Goal: Task Accomplishment & Management: Manage account settings

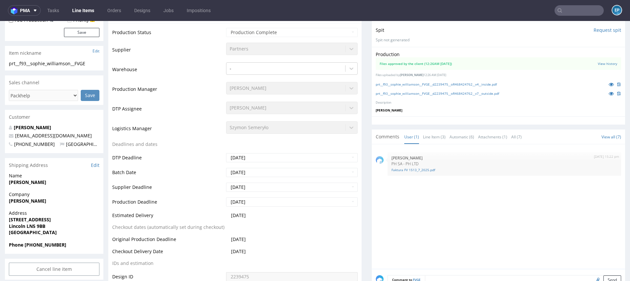
scroll to position [130, 0]
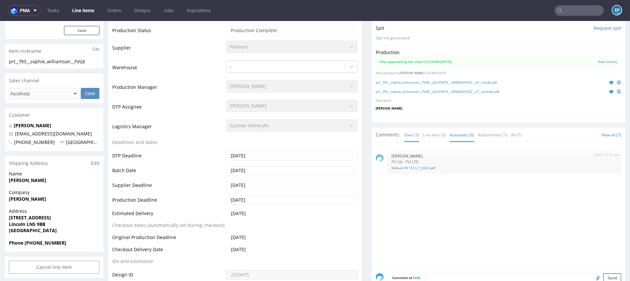
click at [454, 135] on link "Automatic (6)" at bounding box center [462, 135] width 25 height 14
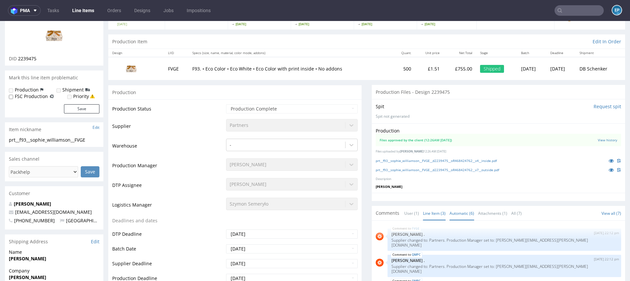
scroll to position [0, 0]
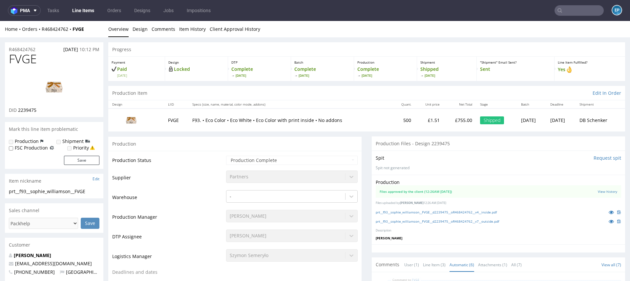
click at [392, 121] on td "500" at bounding box center [403, 120] width 23 height 23
click at [421, 119] on td "£1.51" at bounding box center [429, 120] width 29 height 23
drag, startPoint x: 413, startPoint y: 120, endPoint x: 441, endPoint y: 120, distance: 27.9
click at [441, 120] on tr "FVGE F93. • Eco Color • Eco White • Eco Color with print inside • No addons 500…" at bounding box center [366, 120] width 517 height 23
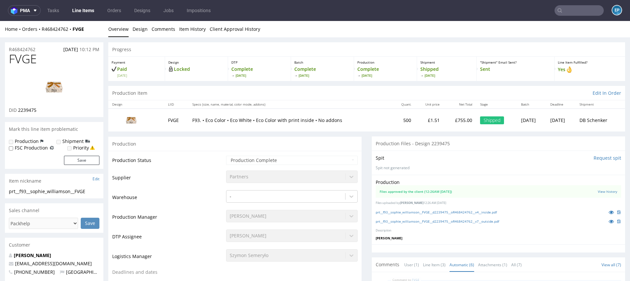
click at [444, 120] on td "£755.00" at bounding box center [460, 120] width 32 height 23
drag, startPoint x: 429, startPoint y: 119, endPoint x: 409, endPoint y: 119, distance: 19.7
click at [409, 119] on tr "FVGE F93. • Eco Color • Eco White • Eco Color with print inside • No addons 500…" at bounding box center [366, 120] width 517 height 23
drag, startPoint x: 439, startPoint y: 121, endPoint x: 458, endPoint y: 122, distance: 19.4
click at [458, 122] on td "£755.00" at bounding box center [460, 120] width 32 height 23
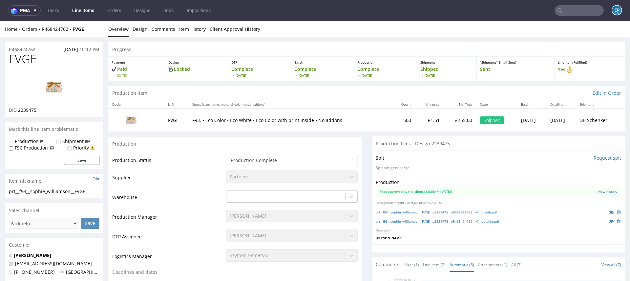
click at [422, 118] on td "£1.51" at bounding box center [429, 120] width 29 height 23
click at [444, 121] on td "£755.00" at bounding box center [460, 120] width 32 height 23
click at [32, 50] on p "R468424762" at bounding box center [22, 49] width 27 height 7
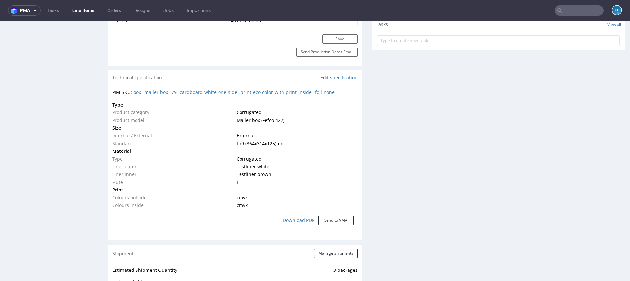
scroll to position [405, 0]
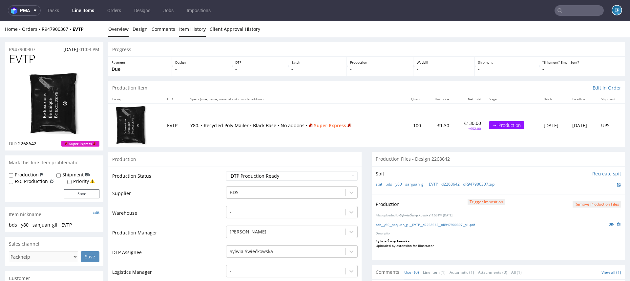
click at [193, 29] on link "Item History" at bounding box center [192, 29] width 27 height 16
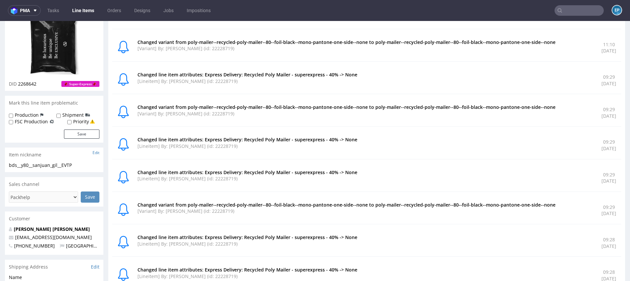
scroll to position [66, 0]
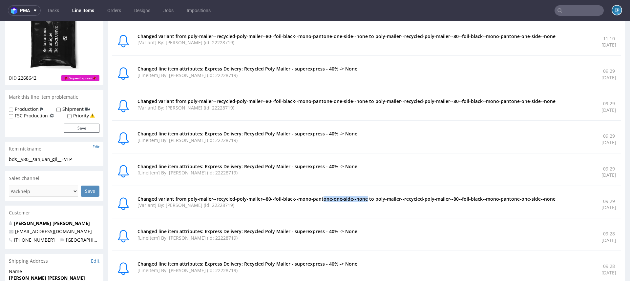
drag, startPoint x: 371, startPoint y: 198, endPoint x: 328, endPoint y: 198, distance: 43.7
click at [328, 198] on p "Changed variant from poly-mailer--recycled-poly-mailer--80--foil-black--mono-pa…" at bounding box center [366, 199] width 456 height 7
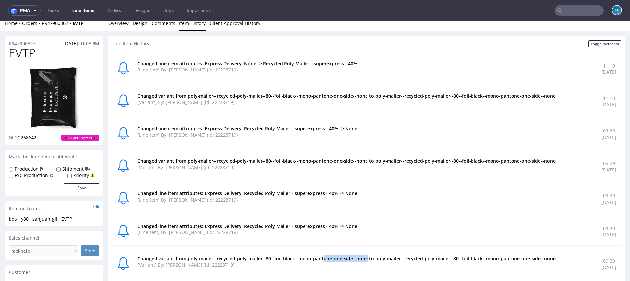
scroll to position [0, 0]
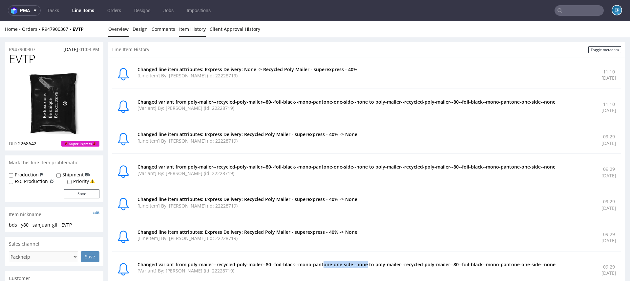
click at [114, 25] on link "Overview" at bounding box center [118, 29] width 20 height 16
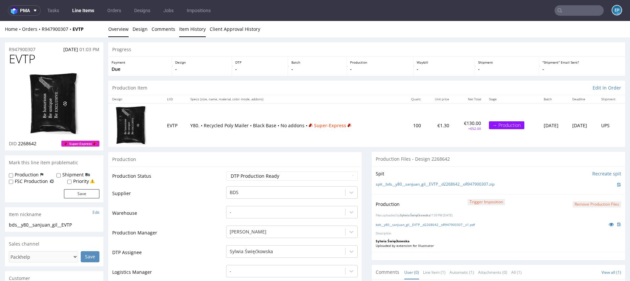
click at [183, 26] on link "Item History" at bounding box center [192, 29] width 27 height 16
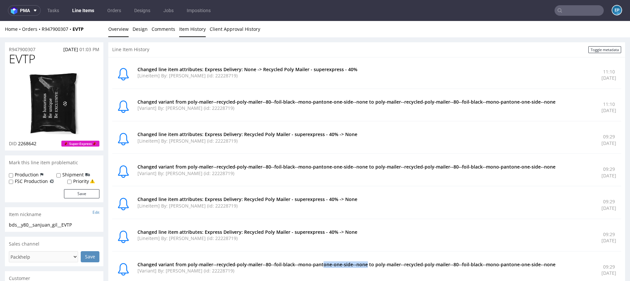
click at [116, 29] on link "Overview" at bounding box center [118, 29] width 20 height 16
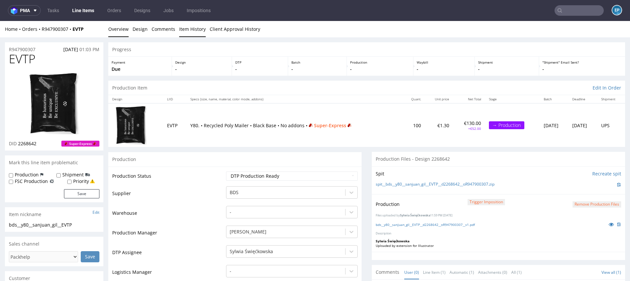
click at [187, 28] on link "Item History" at bounding box center [192, 29] width 27 height 16
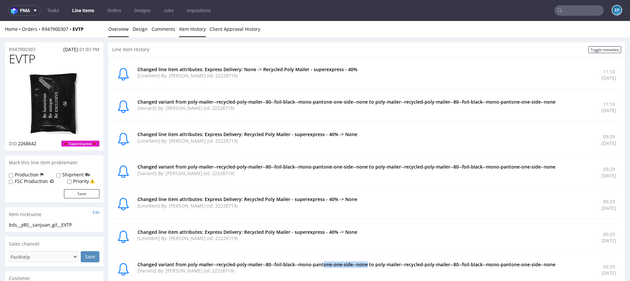
click at [119, 30] on link "Overview" at bounding box center [118, 29] width 20 height 16
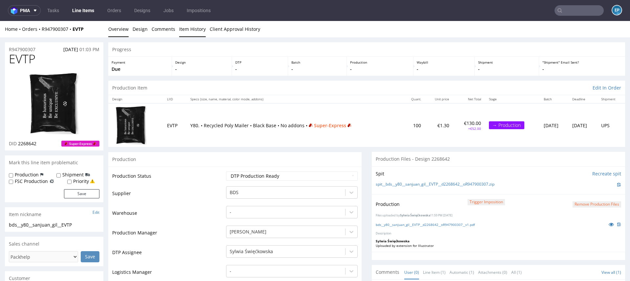
click at [191, 30] on link "Item History" at bounding box center [192, 29] width 27 height 16
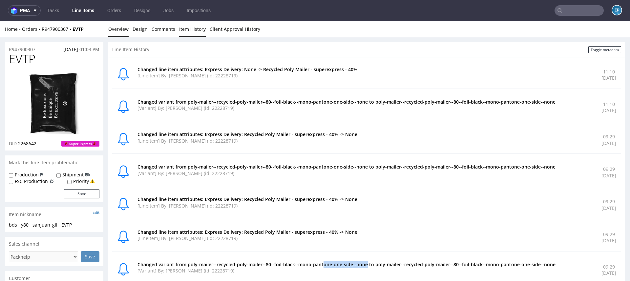
click at [115, 22] on link "Overview" at bounding box center [118, 29] width 20 height 16
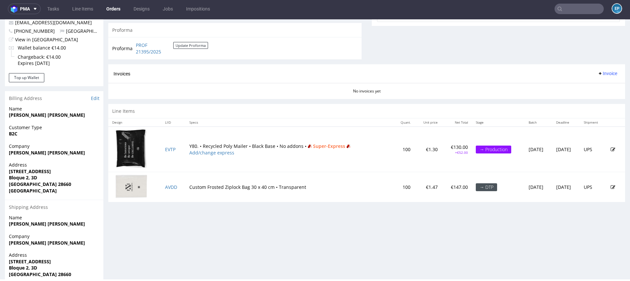
scroll to position [284, 0]
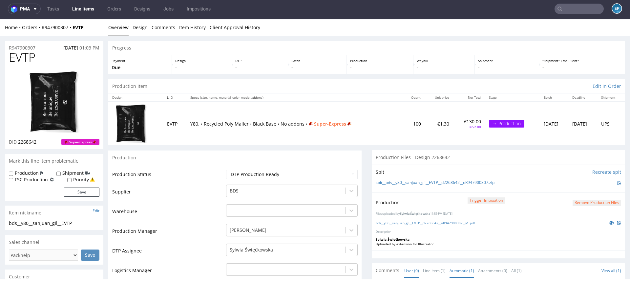
click at [459, 264] on link "Automatic (1)" at bounding box center [462, 271] width 25 height 14
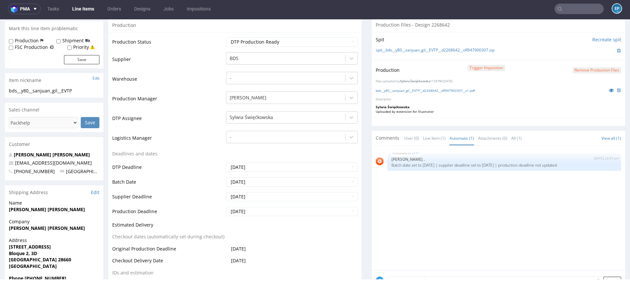
scroll to position [130, 0]
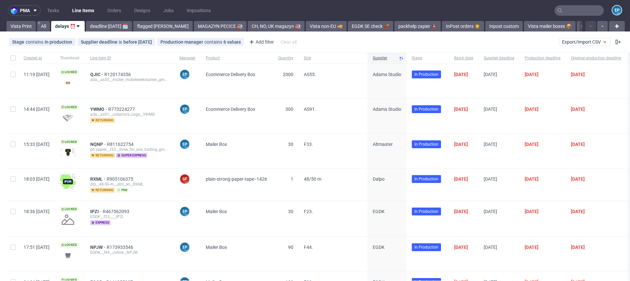
click at [571, 4] on nav "pma Tasks Line Items Orders Designs Jobs Impositions EP" at bounding box center [315, 10] width 630 height 21
click at [574, 11] on input "text" at bounding box center [579, 10] width 49 height 11
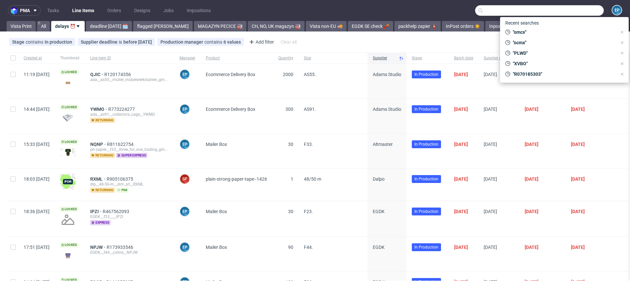
paste input "FWFR"
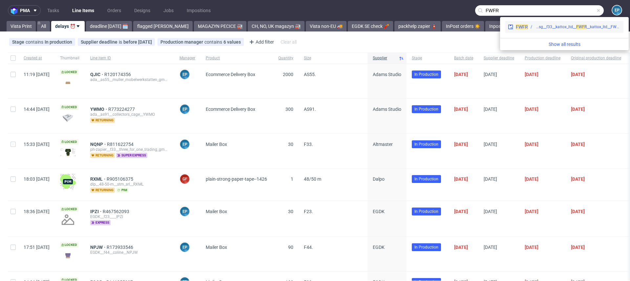
type input "FWFR"
click at [545, 26] on div "phsg__f33__kattox_ltd__ FW" at bounding box center [558, 27] width 47 height 6
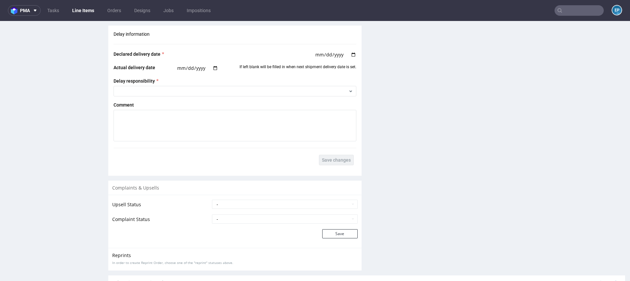
scroll to position [951, 0]
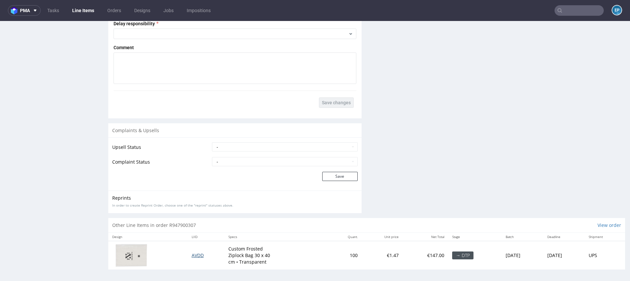
click at [192, 256] on span "AVDD" at bounding box center [198, 255] width 12 height 6
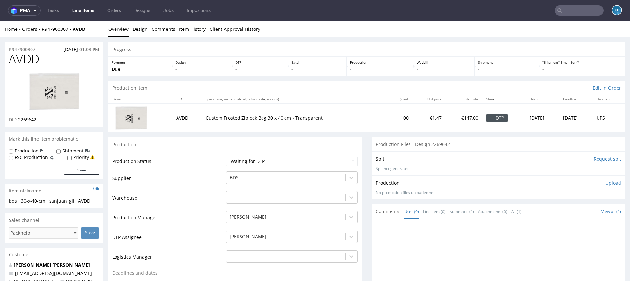
click at [84, 14] on link "Line Items" at bounding box center [83, 10] width 30 height 11
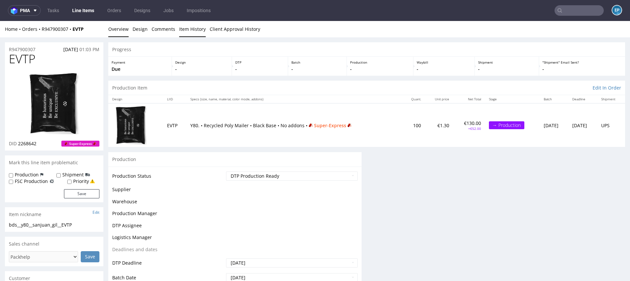
click at [192, 27] on link "Item History" at bounding box center [192, 29] width 27 height 16
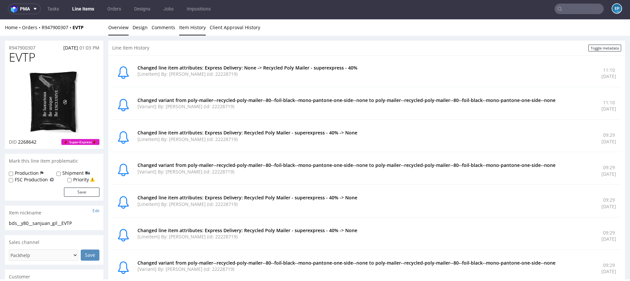
click at [121, 25] on link "Overview" at bounding box center [118, 27] width 20 height 16
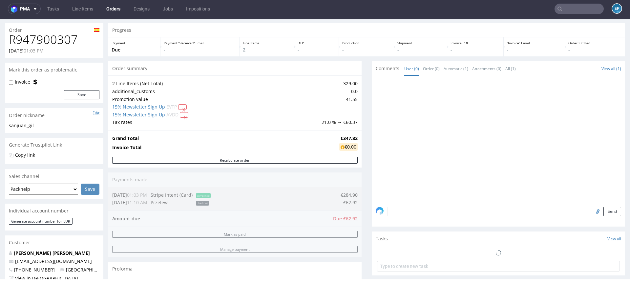
scroll to position [21, 0]
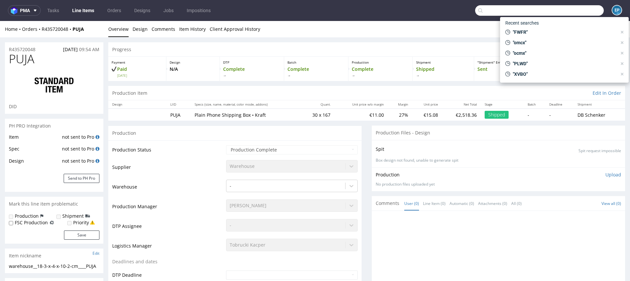
click at [582, 12] on input "text" at bounding box center [539, 10] width 129 height 11
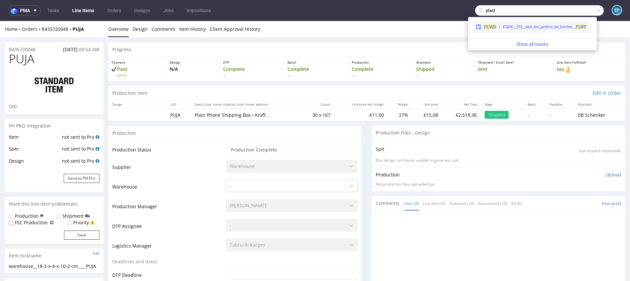
type input "plwd"
click at [529, 31] on div "PLWD EGDK__f33__earl_les_jardins_de_bordeo__ PLWD" at bounding box center [533, 27] width 118 height 12
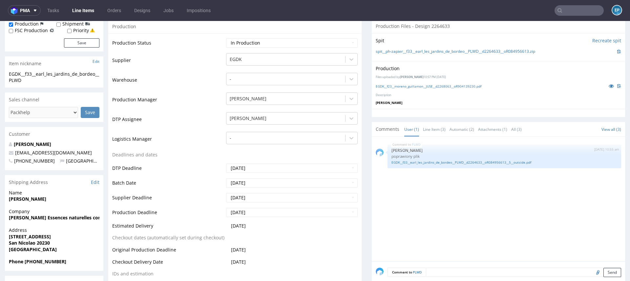
scroll to position [167, 0]
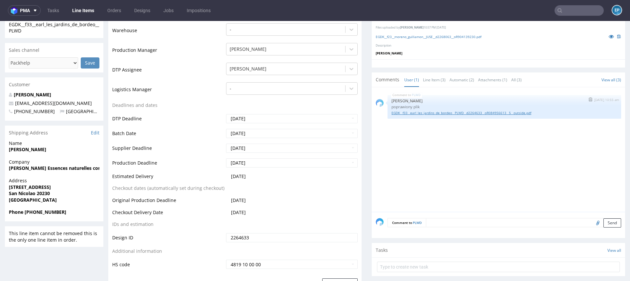
click at [428, 112] on link "EGDK__f33__earl_les_jardins_de_bordeo__PLWD__d2264633__oR084956613__5__outside.…" at bounding box center [505, 113] width 226 height 5
click at [564, 9] on input "text" at bounding box center [579, 10] width 49 height 11
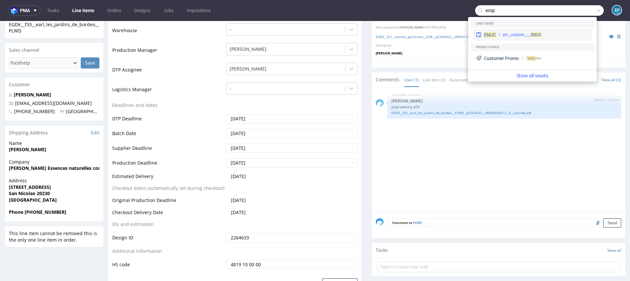
type input "emjc"
click at [496, 35] on span "EMJC" at bounding box center [490, 34] width 12 height 5
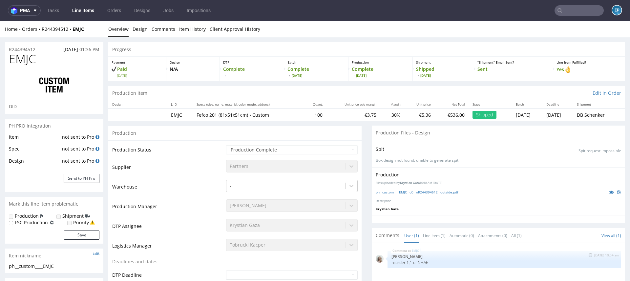
click at [420, 261] on p "reorder 1;1 of NHAE" at bounding box center [505, 262] width 226 height 5
copy p "NHAE"
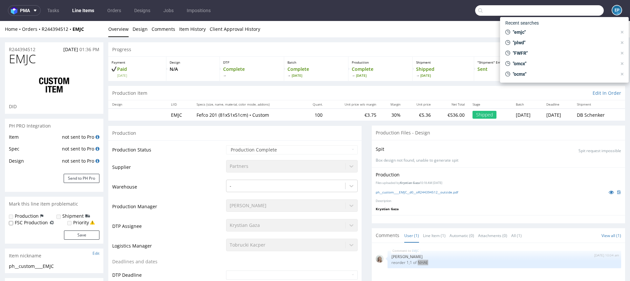
click at [568, 8] on input "text" at bounding box center [539, 10] width 129 height 11
paste input "NHAE"
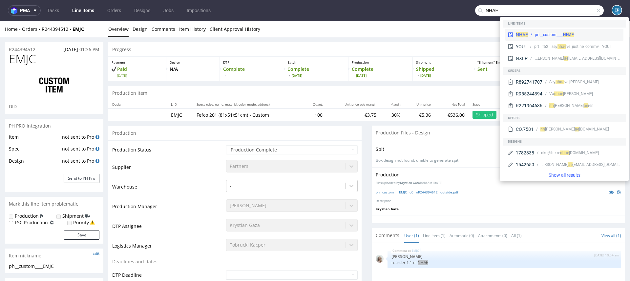
type input "NHAE"
click at [550, 34] on div "prt__custom____ NHAE" at bounding box center [554, 35] width 39 height 6
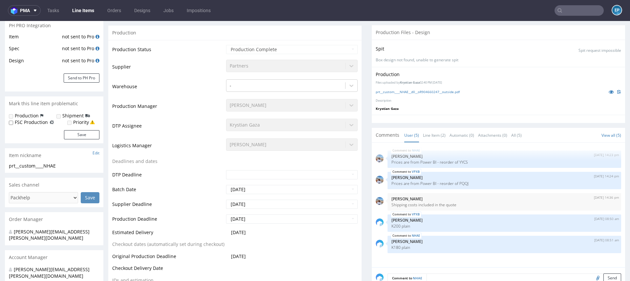
scroll to position [103, 0]
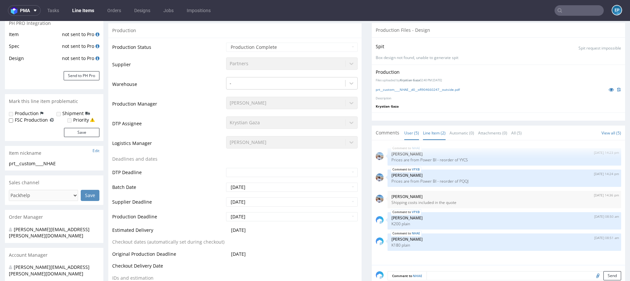
click at [423, 136] on link "Line Item (2)" at bounding box center [434, 133] width 23 height 14
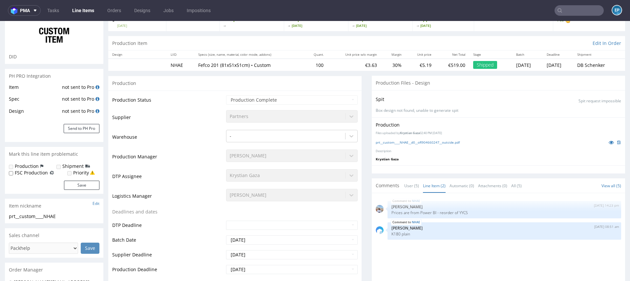
scroll to position [33, 0]
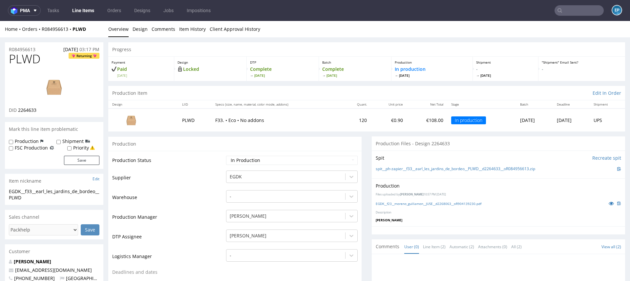
click at [92, 8] on link "Line Items" at bounding box center [83, 10] width 30 height 11
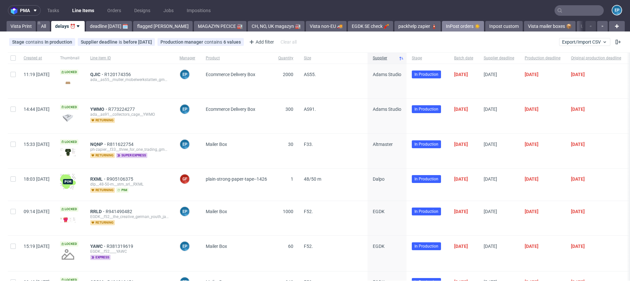
click at [442, 30] on link "InPost orders ☀️" at bounding box center [463, 26] width 42 height 11
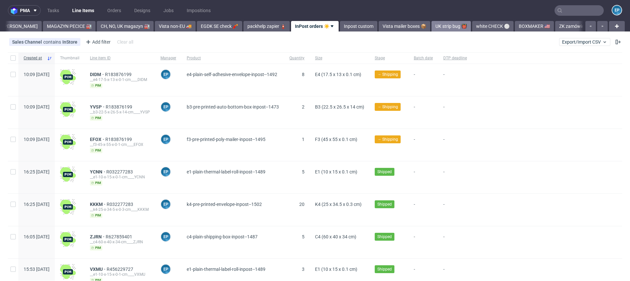
click at [443, 28] on link "UK strip bug 👹" at bounding box center [451, 26] width 39 height 11
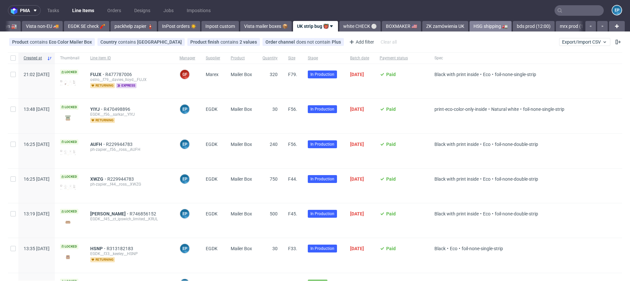
click at [472, 26] on link "HSG shipping 🚛" at bounding box center [491, 26] width 42 height 11
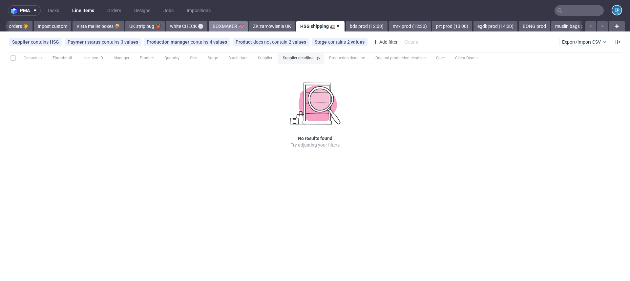
click at [209, 29] on link "BOXMAKER 🇺🇸" at bounding box center [228, 26] width 39 height 11
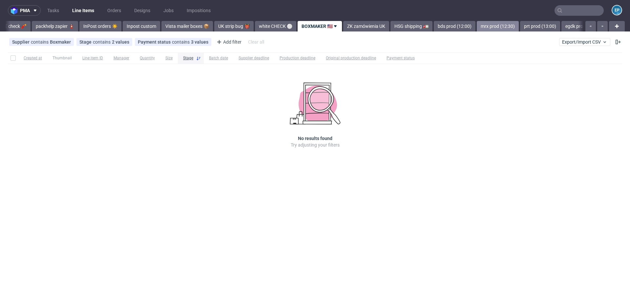
click at [477, 22] on link "mrx prod (12:30)" at bounding box center [498, 26] width 42 height 11
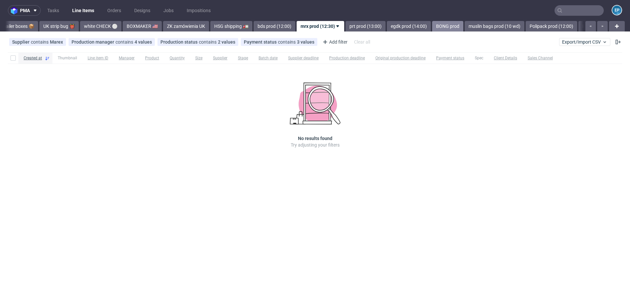
click at [432, 26] on link "BONG prod" at bounding box center [447, 26] width 31 height 11
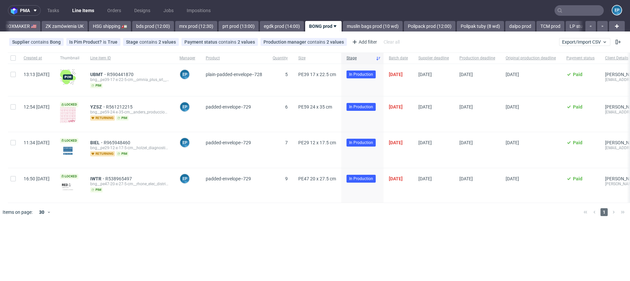
scroll to position [0, 656]
click at [105, 179] on span "IWTR" at bounding box center [97, 178] width 15 height 5
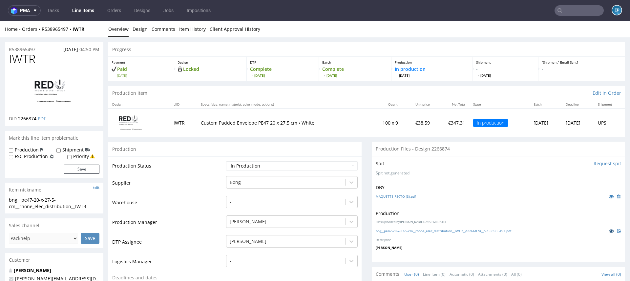
click at [609, 232] on icon at bounding box center [611, 231] width 5 height 5
click at [45, 91] on img at bounding box center [54, 91] width 53 height 38
click at [584, 11] on input "text" at bounding box center [579, 10] width 49 height 11
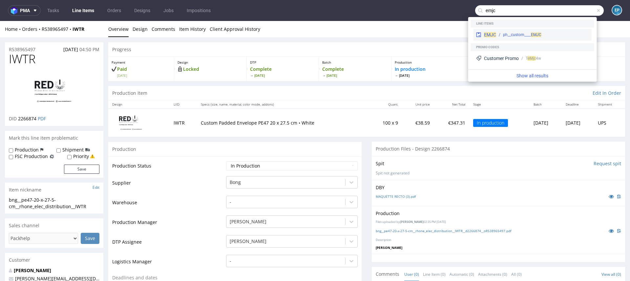
type input "emjc"
click at [528, 36] on div "ph__custom____ EMJC" at bounding box center [522, 35] width 38 height 6
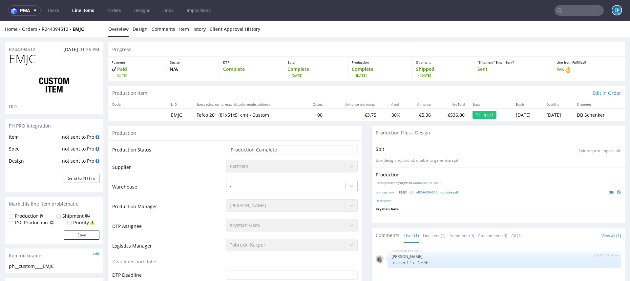
scroll to position [9, 0]
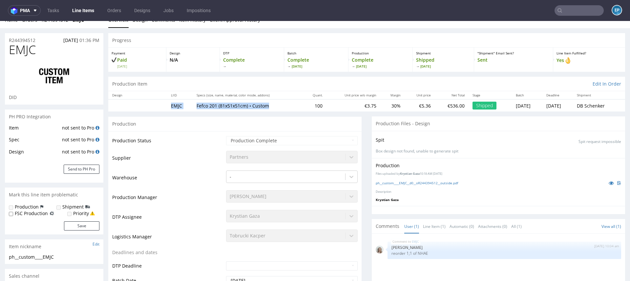
drag, startPoint x: 273, startPoint y: 105, endPoint x: 164, endPoint y: 105, distance: 109.3
click at [164, 105] on tr "EMJC Fefco 201 (81x51x51cm) • Custom 100 €3.75 30% €5.36 €536.00 Shipped Mon 23…" at bounding box center [366, 105] width 517 height 12
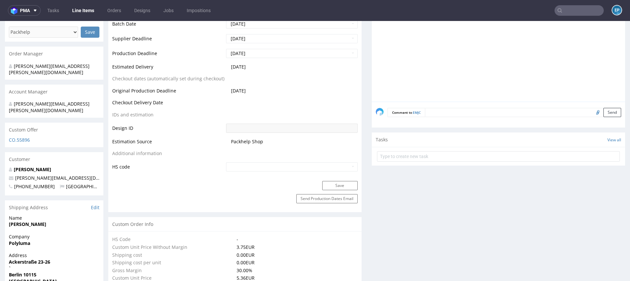
scroll to position [0, 0]
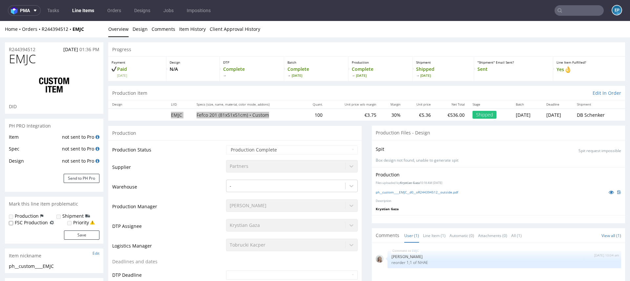
click at [579, 15] on input "text" at bounding box center [579, 10] width 49 height 11
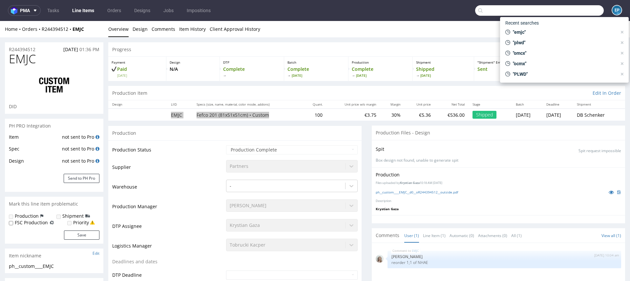
paste input "TGEH"
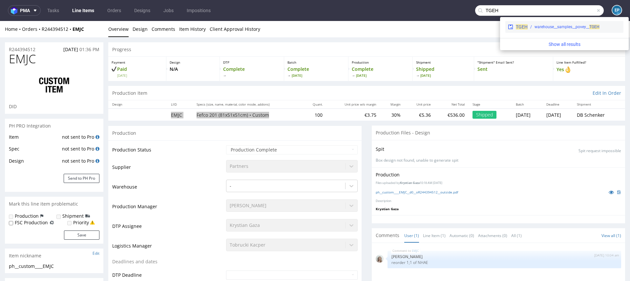
type input "TGEH"
click at [548, 28] on div "warehouse__samples__povey__ TGEH" at bounding box center [567, 27] width 65 height 6
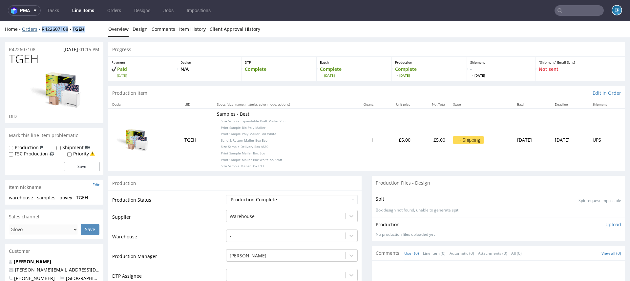
drag, startPoint x: 97, startPoint y: 32, endPoint x: 41, endPoint y: 31, distance: 56.1
click at [41, 31] on div "Home Orders R422607108 TGEH" at bounding box center [54, 29] width 98 height 7
copy div "R422607108 TGEH"
click at [575, 9] on input "text" at bounding box center [579, 10] width 49 height 11
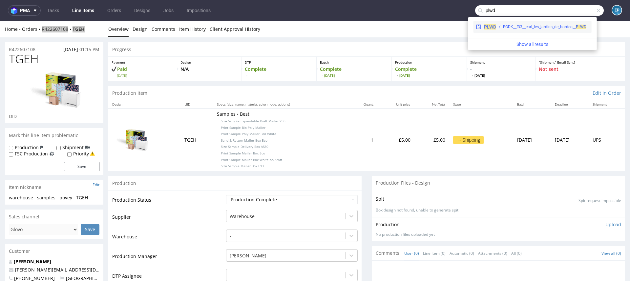
type input "plwd"
click at [514, 30] on div "PLWD EGDK__f33__earl_les_jardins_de_bordeo__ PLWD" at bounding box center [533, 27] width 118 height 12
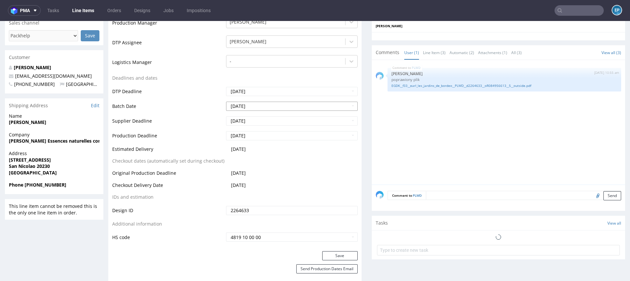
scroll to position [201, 0]
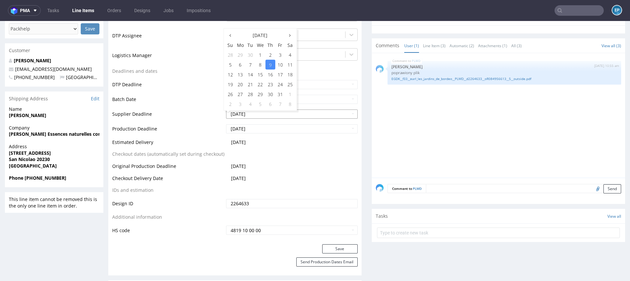
click at [263, 115] on input "2025-10-09" at bounding box center [292, 114] width 132 height 9
click at [281, 64] on td "10" at bounding box center [280, 65] width 10 height 10
type input "2025-10-10"
click at [260, 129] on input "[DATE]" at bounding box center [292, 128] width 132 height 9
click at [281, 79] on td "10" at bounding box center [280, 80] width 10 height 10
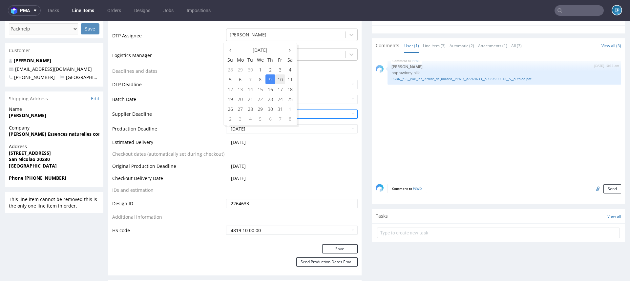
type input "2025-10-10"
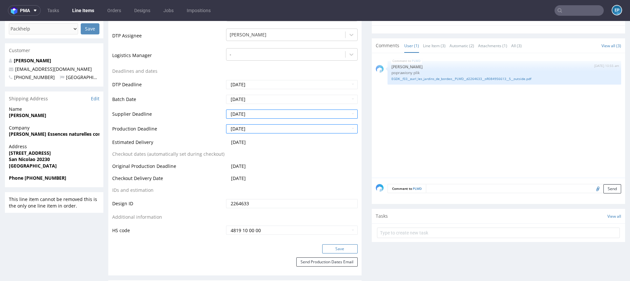
click at [330, 247] on button "Save" at bounding box center [339, 249] width 35 height 9
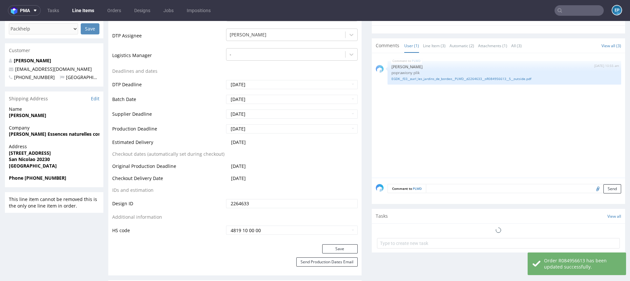
scroll to position [205, 0]
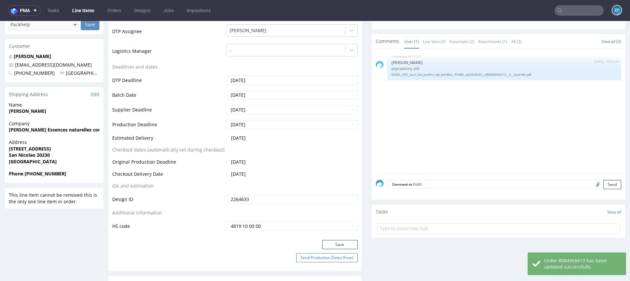
click at [324, 258] on button "Send Production Dates Email" at bounding box center [326, 257] width 61 height 9
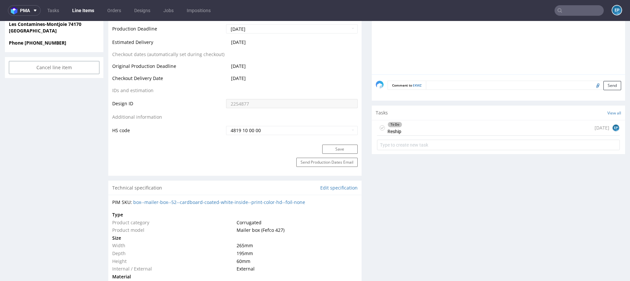
scroll to position [234, 0]
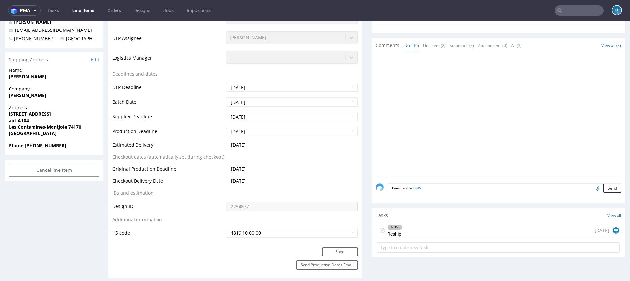
click at [451, 233] on div "To Do Reship [DATE] EP" at bounding box center [498, 230] width 243 height 15
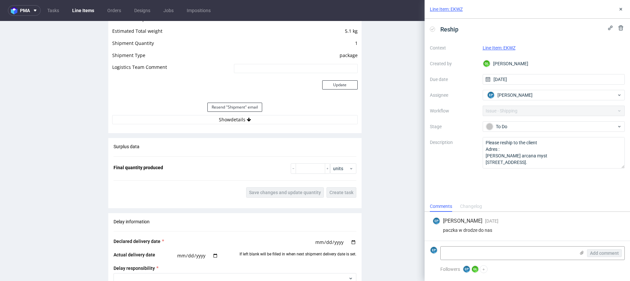
scroll to position [750, 0]
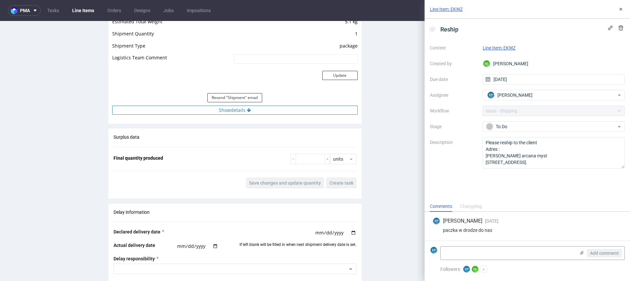
click at [276, 111] on button "Show details" at bounding box center [235, 110] width 246 height 9
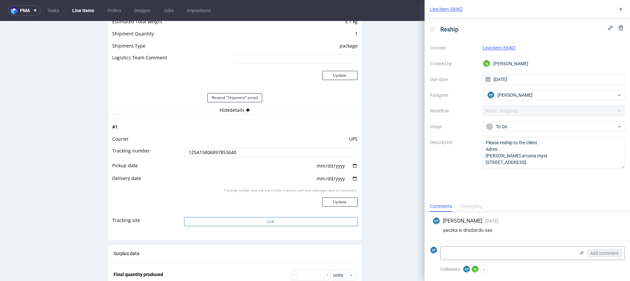
click at [251, 221] on button "Link" at bounding box center [271, 221] width 174 height 9
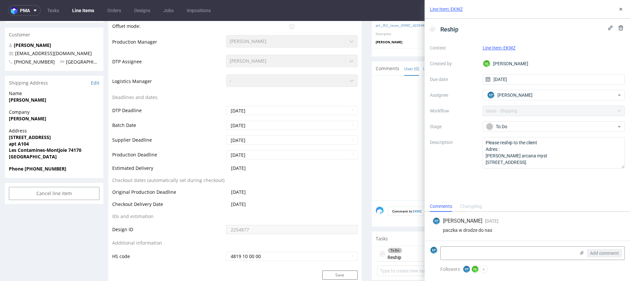
scroll to position [207, 0]
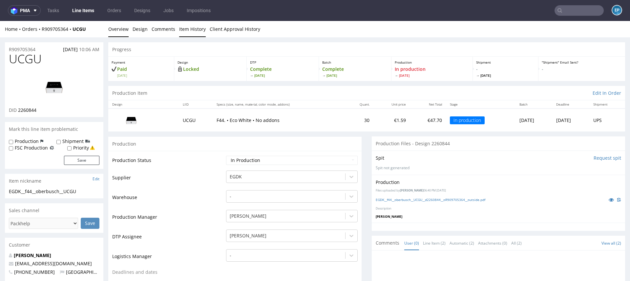
click at [195, 32] on link "Item History" at bounding box center [192, 29] width 27 height 16
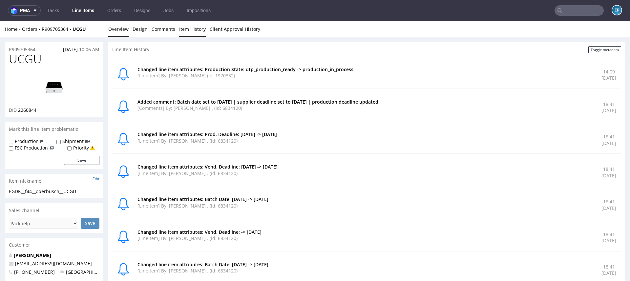
click at [114, 32] on link "Overview" at bounding box center [118, 29] width 20 height 16
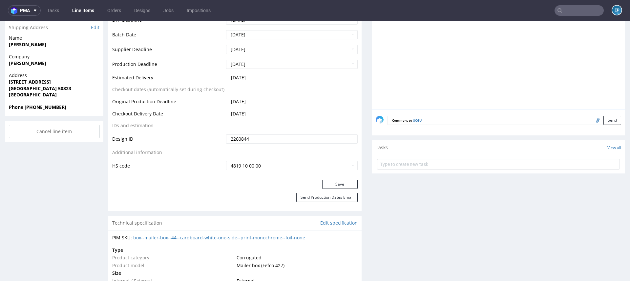
scroll to position [267, 0]
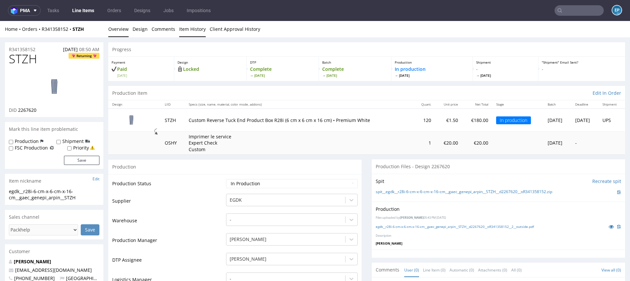
click at [187, 29] on link "Item History" at bounding box center [192, 29] width 27 height 16
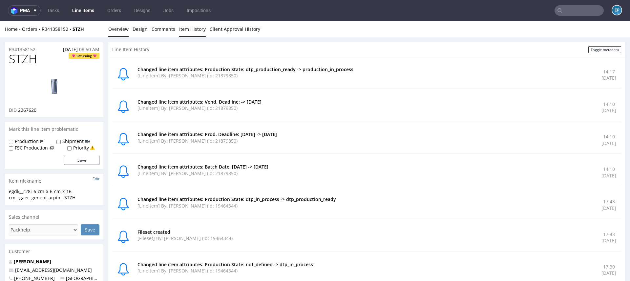
click at [113, 27] on link "Overview" at bounding box center [118, 29] width 20 height 16
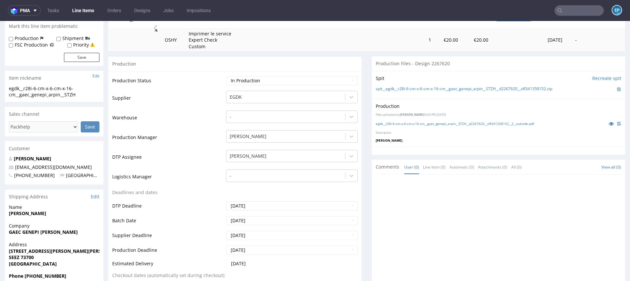
scroll to position [50, 0]
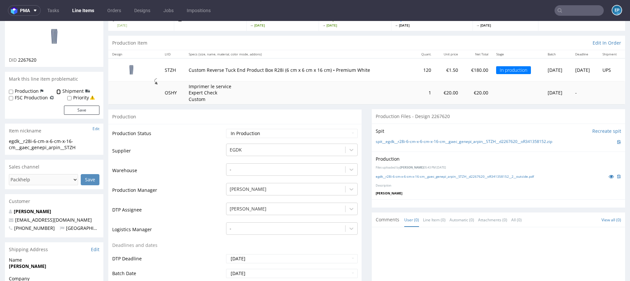
click at [58, 92] on input "Shipment" at bounding box center [58, 91] width 4 height 5
checkbox input "true"
click at [80, 115] on div "Production Shipment FSC Production Priority Save" at bounding box center [54, 103] width 98 height 31
click at [79, 114] on button "Save" at bounding box center [81, 110] width 35 height 9
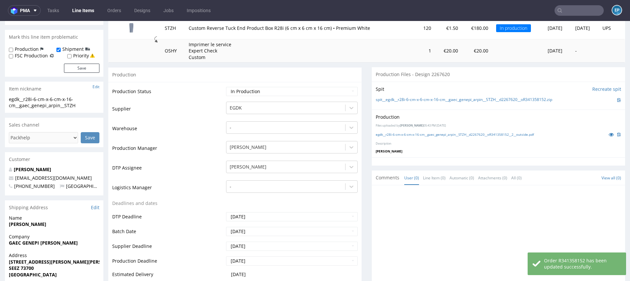
scroll to position [260, 0]
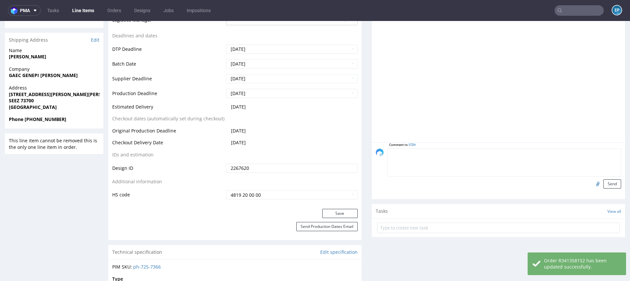
click at [458, 151] on textarea at bounding box center [505, 163] width 234 height 28
type textarea "DOSTAWA 14.10"
click at [604, 182] on button "Send" at bounding box center [613, 184] width 18 height 9
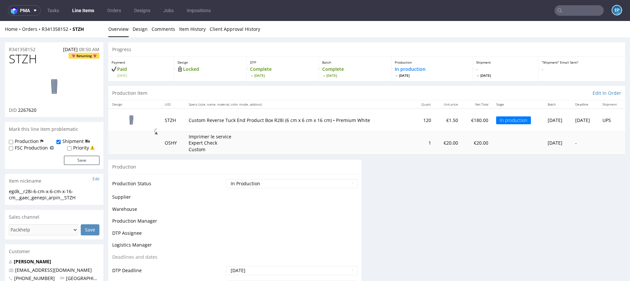
scroll to position [0, 0]
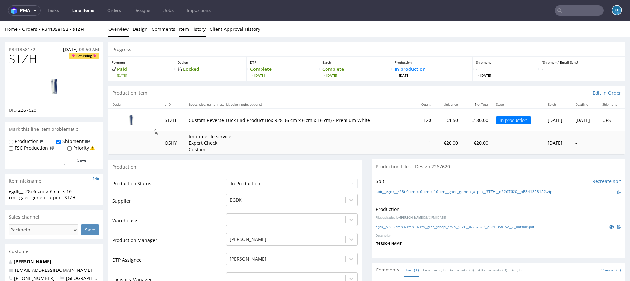
click at [187, 28] on link "Item History" at bounding box center [192, 29] width 27 height 16
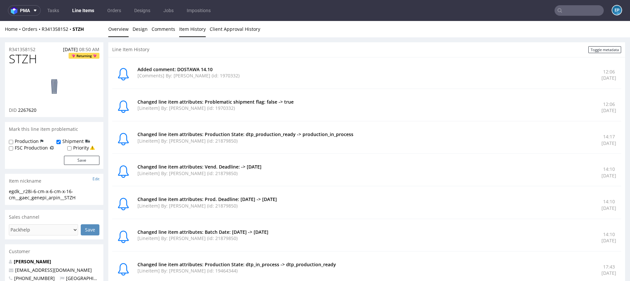
click at [116, 35] on link "Overview" at bounding box center [118, 29] width 20 height 16
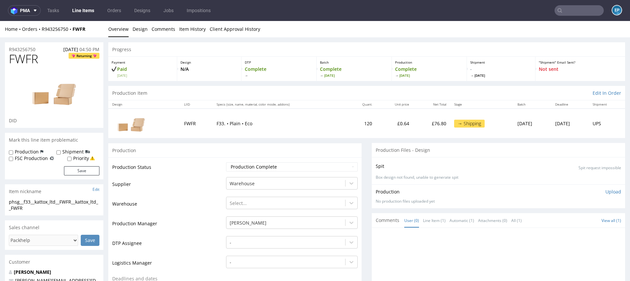
drag, startPoint x: 0, startPoint y: 0, endPoint x: 571, endPoint y: 11, distance: 570.9
click at [571, 11] on input "text" at bounding box center [579, 10] width 49 height 11
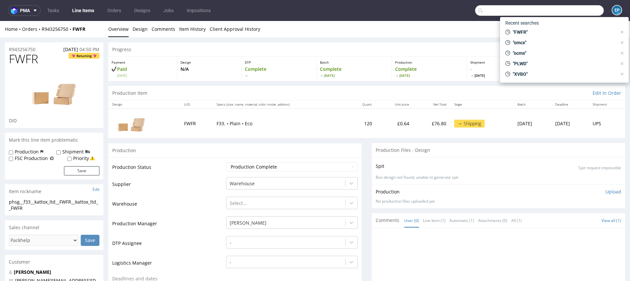
paste input "FWFR"
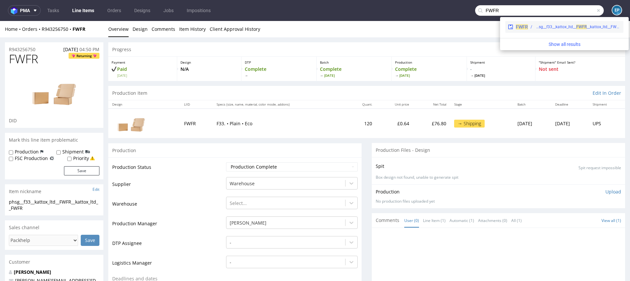
type input "FWFR"
click at [530, 29] on div "phsg__f33__kattox_ltd__ FW FR __kattox_ltd__FWFR" at bounding box center [574, 27] width 93 height 6
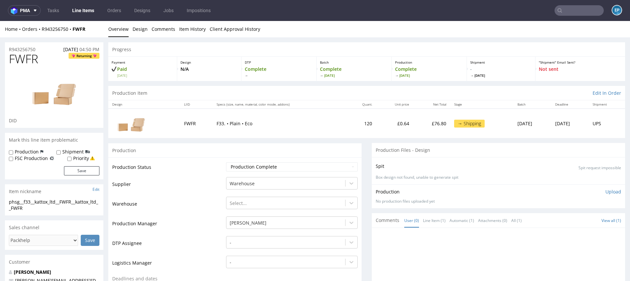
click at [105, 28] on div "Home Orders R943256750 FWFR Overview Design Comments Item History Client Approv…" at bounding box center [315, 29] width 630 height 16
drag, startPoint x: 94, startPoint y: 29, endPoint x: 43, endPoint y: 31, distance: 51.5
click at [43, 31] on div "Home Orders R943256750 FWFR" at bounding box center [54, 29] width 98 height 7
copy div "R943256750 FWFR"
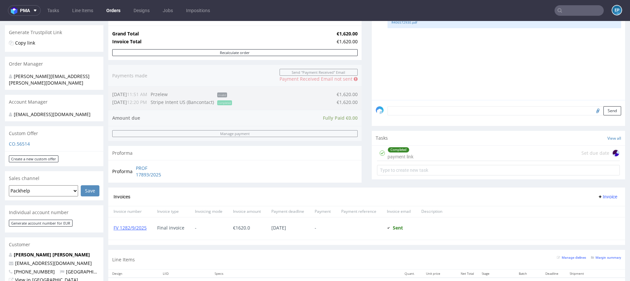
scroll to position [232, 0]
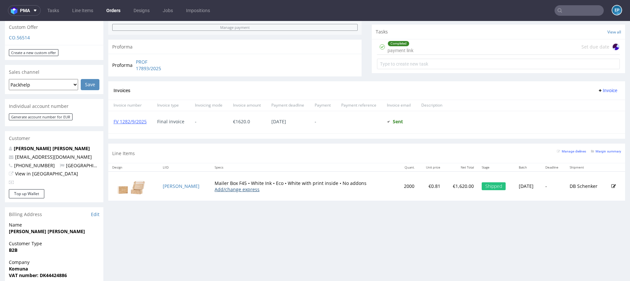
click at [215, 188] on link "Add/change express" at bounding box center [237, 189] width 45 height 6
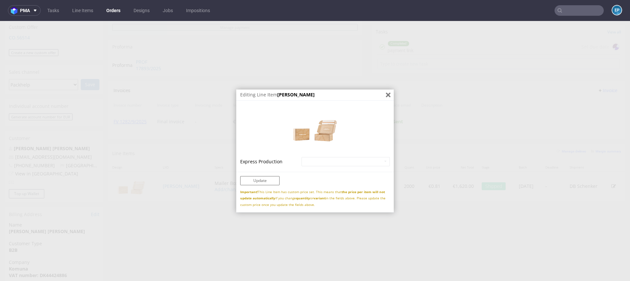
click at [386, 96] on icon "Close" at bounding box center [388, 95] width 5 height 5
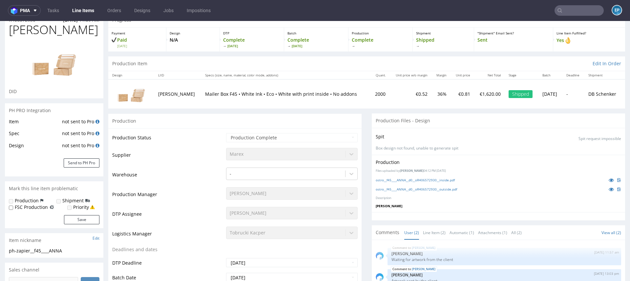
scroll to position [85, 0]
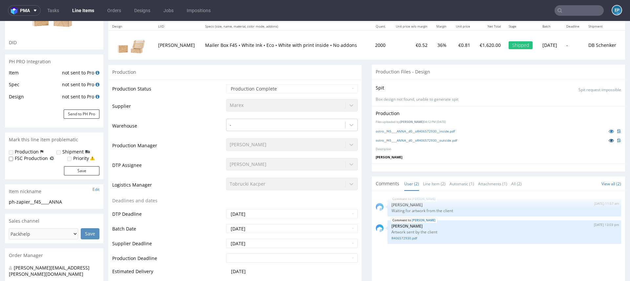
click at [609, 138] on icon at bounding box center [611, 140] width 5 height 5
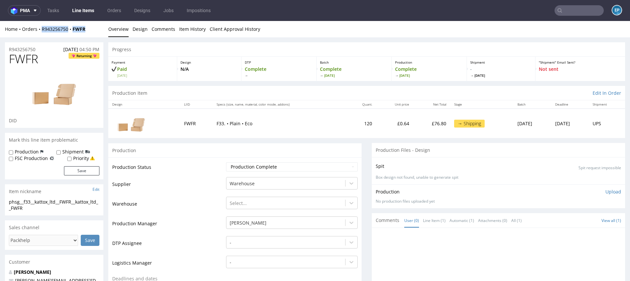
click at [85, 8] on link "Line Items" at bounding box center [83, 10] width 30 height 11
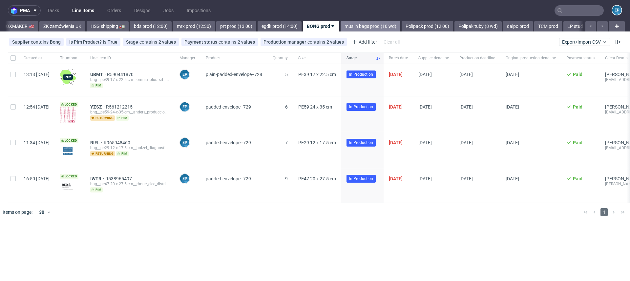
scroll to position [0, 656]
click at [401, 28] on link "Polipack prod (12:00)" at bounding box center [427, 26] width 52 height 11
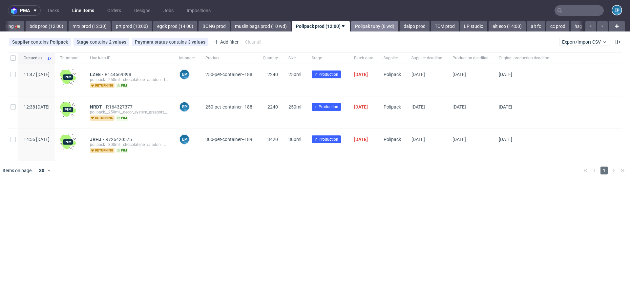
click at [351, 24] on link "Polipak tuby (8 wd)" at bounding box center [374, 26] width 47 height 11
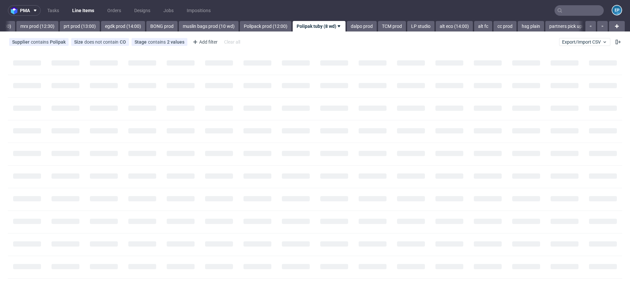
scroll to position [0, 814]
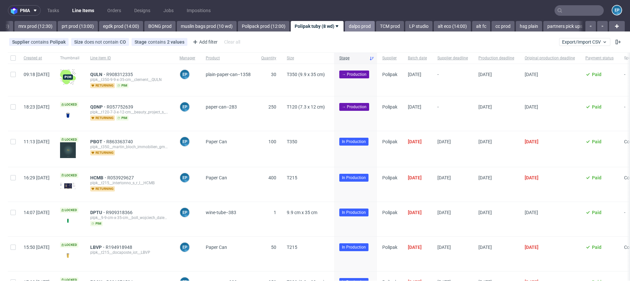
click at [345, 23] on link "dalpo prod" at bounding box center [360, 26] width 30 height 11
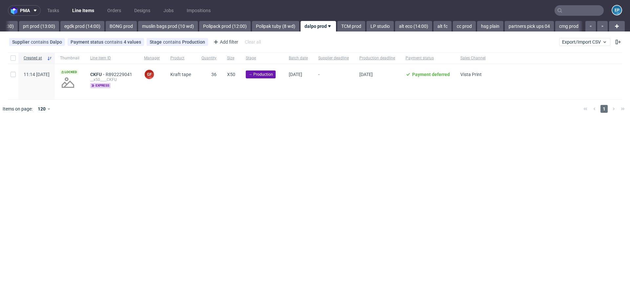
scroll to position [0, 853]
click at [246, 21] on nav "pma Tasks Line Items Orders Designs Jobs Impositions EP" at bounding box center [315, 10] width 630 height 21
click at [251, 29] on link "Polipak tuby (8 wd)" at bounding box center [274, 26] width 47 height 11
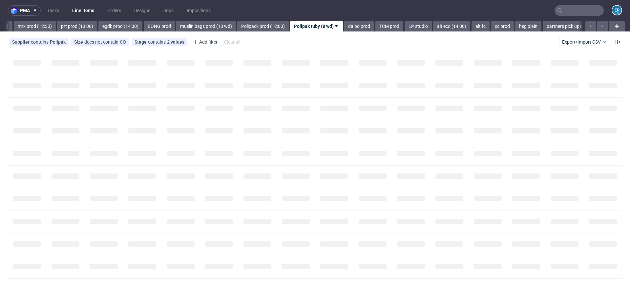
scroll to position [0, 814]
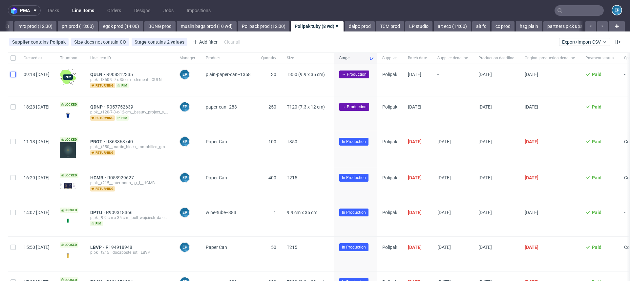
click at [13, 76] on input "checkbox" at bounding box center [13, 74] width 5 height 5
checkbox input "true"
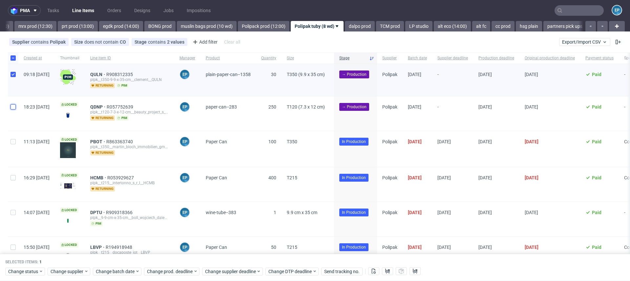
click at [13, 106] on input "checkbox" at bounding box center [13, 106] width 5 height 5
checkbox input "true"
click at [110, 274] on span "Change batch date" at bounding box center [115, 271] width 39 height 7
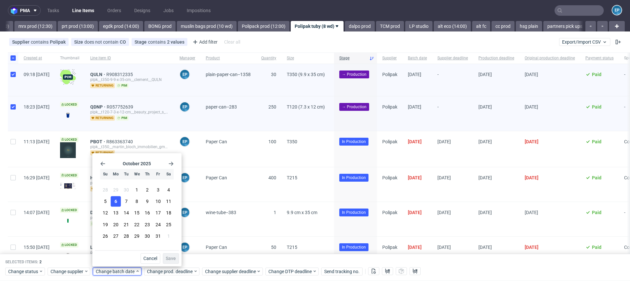
click at [116, 205] on button "6" at bounding box center [116, 202] width 10 height 11
click at [176, 259] on span "Save" at bounding box center [171, 258] width 10 height 5
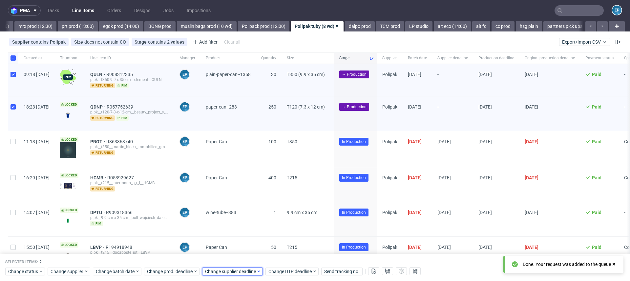
click at [210, 273] on span "Change supplier deadline" at bounding box center [230, 271] width 51 height 7
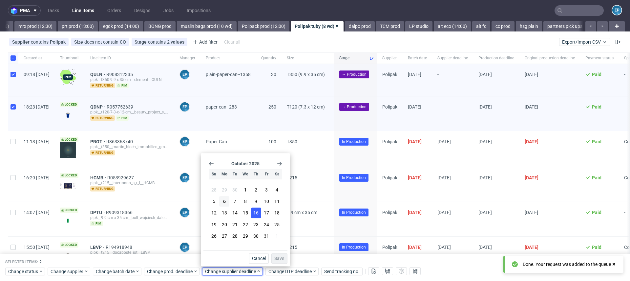
click at [259, 214] on button "16" at bounding box center [256, 213] width 10 height 11
click at [278, 258] on span "Save" at bounding box center [279, 258] width 10 height 5
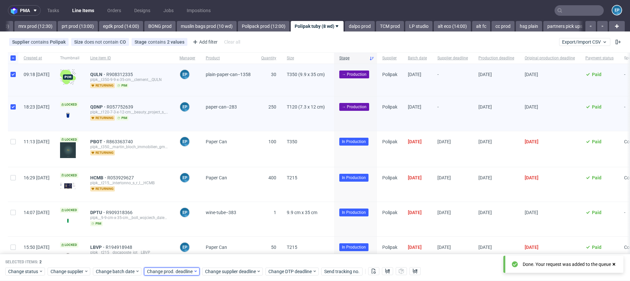
click at [172, 272] on span "Change prod. deadline" at bounding box center [170, 271] width 46 height 7
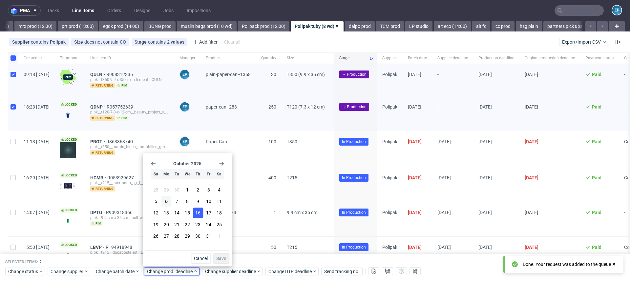
click at [196, 215] on span "16" at bounding box center [197, 213] width 5 height 7
click at [219, 260] on span "Save" at bounding box center [221, 258] width 10 height 5
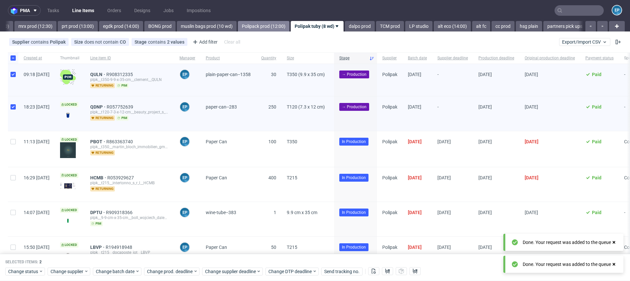
click at [238, 24] on link "Polipack prod (12:00)" at bounding box center [264, 26] width 52 height 11
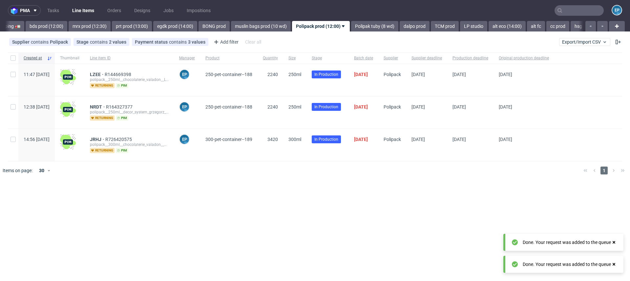
click at [231, 24] on link "muslin bags prod (10 wd)" at bounding box center [261, 26] width 60 height 11
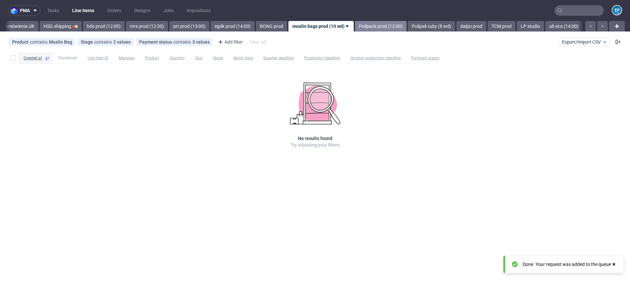
click at [256, 24] on link "BONG prod" at bounding box center [271, 26] width 31 height 11
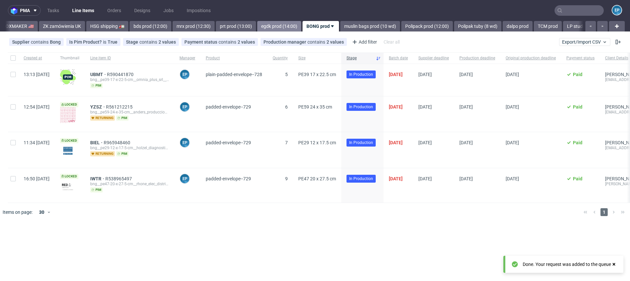
click at [257, 26] on link "egdk prod (14:00)" at bounding box center [279, 26] width 44 height 11
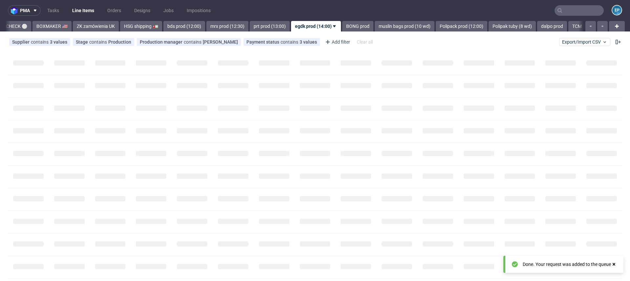
scroll to position [0, 621]
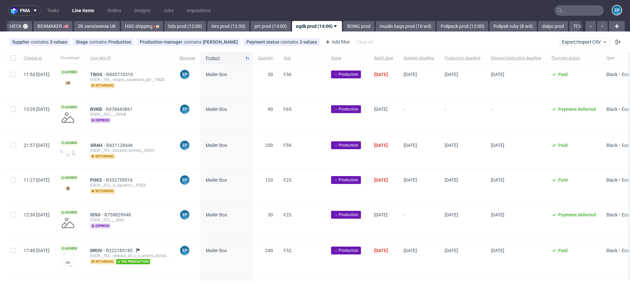
click at [251, 26] on link "prt prod (13:00)" at bounding box center [271, 26] width 40 height 11
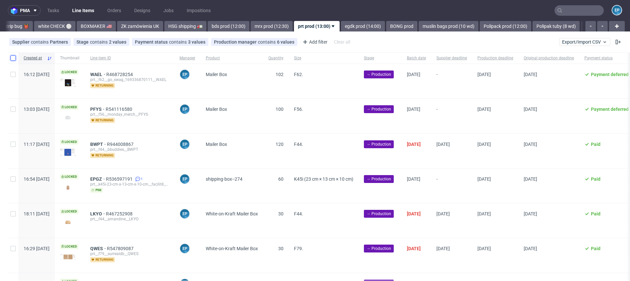
click at [13, 59] on input "checkbox" at bounding box center [13, 57] width 5 height 5
checkbox input "true"
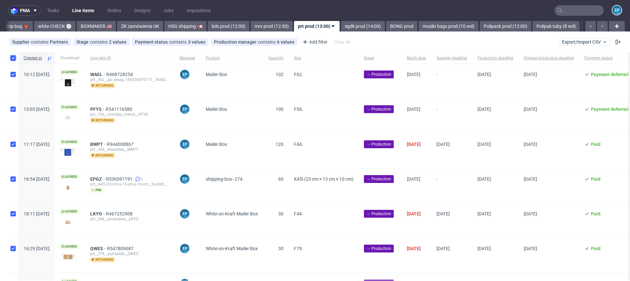
checkbox input "true"
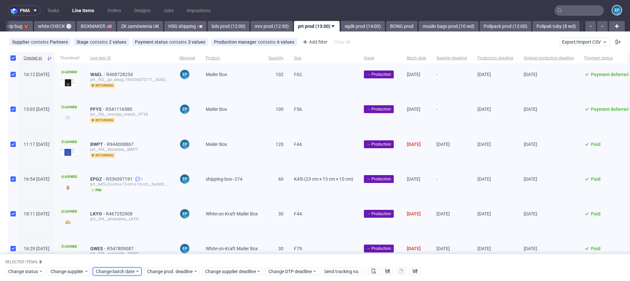
click at [105, 274] on span "Change batch date" at bounding box center [115, 271] width 39 height 7
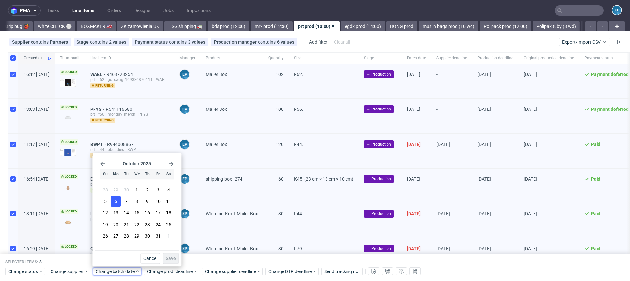
click at [114, 206] on button "6" at bounding box center [116, 202] width 10 height 11
click at [175, 259] on span "Save" at bounding box center [171, 258] width 10 height 5
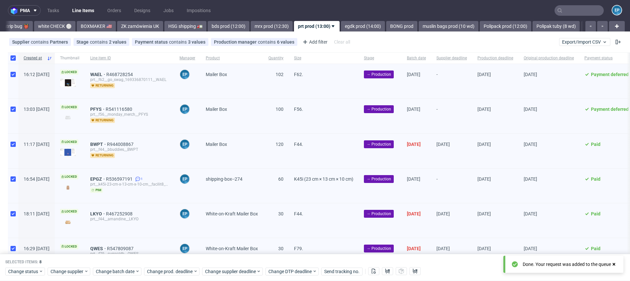
scroll to position [108, 0]
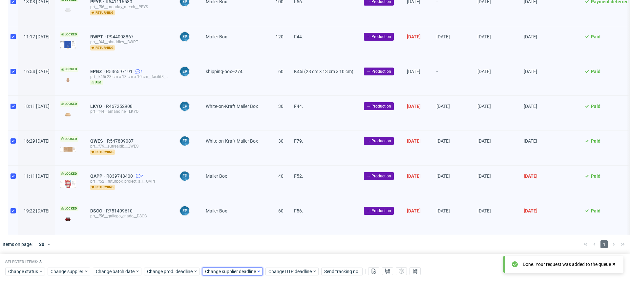
click at [242, 268] on div "Change supplier deadline" at bounding box center [232, 272] width 61 height 8
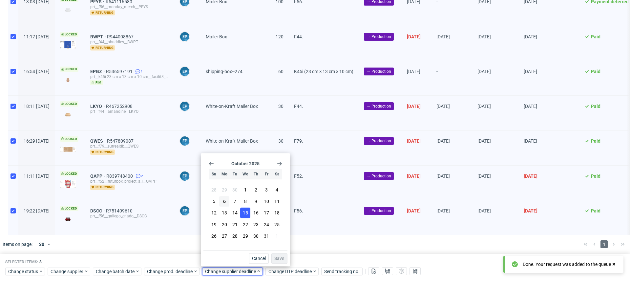
click at [243, 210] on span "15" at bounding box center [245, 213] width 5 height 7
click at [281, 255] on button "Save" at bounding box center [279, 258] width 16 height 11
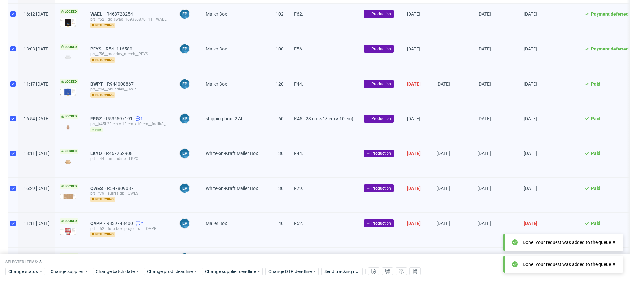
scroll to position [0, 0]
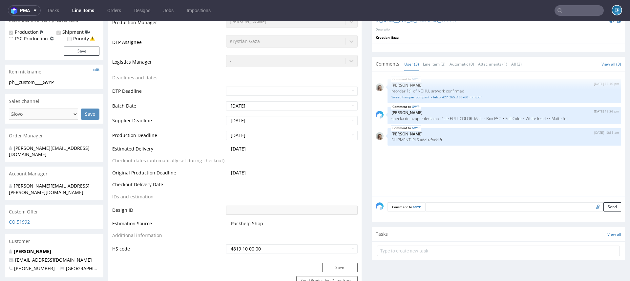
scroll to position [191, 0]
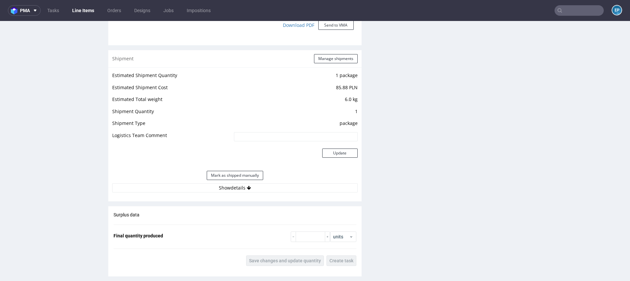
scroll to position [611, 0]
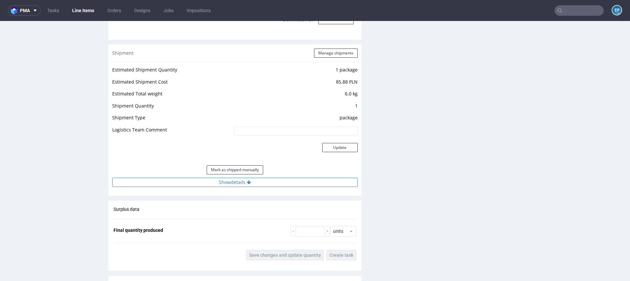
click at [263, 179] on button "Show details" at bounding box center [235, 182] width 246 height 9
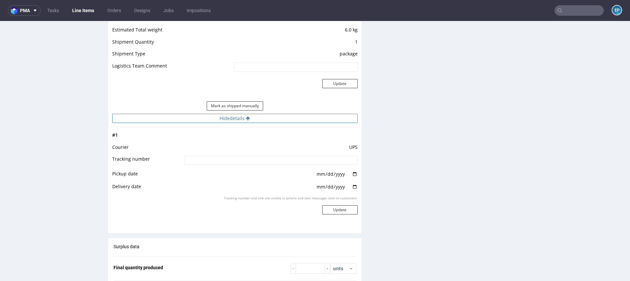
scroll to position [688, 0]
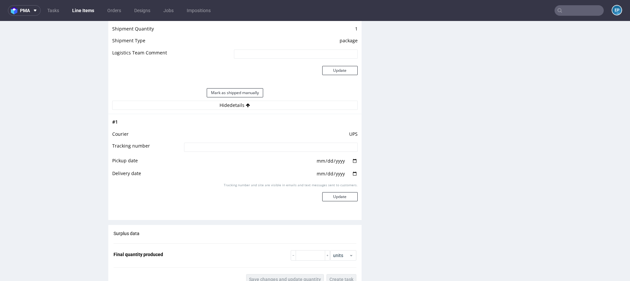
click at [207, 145] on input at bounding box center [271, 147] width 174 height 9
paste input "1Z5A15806892844356"
type input "1Z5A15806892844356"
click at [332, 192] on button "Update" at bounding box center [339, 196] width 35 height 9
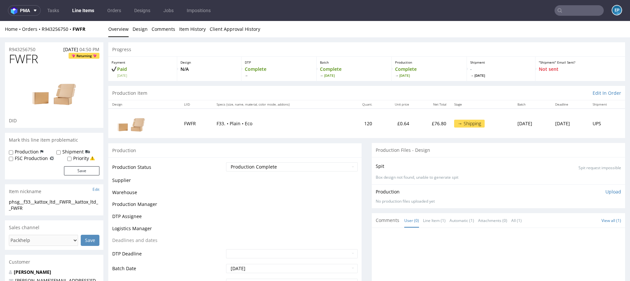
scroll to position [405, 0]
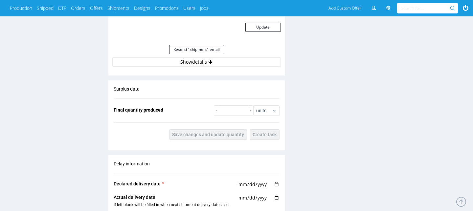
scroll to position [685, 0]
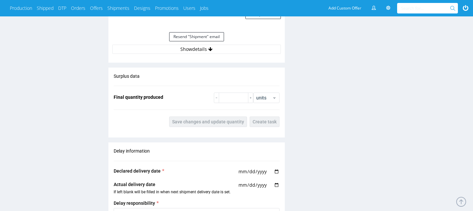
click at [225, 49] on button "Show details" at bounding box center [196, 49] width 168 height 9
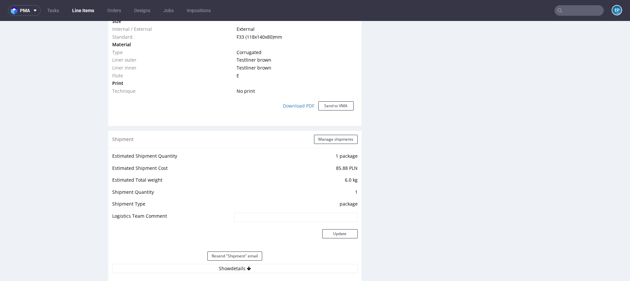
scroll to position [566, 0]
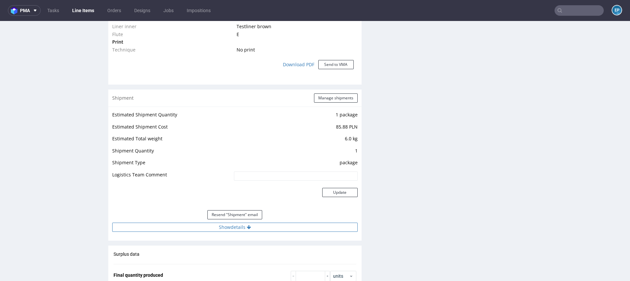
click at [264, 225] on button "Show details" at bounding box center [235, 227] width 246 height 9
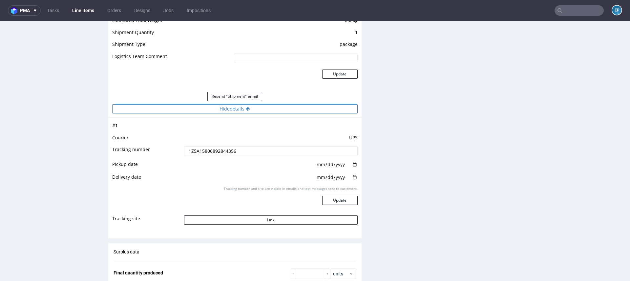
scroll to position [790, 0]
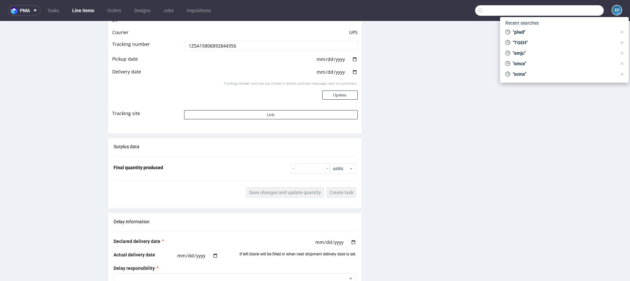
click at [569, 11] on input "text" at bounding box center [539, 10] width 129 height 11
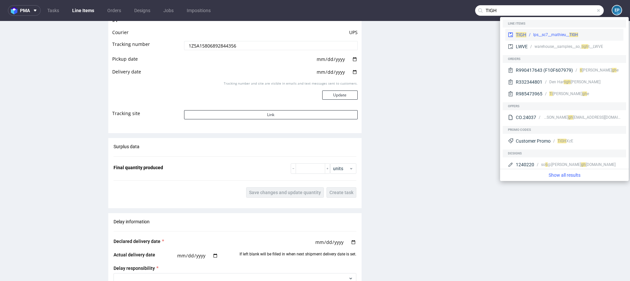
type input "TIGH"
click at [539, 32] on div "lps__sc7__mathieu__ TIGH" at bounding box center [555, 35] width 45 height 6
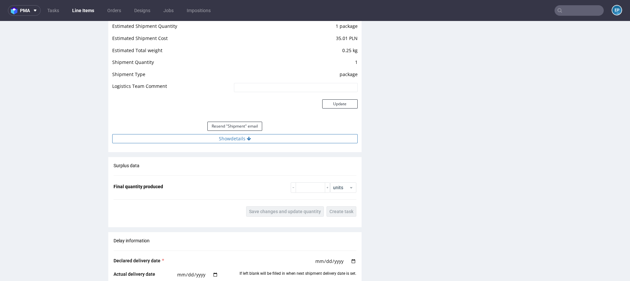
click at [280, 139] on button "Show details" at bounding box center [235, 138] width 246 height 9
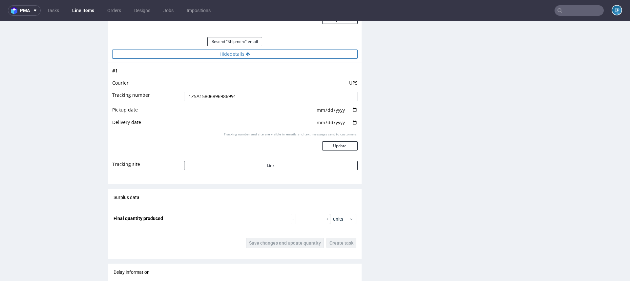
scroll to position [783, 0]
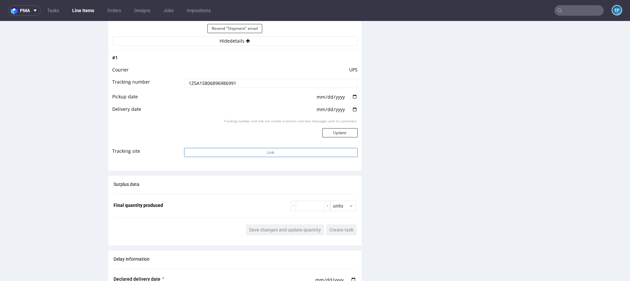
click at [269, 151] on button "Link" at bounding box center [271, 152] width 174 height 9
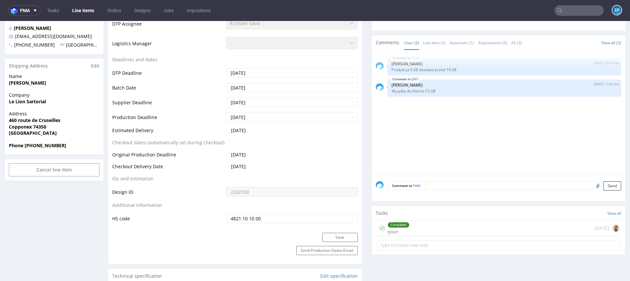
scroll to position [258, 0]
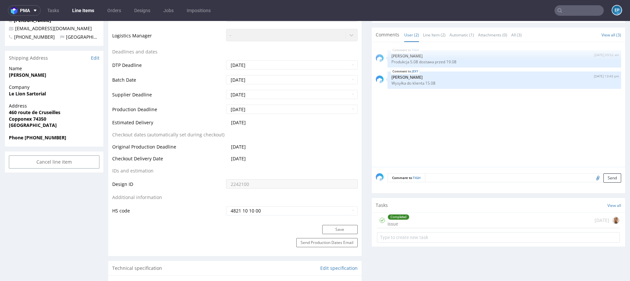
click at [438, 221] on div "Completed issue 2 months ago" at bounding box center [498, 220] width 243 height 15
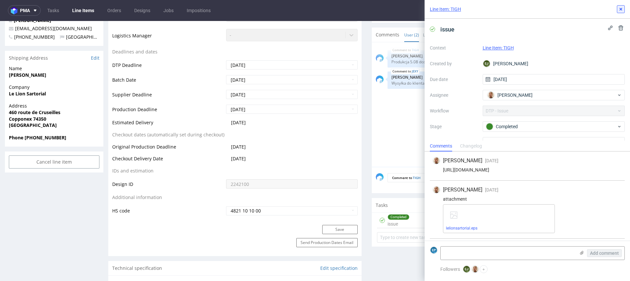
click at [618, 10] on button at bounding box center [621, 9] width 8 height 8
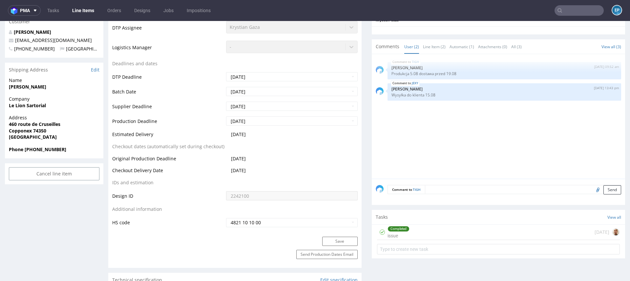
scroll to position [252, 0]
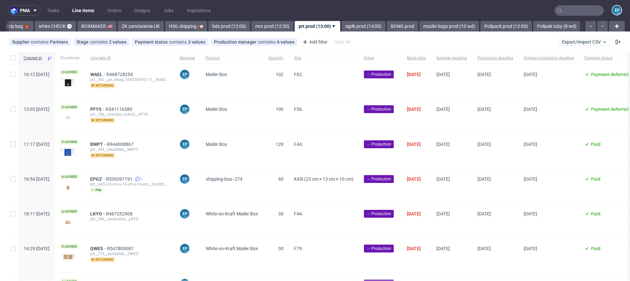
scroll to position [0, 578]
click at [15, 62] on div at bounding box center [13, 58] width 11 height 11
checkbox input "true"
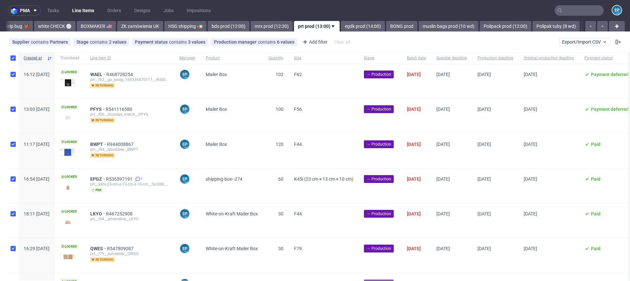
checkbox input "true"
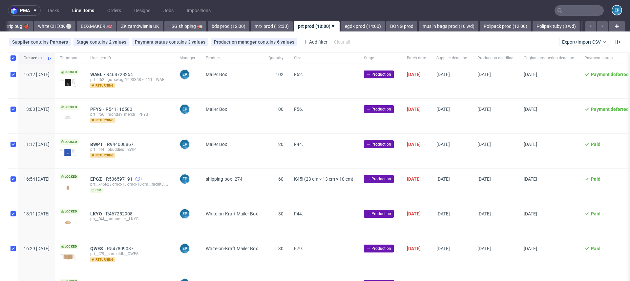
checkbox input "true"
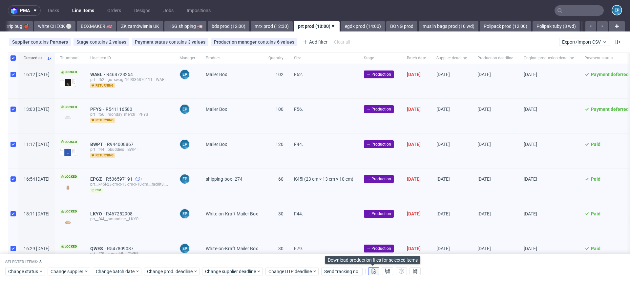
click at [376, 270] on button at bounding box center [373, 272] width 11 height 8
click at [388, 270] on use at bounding box center [387, 271] width 5 height 5
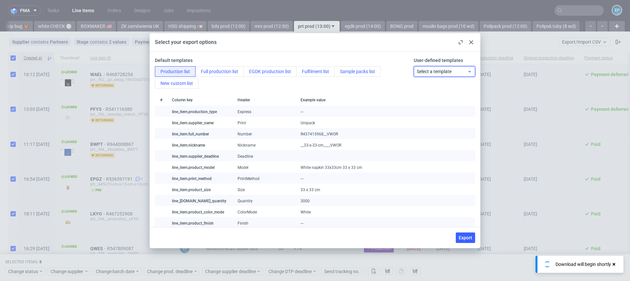
click at [448, 74] on span "Select a template" at bounding box center [442, 71] width 51 height 7
click at [445, 96] on div "prt production list" at bounding box center [445, 98] width 56 height 12
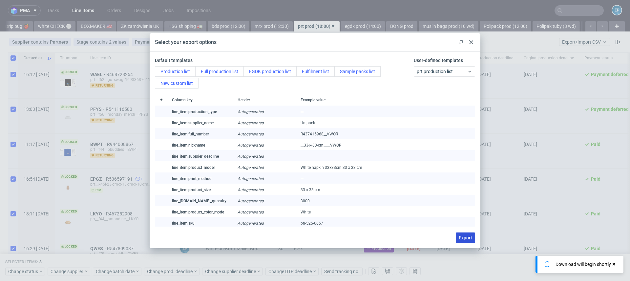
click at [463, 238] on span "Export" at bounding box center [465, 238] width 13 height 5
checkbox input "false"
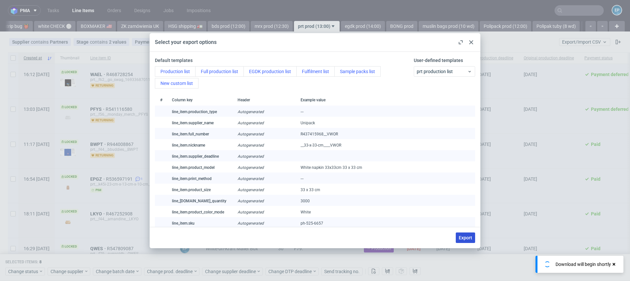
checkbox input "false"
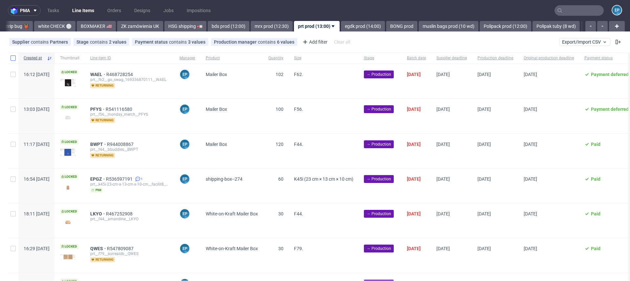
click at [15, 58] on div at bounding box center [13, 58] width 11 height 11
checkbox input "true"
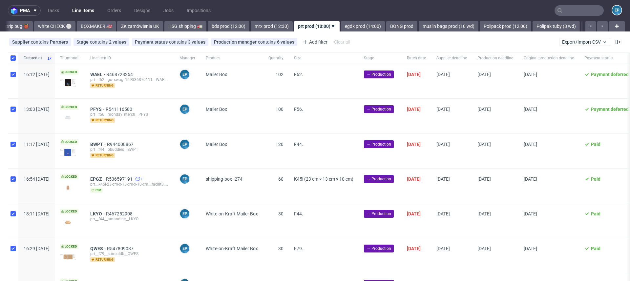
checkbox input "true"
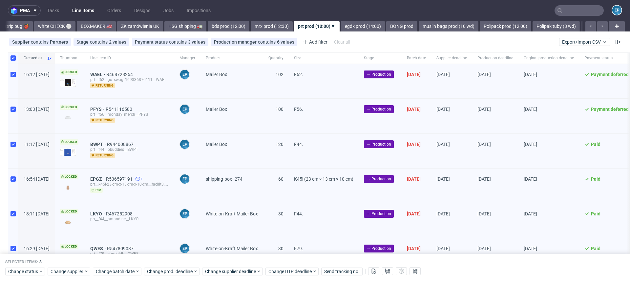
scroll to position [108, 0]
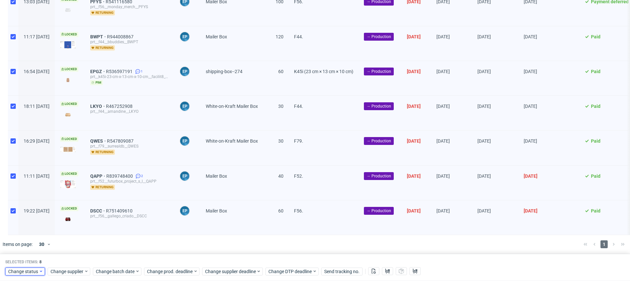
click at [21, 272] on span "Change status" at bounding box center [23, 271] width 31 height 7
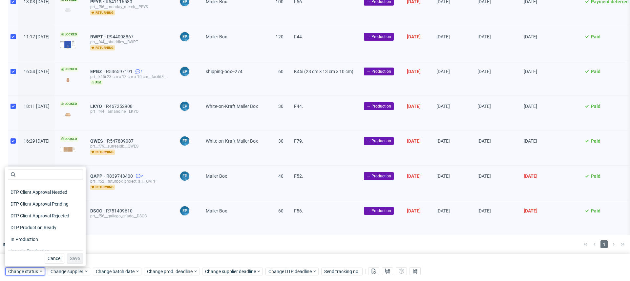
scroll to position [50, 0]
click at [35, 232] on span "In Production" at bounding box center [24, 232] width 33 height 9
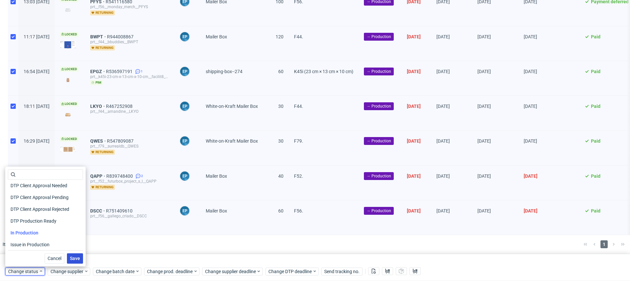
click at [70, 260] on span "Save" at bounding box center [75, 258] width 10 height 5
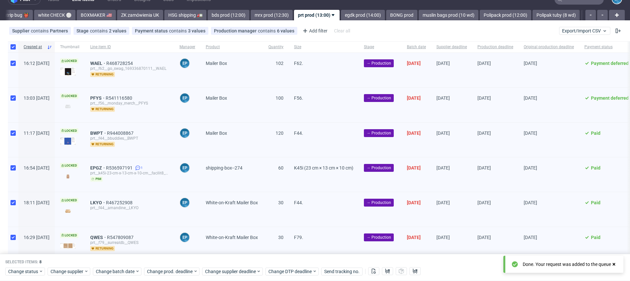
scroll to position [0, 0]
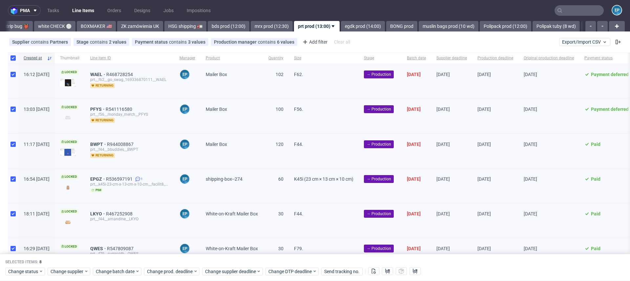
click at [79, 10] on link "Line Items" at bounding box center [83, 10] width 30 height 11
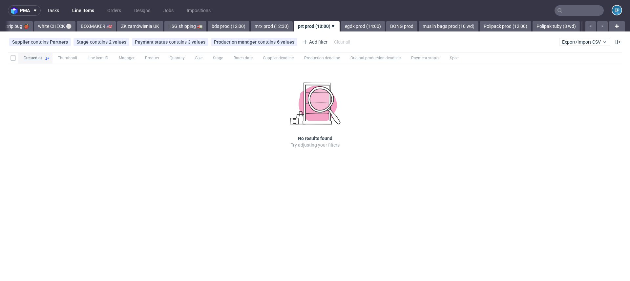
click at [58, 10] on link "Tasks" at bounding box center [53, 10] width 20 height 11
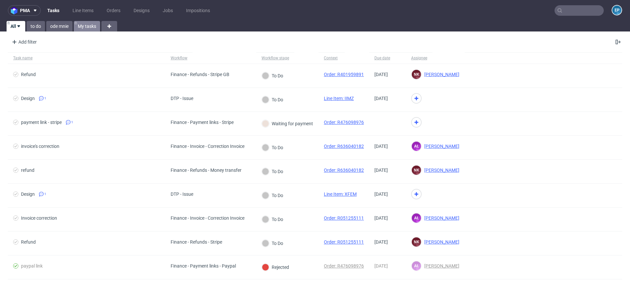
click at [84, 27] on link "My tasks" at bounding box center [87, 26] width 26 height 11
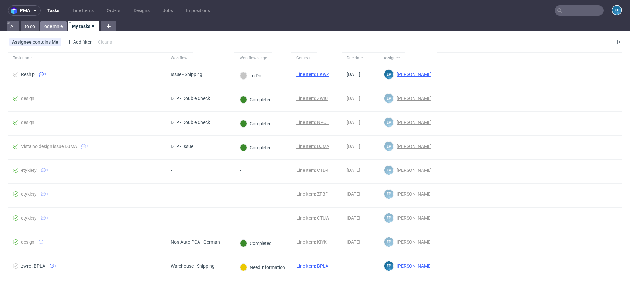
click at [54, 27] on link "ode mnie" at bounding box center [53, 26] width 26 height 11
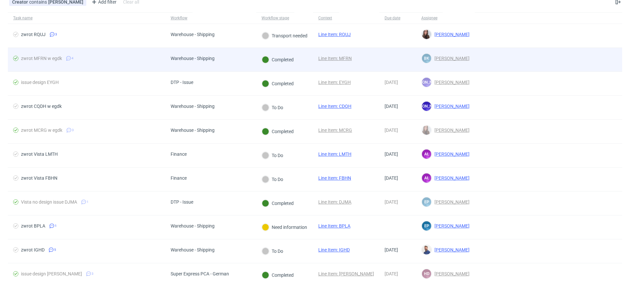
scroll to position [43, 0]
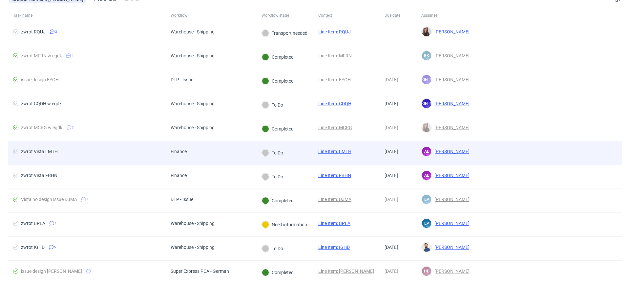
click at [94, 144] on div "zwrot Vista LMTH" at bounding box center [87, 153] width 158 height 24
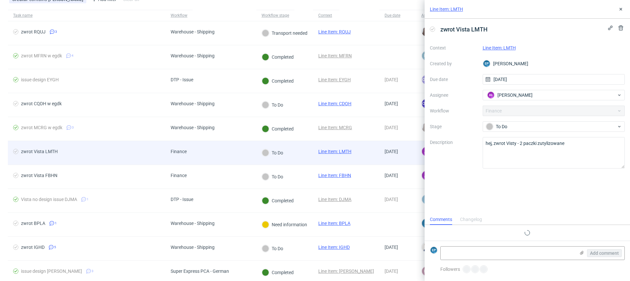
scroll to position [5, 0]
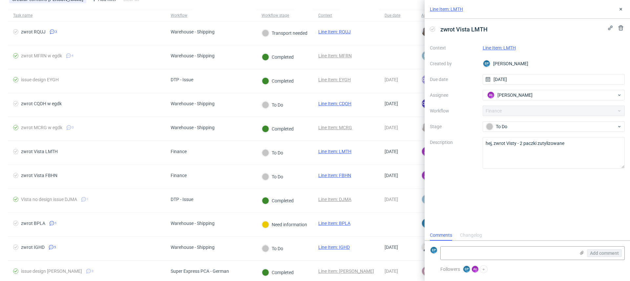
click at [511, 48] on link "Line Item: LMTH" at bounding box center [499, 47] width 33 height 5
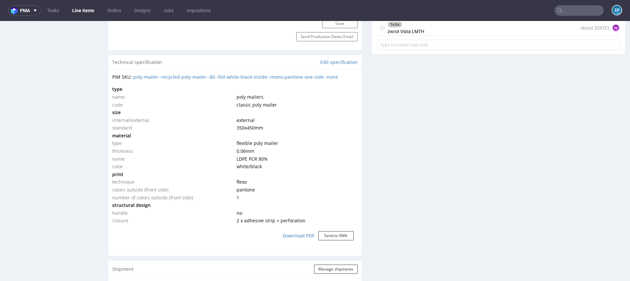
scroll to position [423, 0]
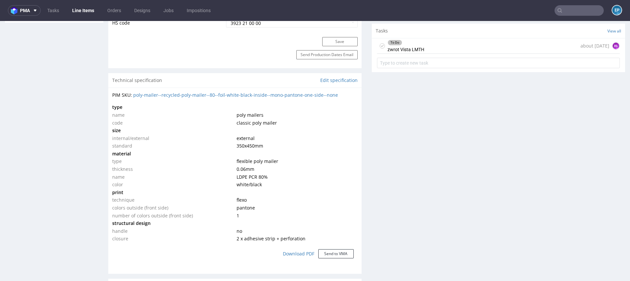
click at [456, 43] on div "To Do zwrot Vista LMTH about [DATE] AŁ" at bounding box center [498, 45] width 243 height 15
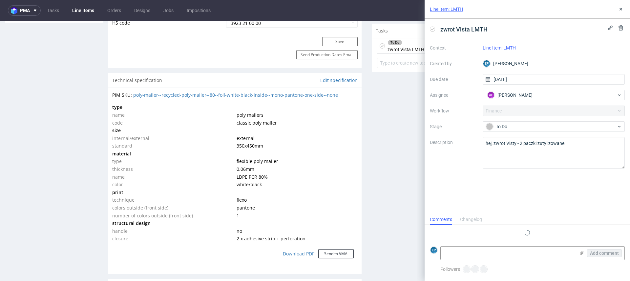
scroll to position [5, 0]
click at [89, 7] on link "Line Items" at bounding box center [83, 10] width 30 height 11
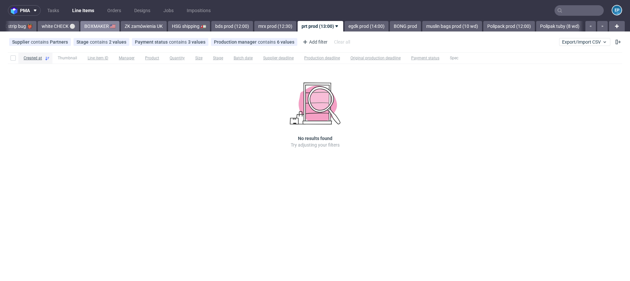
click at [80, 29] on link "BOXMAKER 🇺🇸" at bounding box center [99, 26] width 39 height 11
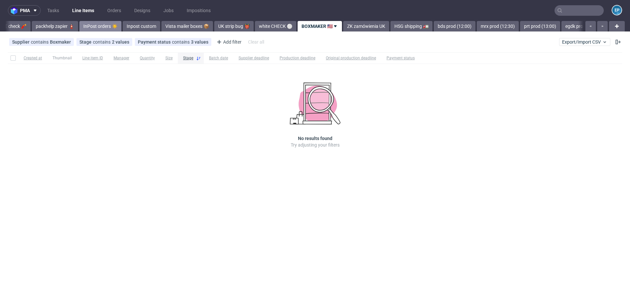
click at [83, 27] on link "InPost orders ☀️" at bounding box center [100, 26] width 42 height 11
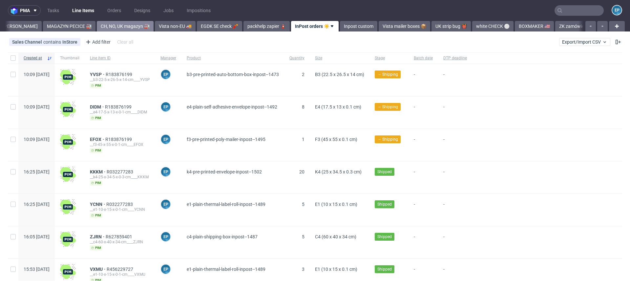
click at [97, 27] on link "CH, NO, UK magazyn 🏭" at bounding box center [125, 26] width 57 height 11
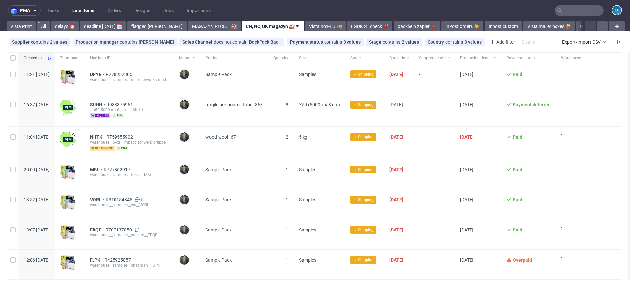
scroll to position [19, 0]
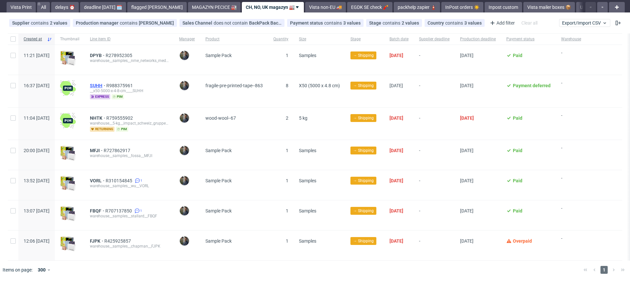
click at [106, 83] on span "SUHH" at bounding box center [98, 85] width 16 height 5
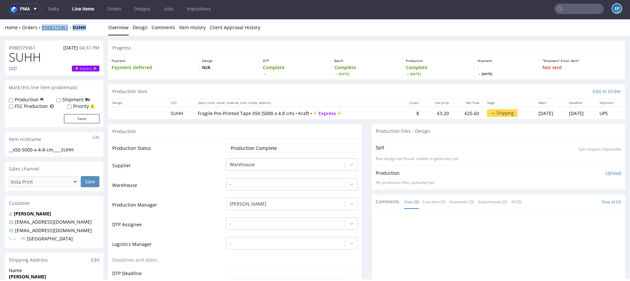
drag, startPoint x: 92, startPoint y: 28, endPoint x: 43, endPoint y: 28, distance: 48.9
click at [43, 28] on div "Home Orders R988375961 SUHH" at bounding box center [54, 27] width 98 height 7
copy div "R988375961 SUHH"
click at [43, 28] on link "R988375961" at bounding box center [57, 27] width 31 height 6
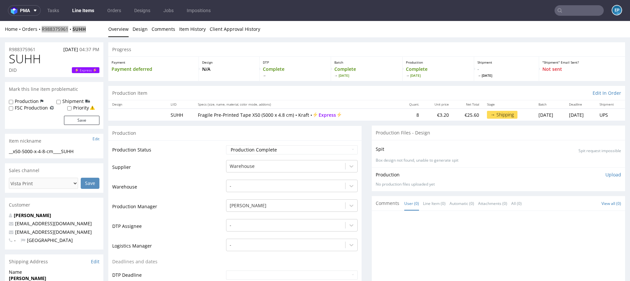
click at [84, 9] on link "Line Items" at bounding box center [83, 10] width 30 height 11
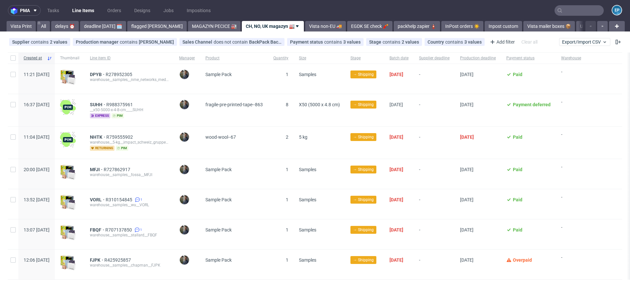
click at [574, 14] on input "text" at bounding box center [579, 10] width 49 height 11
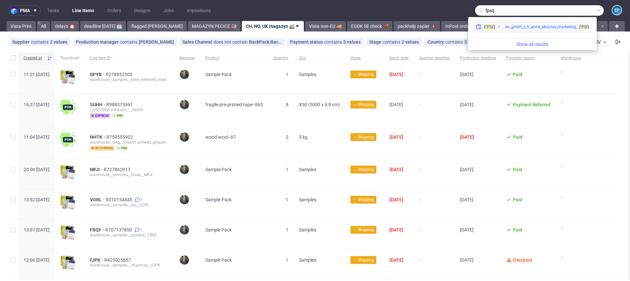
type input "fpsq"
click at [504, 28] on div "warehouse__f62__harro_hofliger_verpackungsmaschinen_gmbh_z_h_anna_akoutas_marke…" at bounding box center [546, 27] width 87 height 6
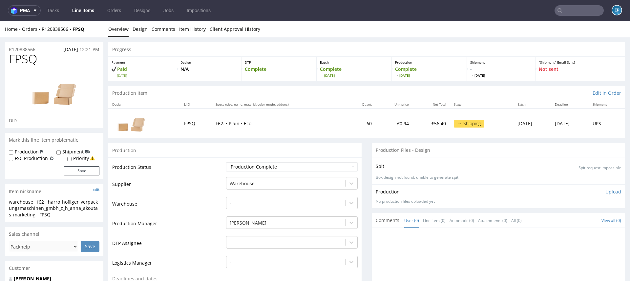
click at [97, 11] on link "Line Items" at bounding box center [83, 10] width 30 height 11
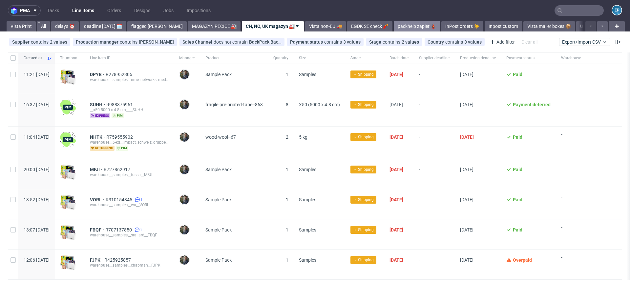
click at [394, 26] on link "packhelp zapier 🧯" at bounding box center [417, 26] width 46 height 11
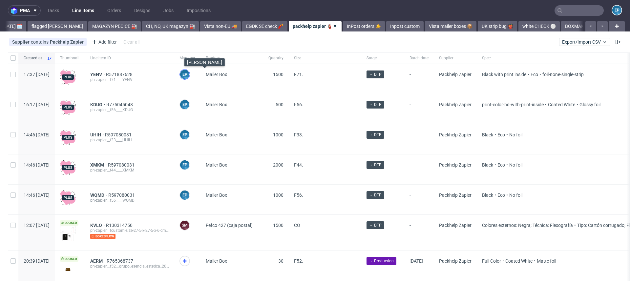
click at [189, 75] on figcaption "EP" at bounding box center [184, 74] width 9 height 9
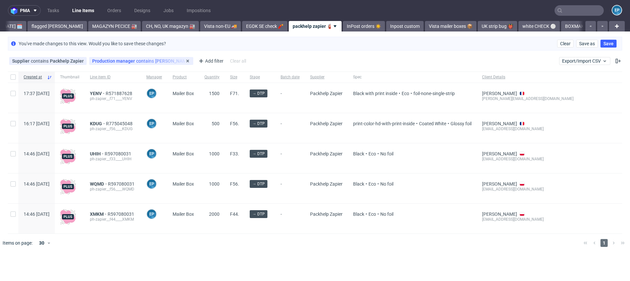
click at [136, 62] on div "Production manager contains Ewa Prus" at bounding box center [141, 60] width 98 height 5
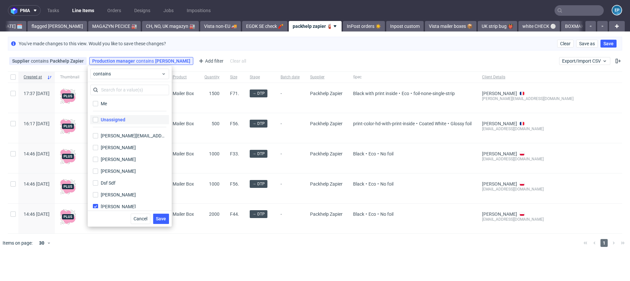
click at [131, 120] on label "Unassigned" at bounding box center [129, 119] width 79 height 9
click at [98, 120] on input "Unassigned" at bounding box center [95, 119] width 5 height 5
checkbox input "true"
click at [164, 218] on span "Save" at bounding box center [161, 219] width 10 height 5
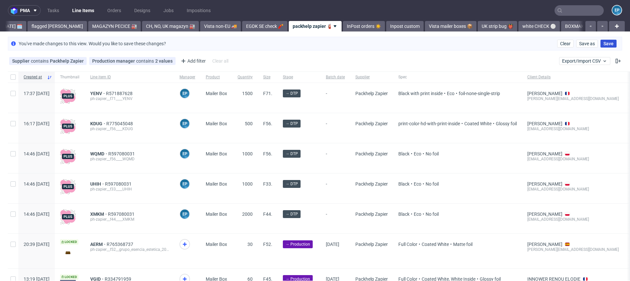
click at [604, 41] on span "Save" at bounding box center [609, 43] width 10 height 5
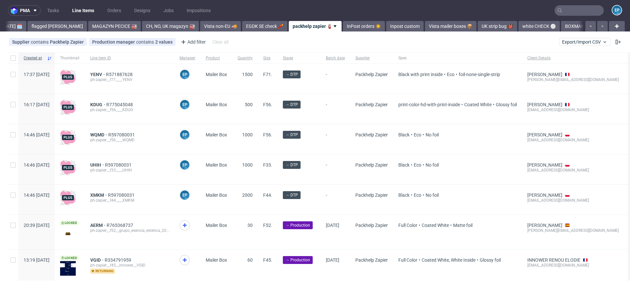
scroll to position [24, 0]
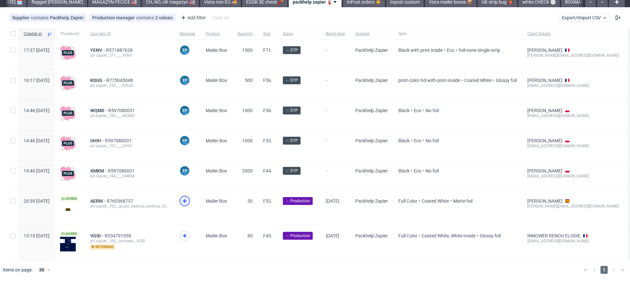
click at [189, 204] on icon at bounding box center [185, 201] width 8 height 8
click at [189, 234] on icon at bounding box center [185, 236] width 8 height 8
click at [16, 237] on div at bounding box center [13, 242] width 11 height 35
checkbox input "true"
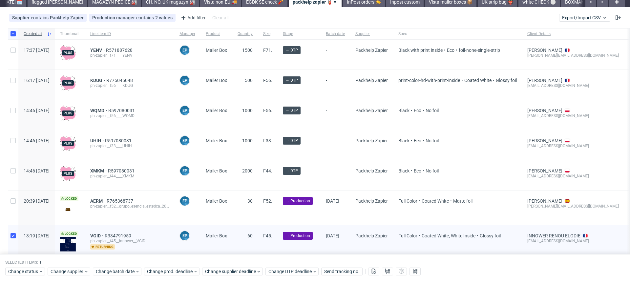
click at [12, 206] on div at bounding box center [13, 208] width 11 height 34
checkbox input "true"
click at [73, 270] on span "Change supplier" at bounding box center [67, 271] width 33 height 7
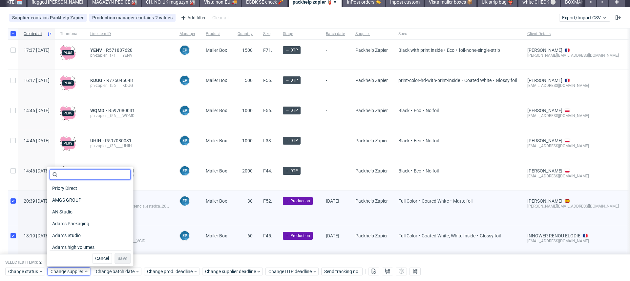
click at [89, 176] on input "text" at bounding box center [90, 174] width 81 height 11
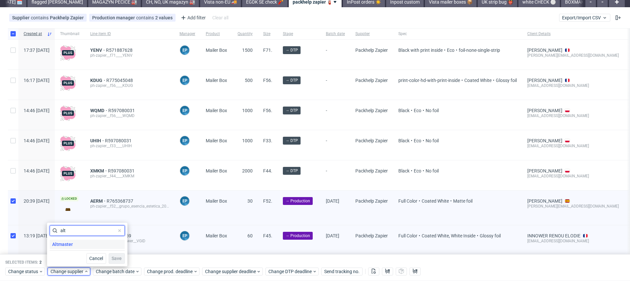
type input "alt"
click at [89, 246] on div "Altmaster" at bounding box center [87, 244] width 75 height 9
click at [114, 257] on span "Save" at bounding box center [117, 258] width 10 height 5
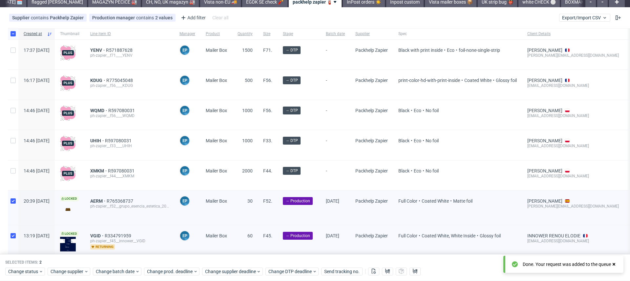
click at [10, 193] on div at bounding box center [13, 208] width 11 height 34
checkbox input "false"
click at [15, 248] on div at bounding box center [13, 242] width 11 height 35
checkbox input "false"
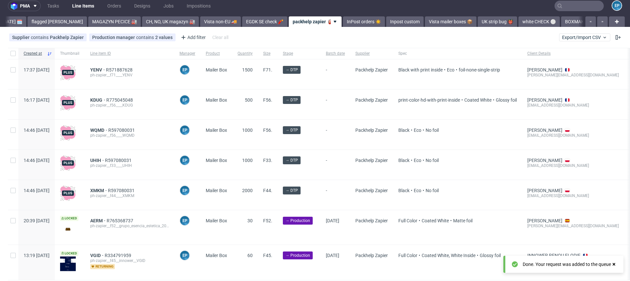
scroll to position [7, 0]
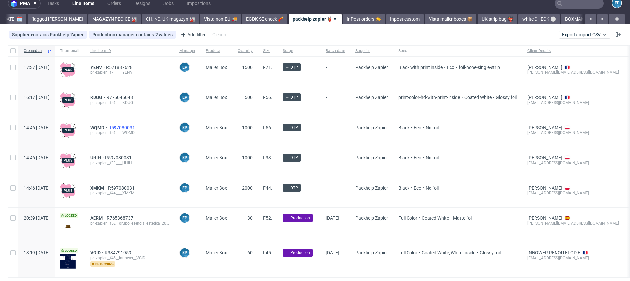
click at [135, 125] on span "R597080031" at bounding box center [122, 127] width 28 height 5
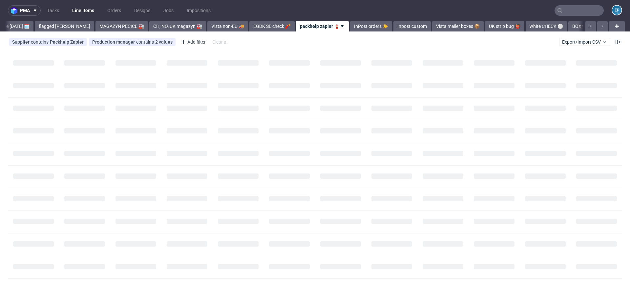
scroll to position [0, 96]
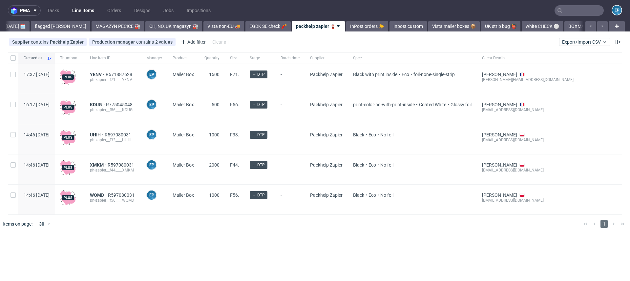
click at [8, 105] on div at bounding box center [13, 109] width 11 height 30
checkbox input "true"
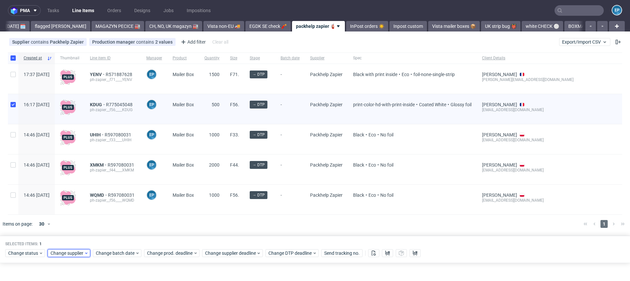
click at [70, 254] on span "Change supplier" at bounding box center [67, 253] width 33 height 7
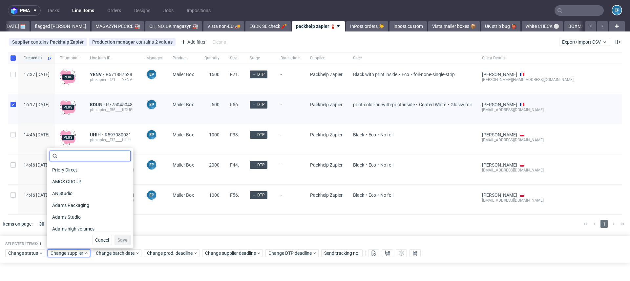
click at [89, 157] on input "text" at bounding box center [90, 156] width 81 height 11
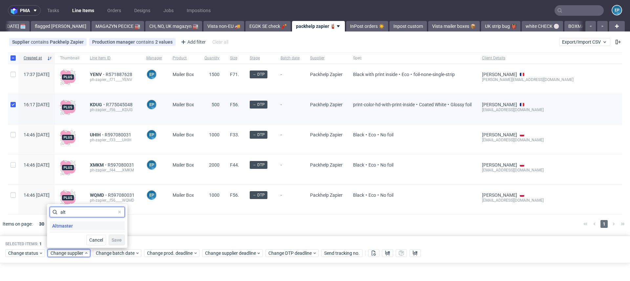
type input "alt"
click at [88, 223] on div "Altmaster" at bounding box center [87, 226] width 75 height 9
click at [114, 243] on button "Save" at bounding box center [117, 240] width 16 height 11
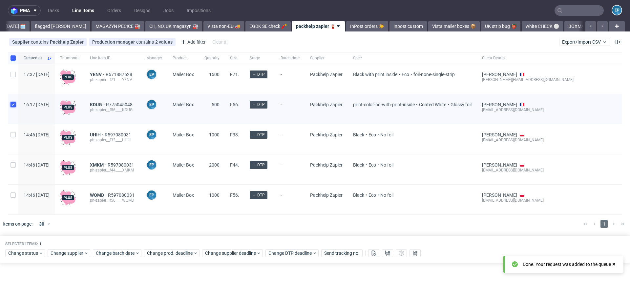
click at [11, 107] on input "checkbox" at bounding box center [13, 104] width 5 height 5
checkbox input "false"
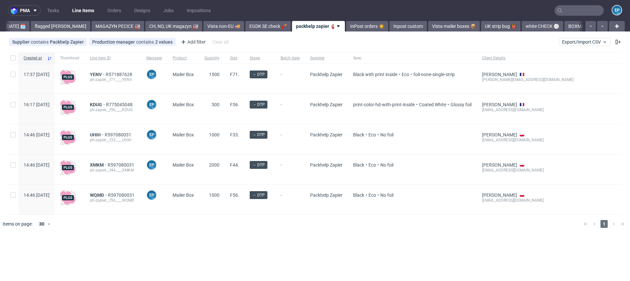
click at [7, 73] on div "Created at Thumbnail Line item ID Manager Product Quantity Size Stage Batch dat…" at bounding box center [315, 134] width 630 height 162
click at [14, 75] on input "checkbox" at bounding box center [13, 74] width 5 height 5
checkbox input "true"
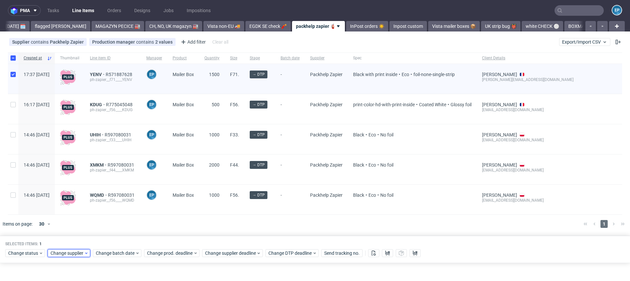
click at [79, 255] on span "Change supplier" at bounding box center [67, 253] width 33 height 7
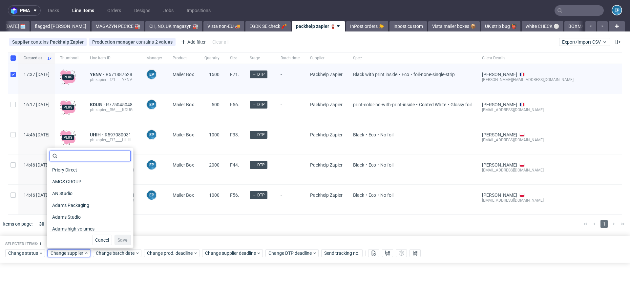
click at [74, 158] on input "text" at bounding box center [90, 156] width 81 height 11
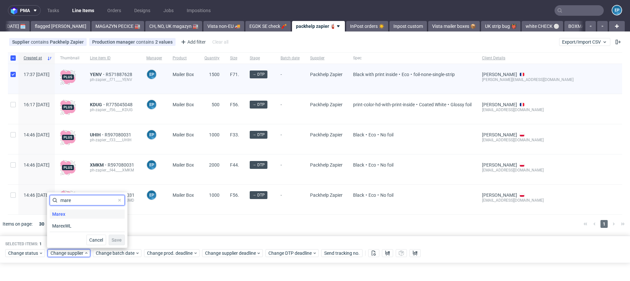
type input "mare"
click at [65, 216] on span "Marex" at bounding box center [59, 214] width 18 height 9
click at [110, 237] on button "Save" at bounding box center [117, 240] width 16 height 11
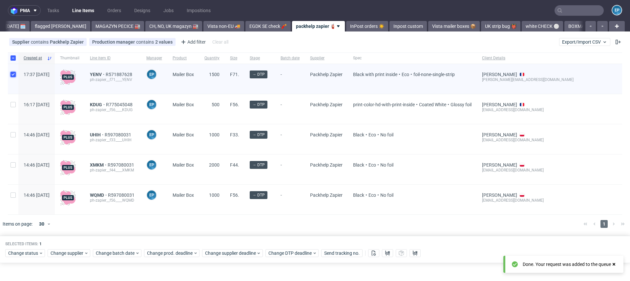
click at [12, 73] on input "checkbox" at bounding box center [13, 74] width 5 height 5
checkbox input "false"
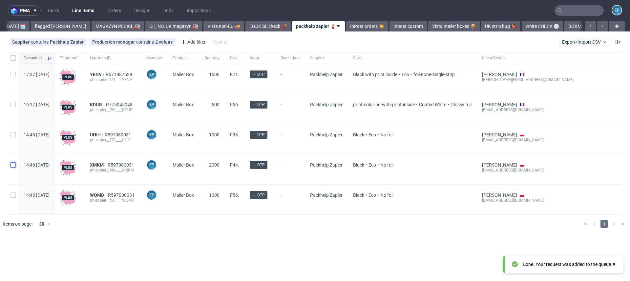
click at [12, 164] on input "checkbox" at bounding box center [13, 164] width 5 height 5
checkbox input "true"
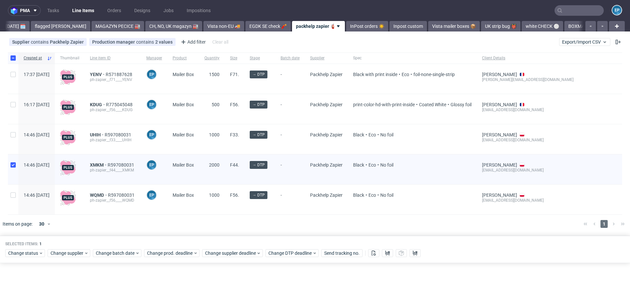
click at [12, 139] on div at bounding box center [13, 139] width 11 height 30
checkbox input "true"
click at [14, 197] on input "checkbox" at bounding box center [13, 195] width 5 height 5
checkbox input "true"
click at [72, 250] on span "Change supplier" at bounding box center [67, 253] width 33 height 7
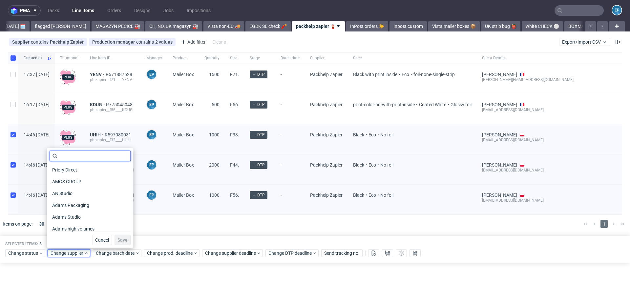
click at [63, 154] on input "text" at bounding box center [90, 156] width 81 height 11
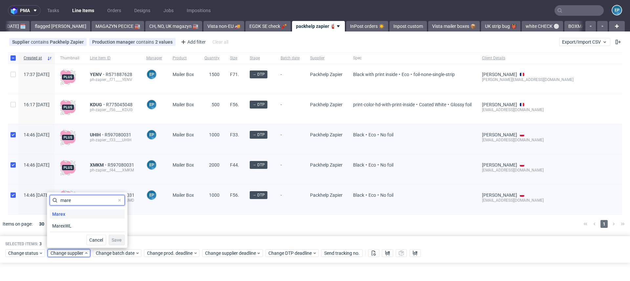
type input "mare"
click at [59, 212] on span "Marex" at bounding box center [59, 214] width 18 height 9
click at [113, 239] on span "Save" at bounding box center [117, 240] width 10 height 5
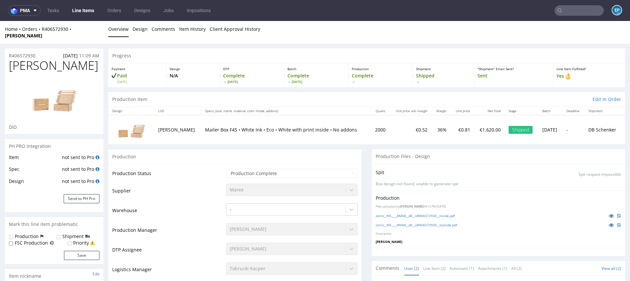
scroll to position [85, 0]
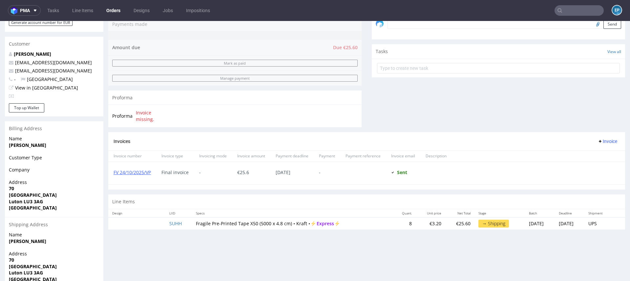
scroll to position [240, 0]
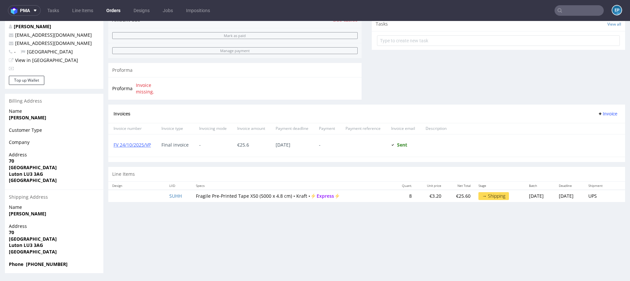
click at [564, 9] on input "text" at bounding box center [579, 10] width 49 height 11
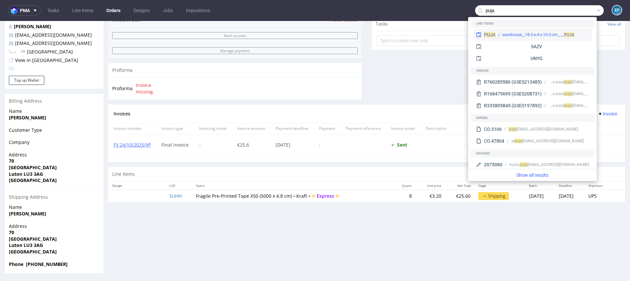
type input "puja"
click at [514, 33] on div "warehouse__18-3-x-4-x-10-2-cm____ PUJA" at bounding box center [539, 35] width 72 height 6
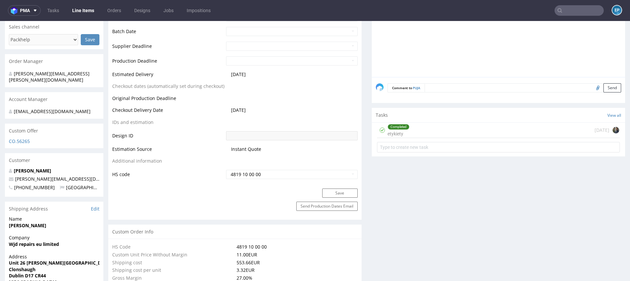
scroll to position [268, 0]
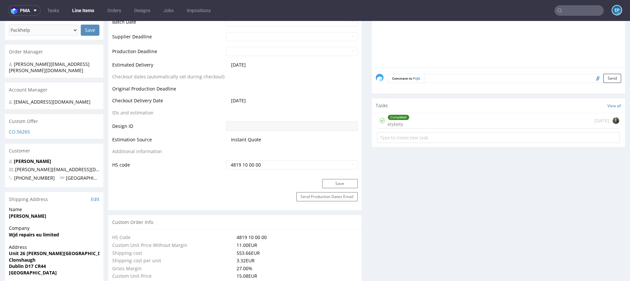
click at [435, 121] on div "Completed etykiety 2 months ago" at bounding box center [498, 120] width 243 height 15
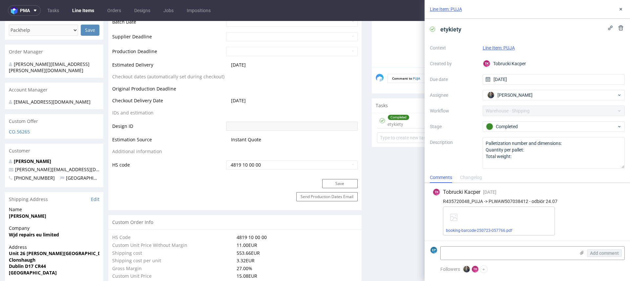
click at [456, 202] on div "R435720048_PUJA -> PLWAW507038412 - odbiór 24.07" at bounding box center [528, 201] width 190 height 5
copy div "R435720048_PUJA"
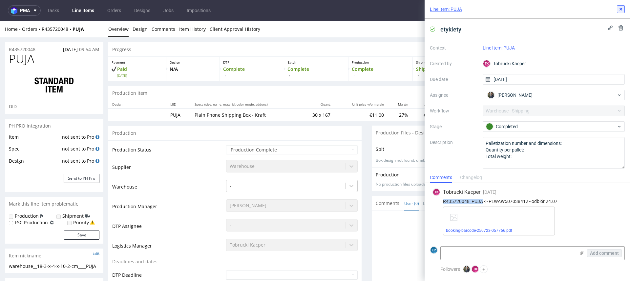
click at [620, 9] on use at bounding box center [621, 9] width 3 height 3
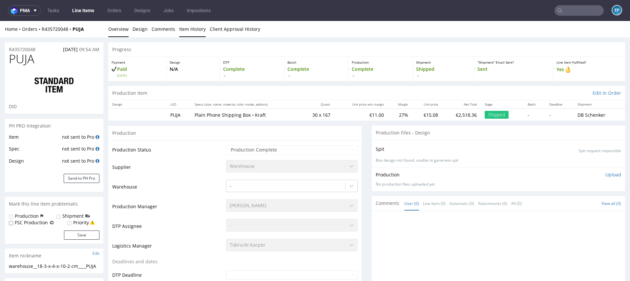
click at [200, 29] on link "Item History" at bounding box center [192, 29] width 27 height 16
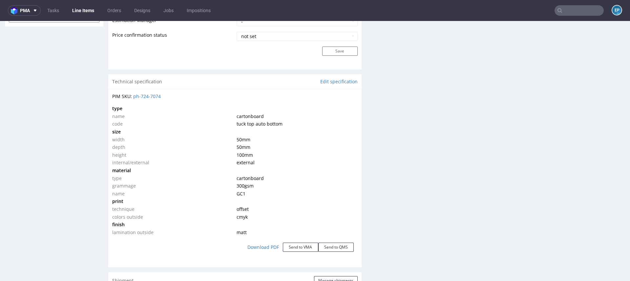
scroll to position [564, 0]
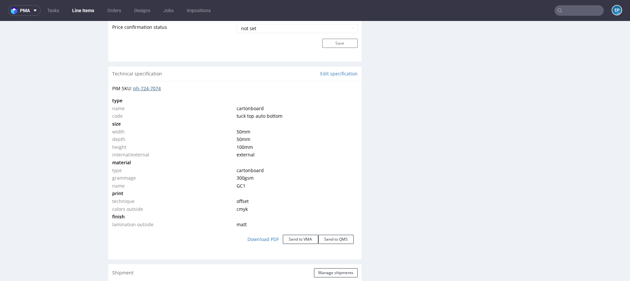
click at [149, 90] on link "ph-724-7074" at bounding box center [147, 88] width 28 height 6
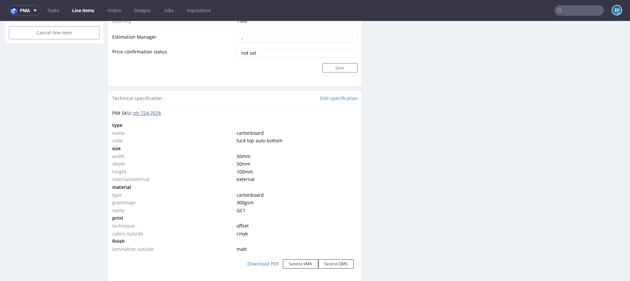
scroll to position [523, 0]
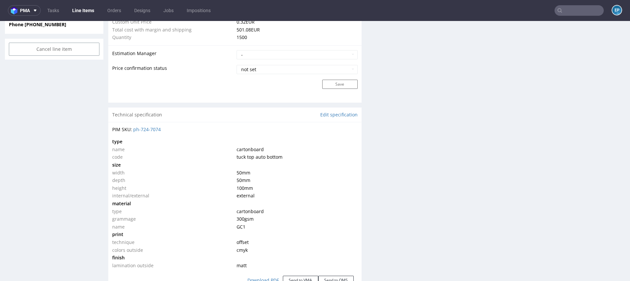
click at [576, 14] on input "text" at bounding box center [579, 10] width 49 height 11
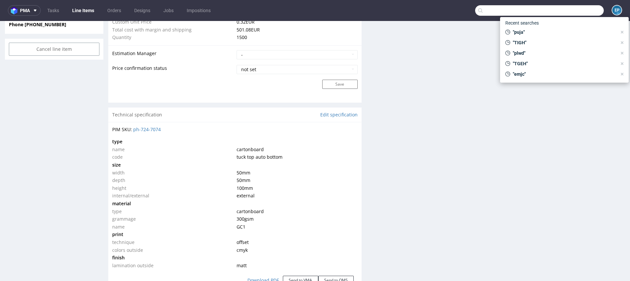
paste input "R811622754__NQNP"
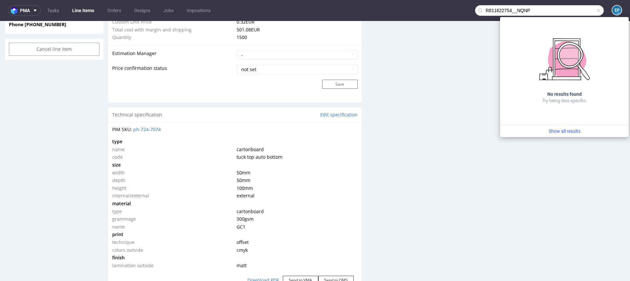
drag, startPoint x: 510, startPoint y: 11, endPoint x: 470, endPoint y: 10, distance: 40.7
click at [475, 11] on input "R811622754__NQNP" at bounding box center [539, 10] width 129 height 11
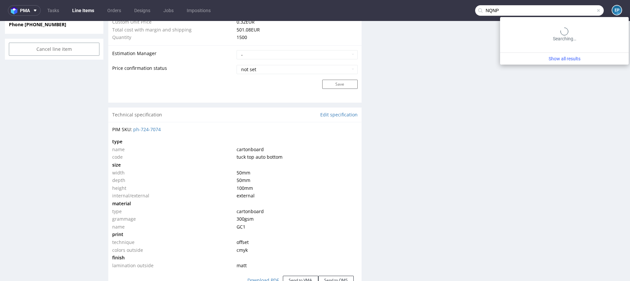
type input "NQNP"
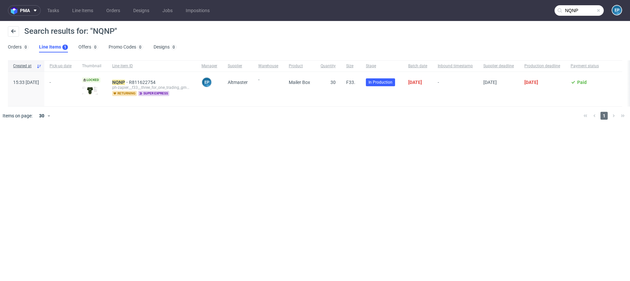
click at [135, 79] on div "NQNP R811622754 ph-zapier__f33__three_for_one_trading_gmbh__ NQNP returning sup…" at bounding box center [151, 89] width 89 height 34
click at [125, 81] on mark "NQNP" at bounding box center [118, 82] width 13 height 5
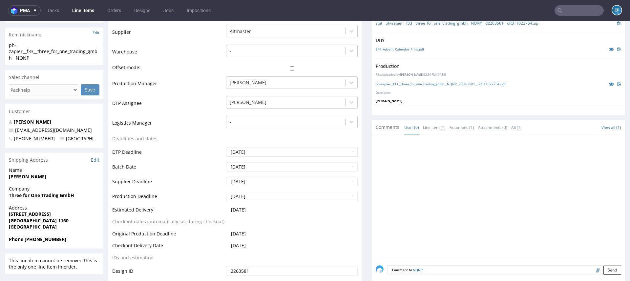
scroll to position [145, 0]
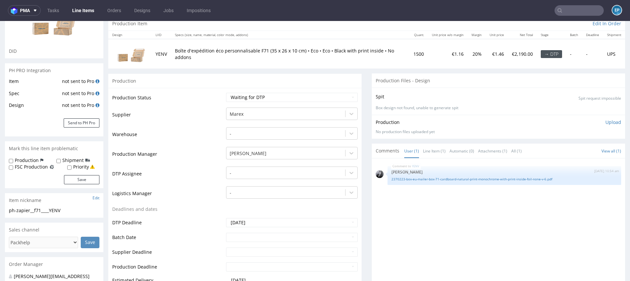
scroll to position [71, 0]
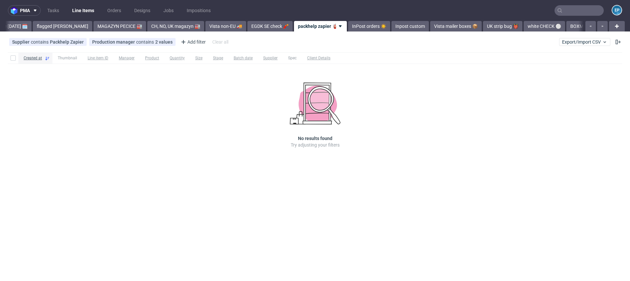
scroll to position [0, 96]
click at [343, 20] on nav "pma Tasks Line Items Orders Designs Jobs Impositions EP" at bounding box center [315, 10] width 630 height 21
click at [434, 28] on link "Vista mailer boxes 📦" at bounding box center [454, 26] width 52 height 11
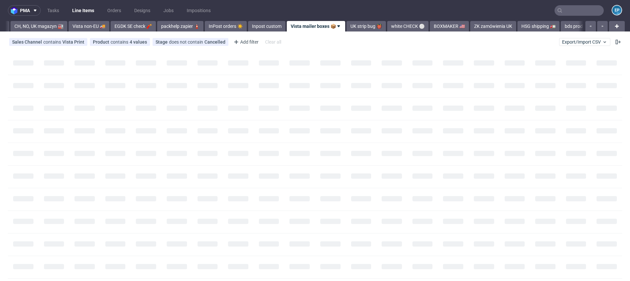
click at [434, 28] on link "BOXMAKER 🇺🇸" at bounding box center [449, 26] width 39 height 11
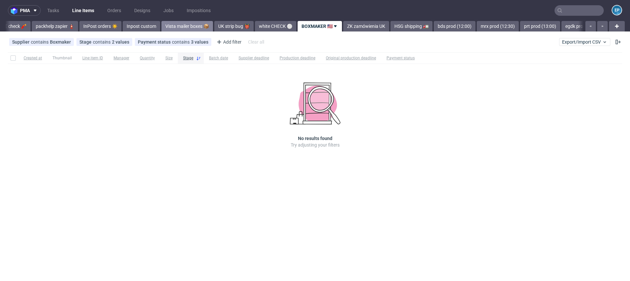
click at [434, 28] on link "bds prod (12:00)" at bounding box center [455, 26] width 42 height 11
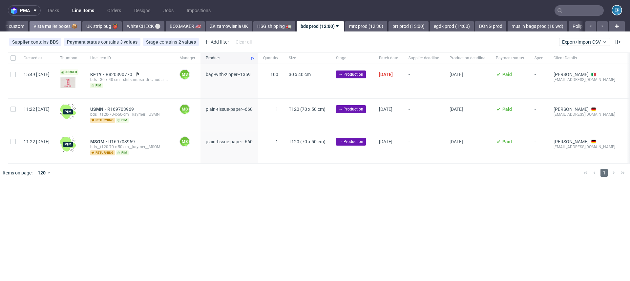
click at [434, 28] on link "egdk prod (14:00)" at bounding box center [452, 26] width 44 height 11
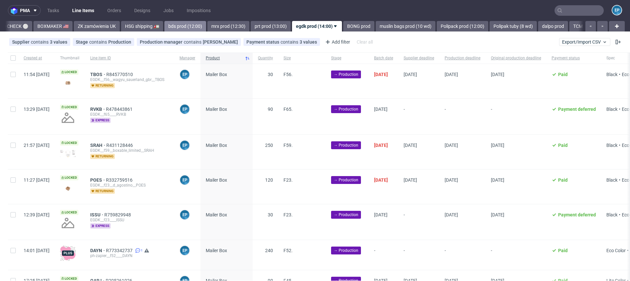
click at [166, 27] on link "bds prod (12:00)" at bounding box center [185, 26] width 42 height 11
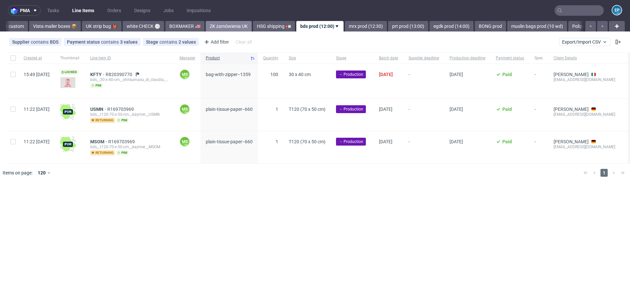
scroll to position [0, 489]
click at [430, 26] on link "egdk prod (14:00)" at bounding box center [452, 26] width 44 height 11
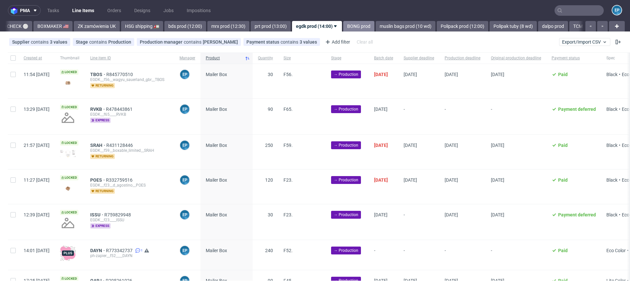
click at [343, 27] on link "BONG prod" at bounding box center [358, 26] width 31 height 11
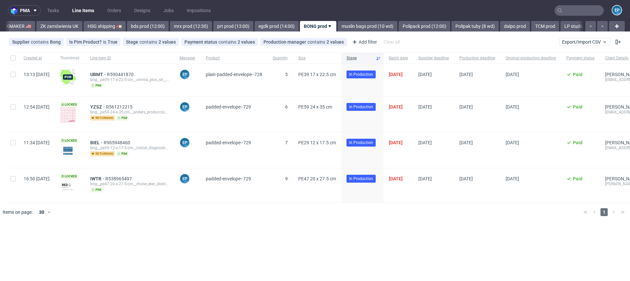
scroll to position [0, 656]
click at [401, 30] on link "Polipack prod (12:00)" at bounding box center [427, 26] width 52 height 11
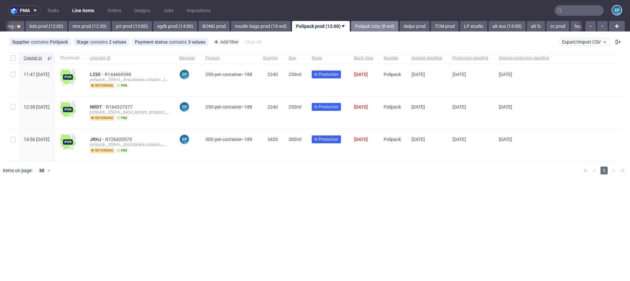
click at [352, 22] on link "Polipak tuby (8 wd)" at bounding box center [374, 26] width 47 height 11
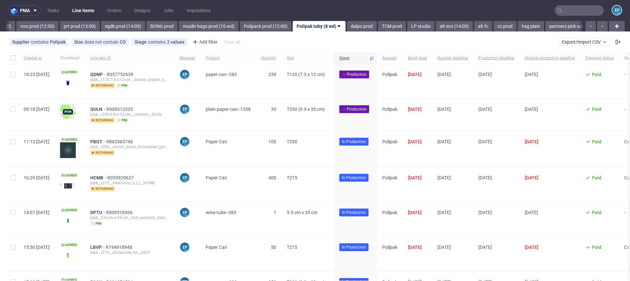
scroll to position [0, 814]
click at [9, 78] on div at bounding box center [13, 81] width 11 height 34
checkbox input "true"
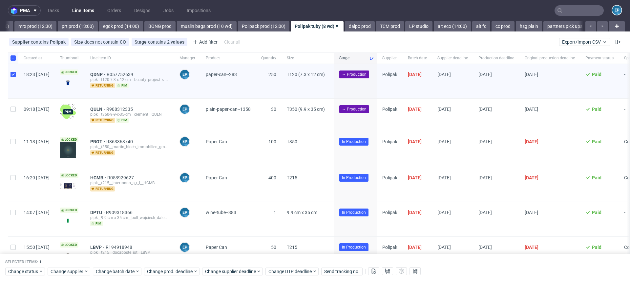
click at [9, 100] on div at bounding box center [13, 115] width 11 height 32
checkbox input "true"
click at [374, 275] on button at bounding box center [373, 272] width 11 height 8
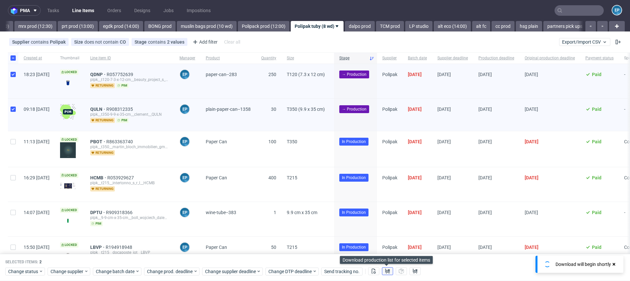
click at [389, 273] on icon at bounding box center [387, 271] width 5 height 5
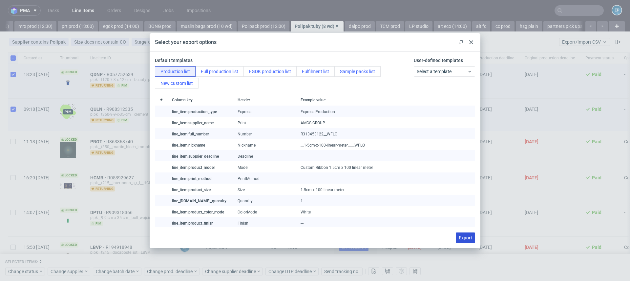
click at [465, 242] on button "Export" at bounding box center [465, 238] width 19 height 11
checkbox input "false"
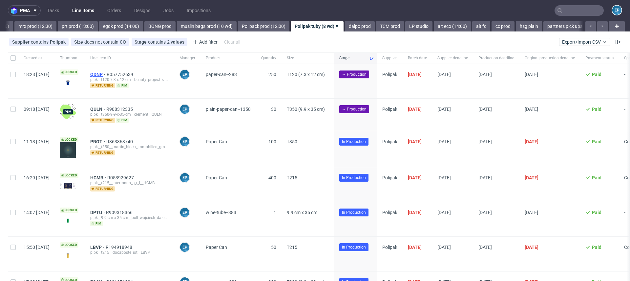
click at [107, 72] on span "QDNP" at bounding box center [98, 74] width 16 height 5
click at [106, 109] on span "QULN" at bounding box center [98, 109] width 16 height 5
click at [12, 78] on div at bounding box center [13, 81] width 11 height 34
checkbox input "true"
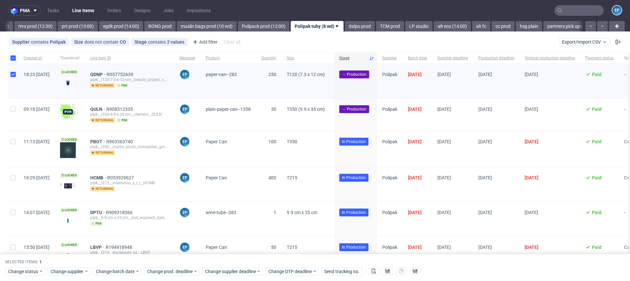
click at [14, 104] on div at bounding box center [13, 115] width 11 height 32
checkbox input "true"
click at [19, 274] on span "Change status" at bounding box center [23, 271] width 31 height 7
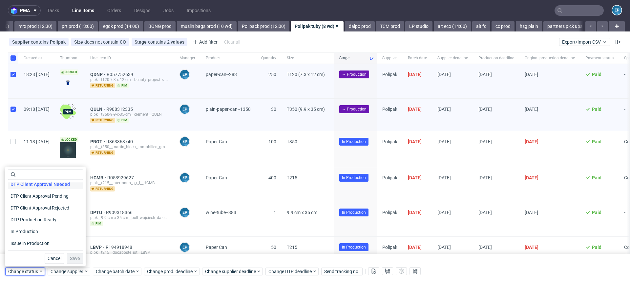
scroll to position [54, 0]
click at [20, 231] on span "In Production" at bounding box center [24, 229] width 33 height 9
click at [71, 258] on span "Save" at bounding box center [75, 258] width 10 height 5
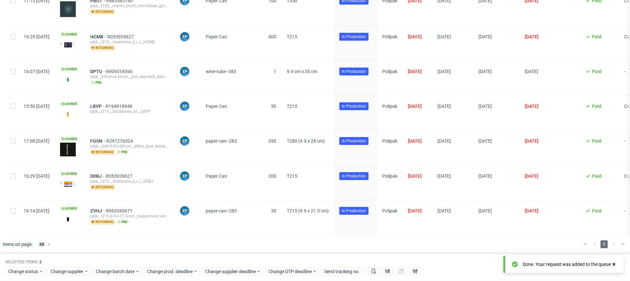
scroll to position [0, 0]
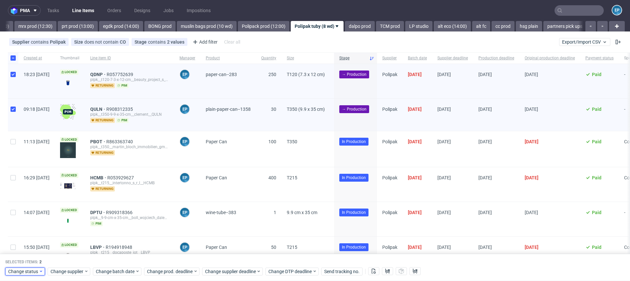
click at [24, 270] on span "Change status" at bounding box center [23, 271] width 31 height 7
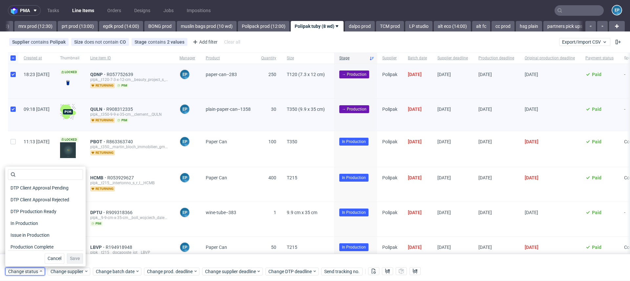
scroll to position [63, 0]
click at [23, 219] on span "In Production" at bounding box center [24, 219] width 33 height 9
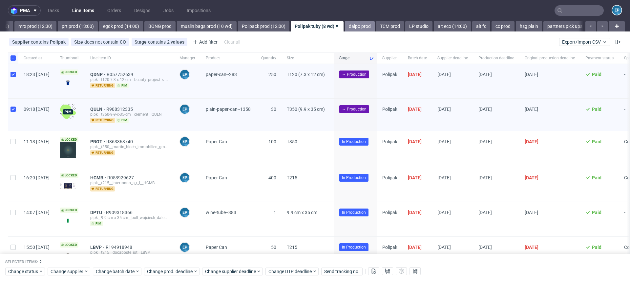
click at [345, 22] on link "dalpo prod" at bounding box center [360, 26] width 30 height 11
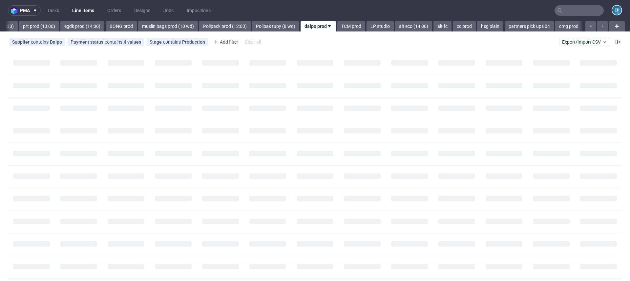
scroll to position [0, 853]
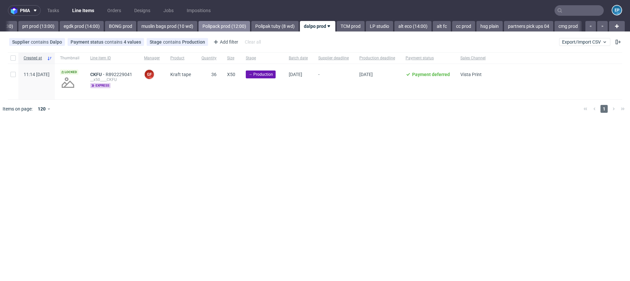
click at [199, 29] on link "Polipack prod (12:00)" at bounding box center [225, 26] width 52 height 11
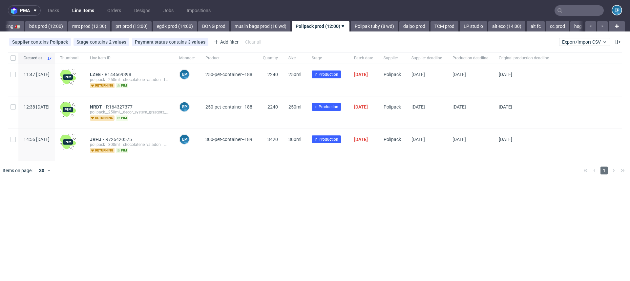
scroll to position [0, 760]
click at [153, 27] on link "egdk prod (14:00)" at bounding box center [175, 26] width 44 height 11
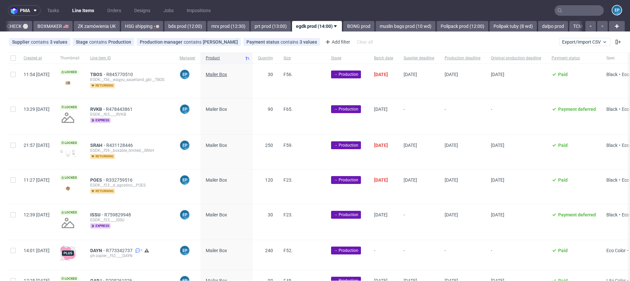
click at [227, 73] on span "Mailer Box" at bounding box center [216, 74] width 21 height 5
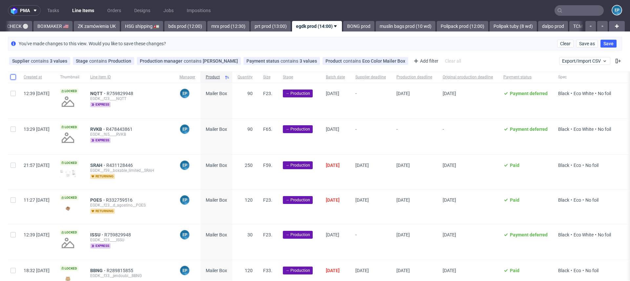
click at [11, 77] on input "checkbox" at bounding box center [13, 77] width 5 height 5
checkbox input "true"
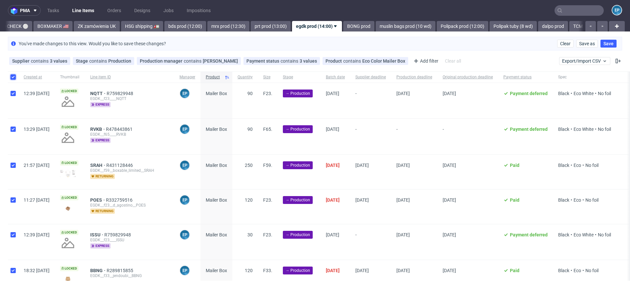
checkbox input "true"
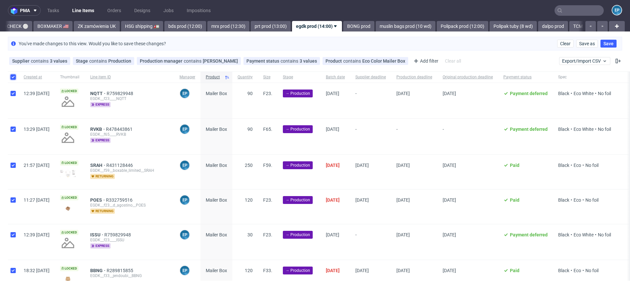
checkbox input "true"
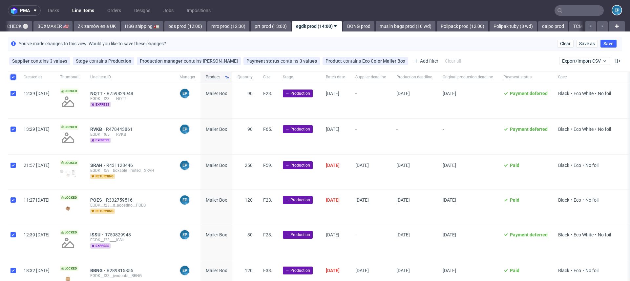
checkbox input "true"
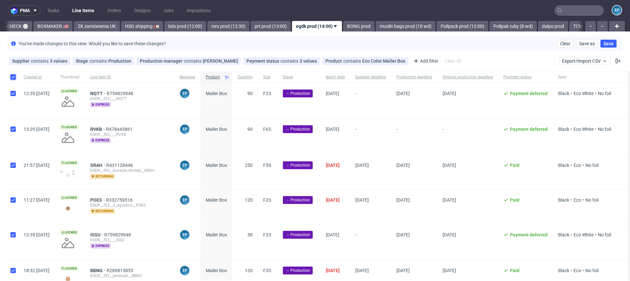
checkbox input "true"
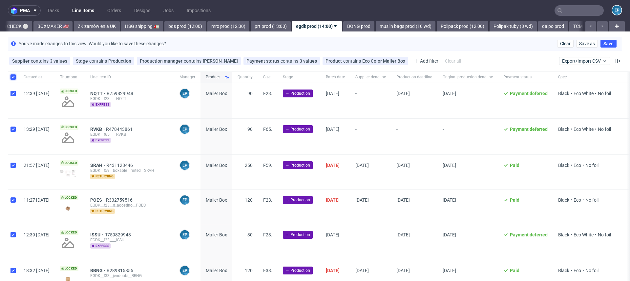
checkbox input "true"
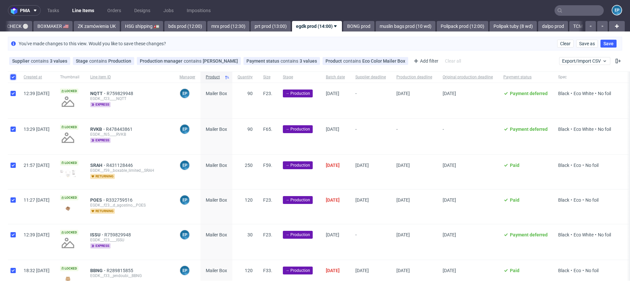
checkbox input "true"
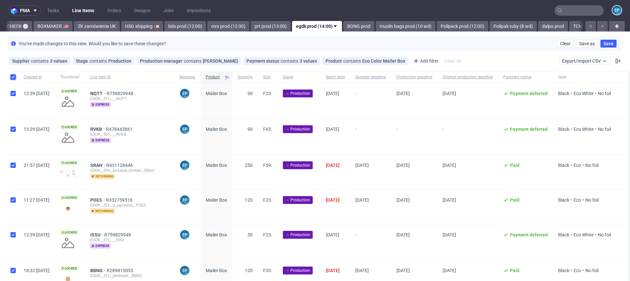
checkbox input "true"
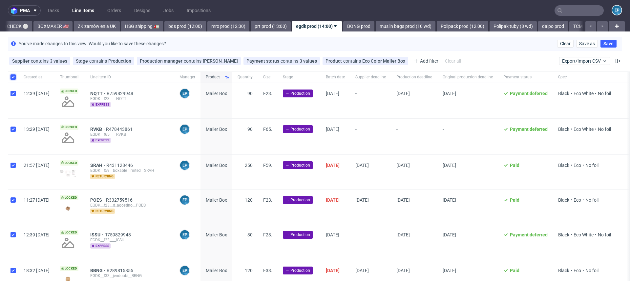
checkbox input "true"
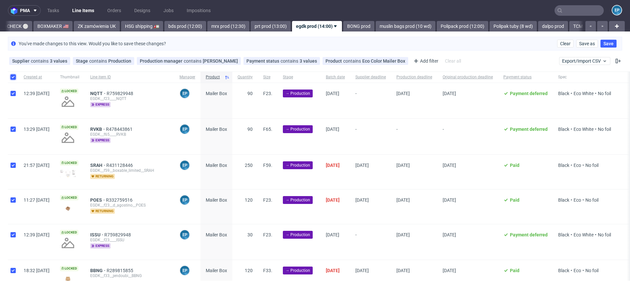
checkbox input "true"
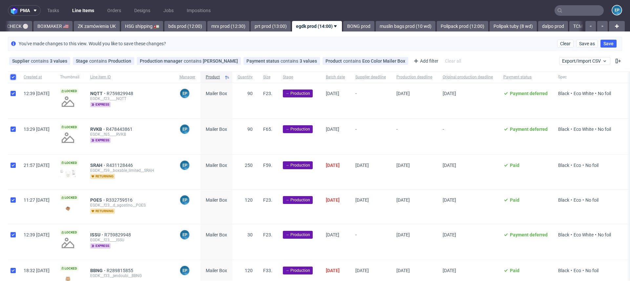
checkbox input "true"
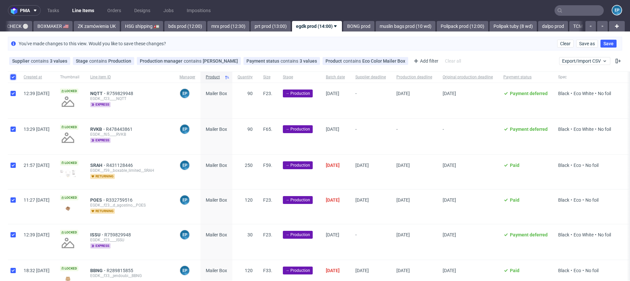
checkbox input "true"
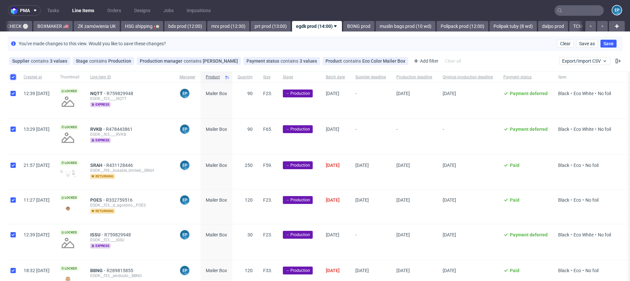
checkbox input "true"
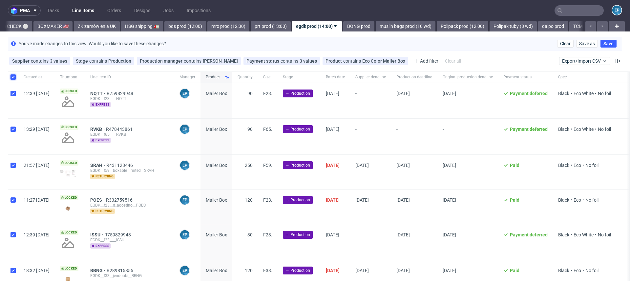
checkbox input "true"
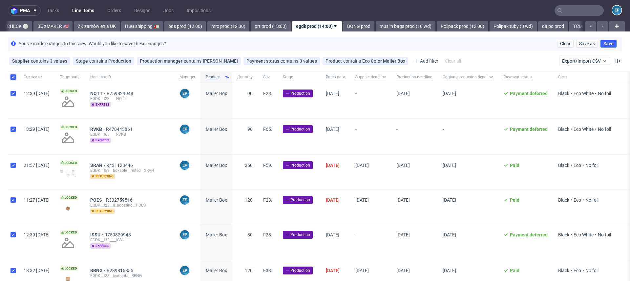
checkbox input "true"
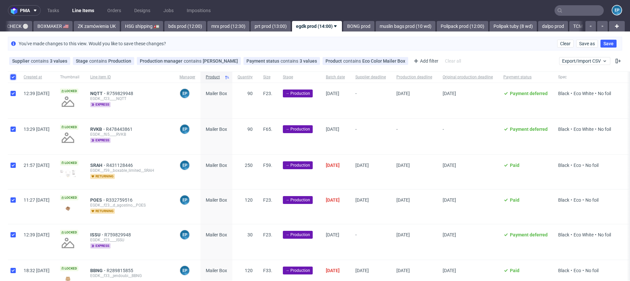
checkbox input "true"
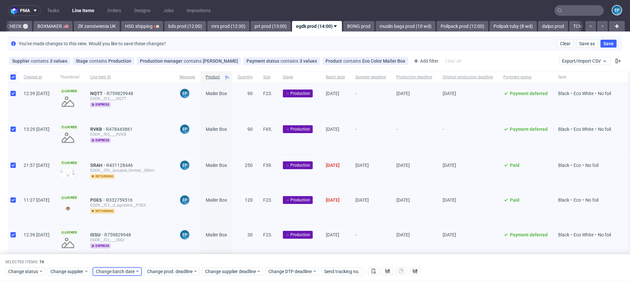
click at [105, 272] on span "Change batch date" at bounding box center [115, 271] width 39 height 7
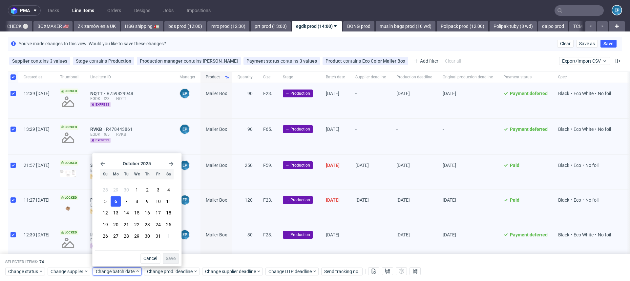
click at [116, 197] on button "6" at bounding box center [116, 202] width 10 height 11
click at [166, 256] on span "Save" at bounding box center [171, 258] width 10 height 5
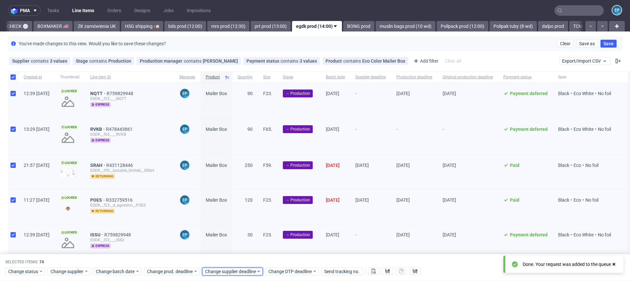
click at [214, 271] on span "Change supplier deadline" at bounding box center [230, 271] width 51 height 7
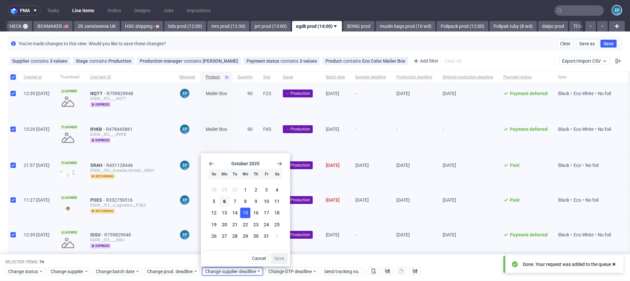
click at [249, 214] on button "15" at bounding box center [245, 213] width 10 height 11
click at [283, 256] on button "Save" at bounding box center [279, 258] width 16 height 11
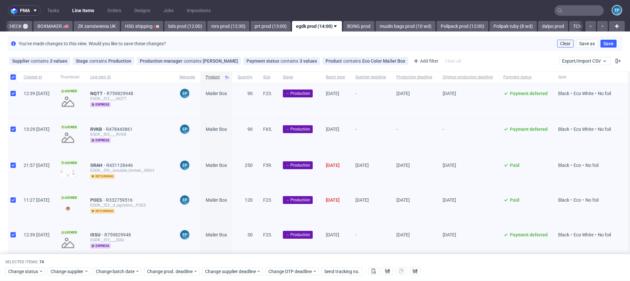
click at [560, 43] on span "Clear" at bounding box center [565, 43] width 11 height 5
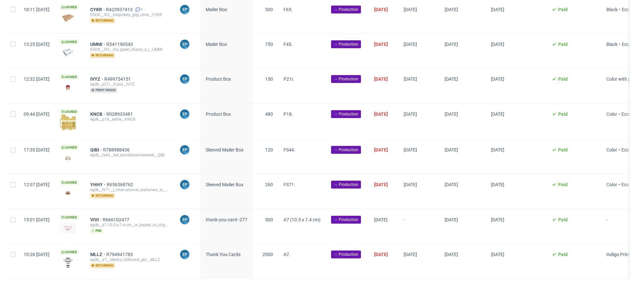
scroll to position [2596, 0]
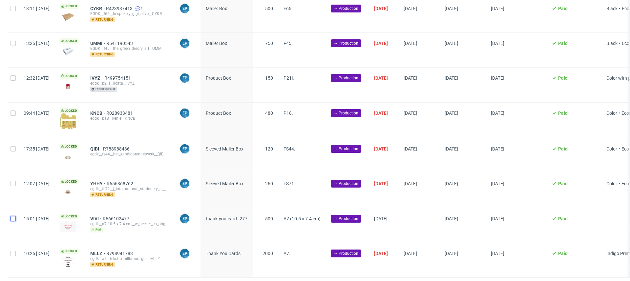
click at [11, 216] on input "checkbox" at bounding box center [13, 218] width 5 height 5
checkbox input "true"
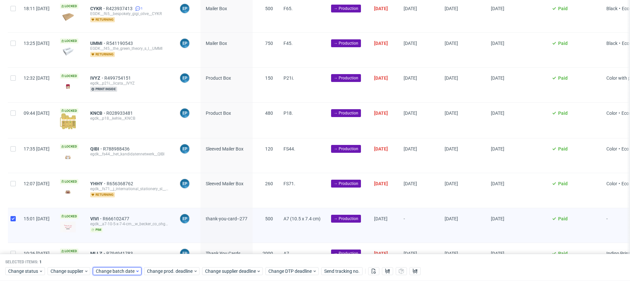
click at [114, 271] on span "Change batch date" at bounding box center [115, 271] width 39 height 7
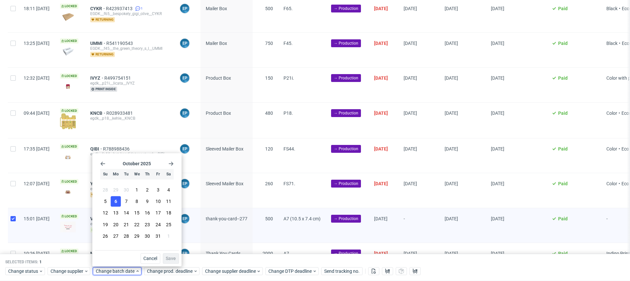
click at [116, 202] on span "6" at bounding box center [116, 202] width 3 height 7
click at [165, 258] on button "Save" at bounding box center [171, 258] width 16 height 11
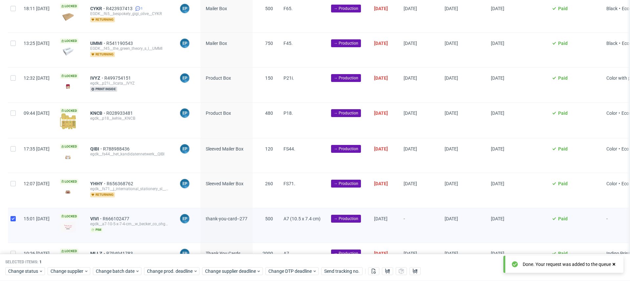
click at [9, 243] on div at bounding box center [13, 260] width 11 height 34
checkbox input "true"
click at [124, 269] on span "Change batch date" at bounding box center [115, 271] width 39 height 7
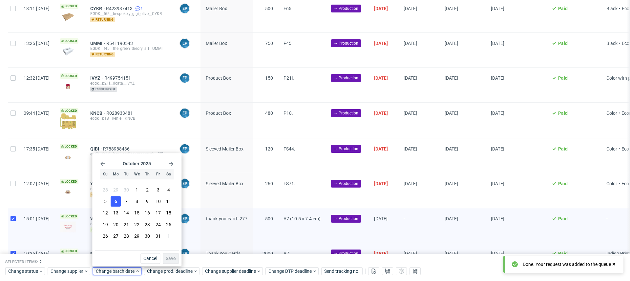
click at [114, 201] on button "6" at bounding box center [116, 202] width 10 height 11
click at [168, 259] on span "Save" at bounding box center [171, 258] width 10 height 5
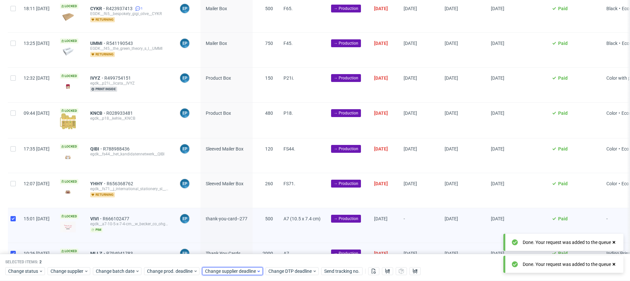
click at [231, 270] on span "Change supplier deadline" at bounding box center [230, 271] width 51 height 7
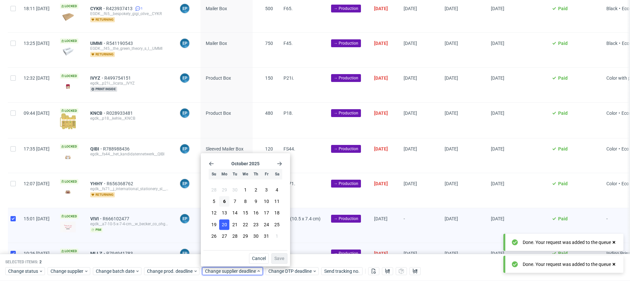
click at [227, 220] on button "20" at bounding box center [224, 225] width 10 height 11
click at [225, 216] on span "13" at bounding box center [224, 213] width 5 height 7
click at [282, 261] on span "Save" at bounding box center [279, 258] width 10 height 5
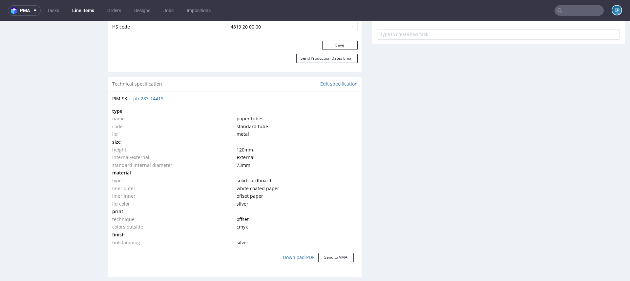
scroll to position [412, 0]
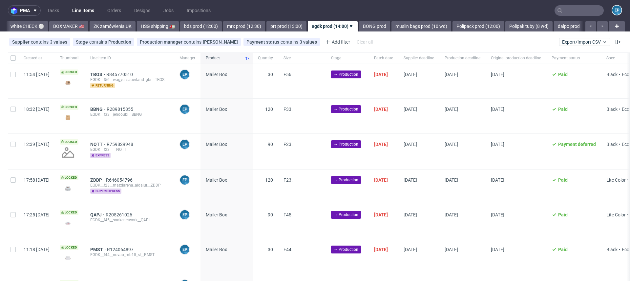
scroll to position [0, 621]
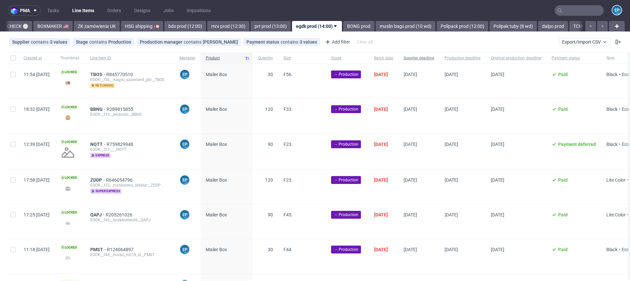
click at [434, 57] on span "Supplier deadline" at bounding box center [419, 58] width 31 height 6
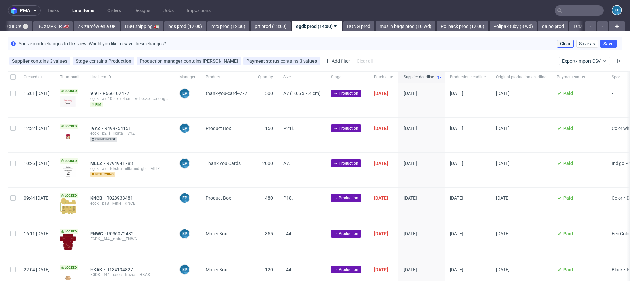
click at [560, 44] on span "Clear" at bounding box center [565, 43] width 11 height 5
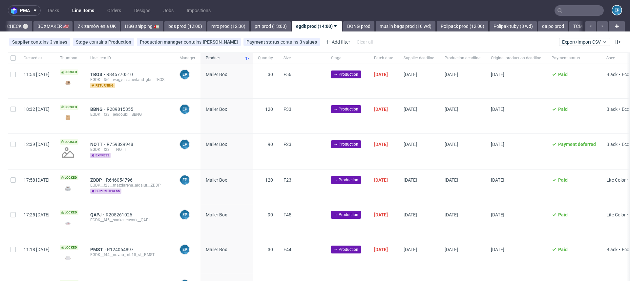
click at [16, 56] on div at bounding box center [13, 58] width 11 height 11
checkbox input "true"
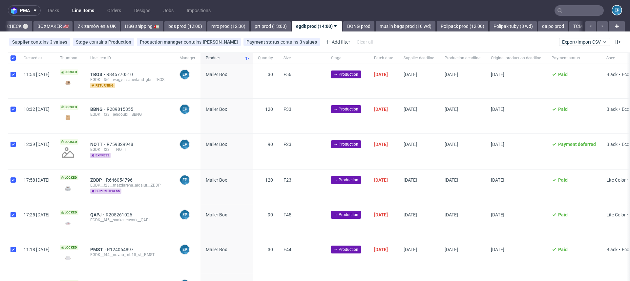
checkbox input "true"
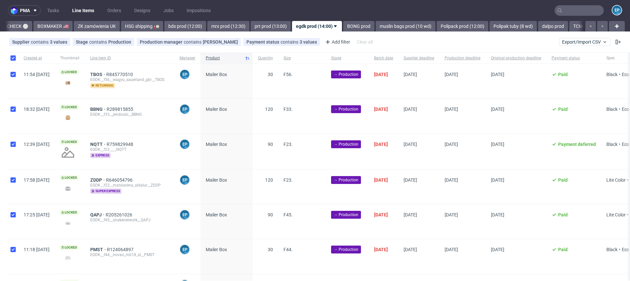
checkbox input "true"
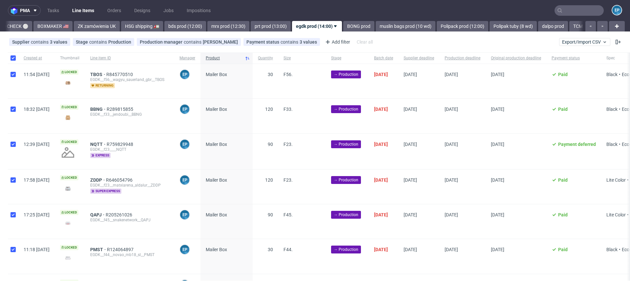
checkbox input "true"
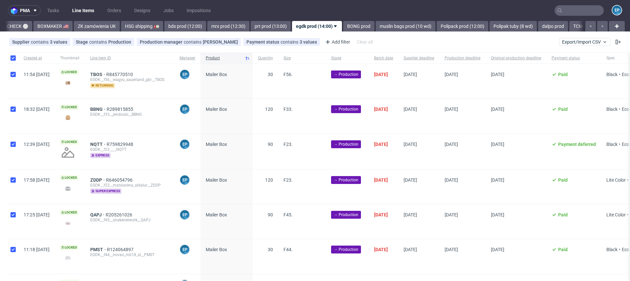
checkbox input "true"
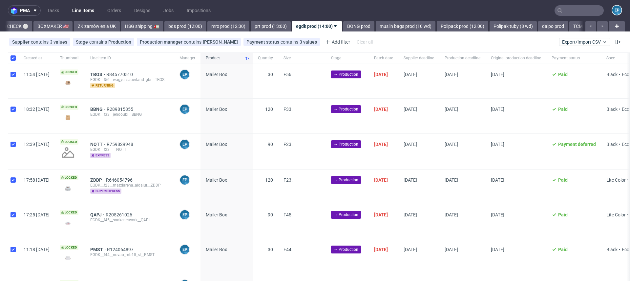
checkbox input "true"
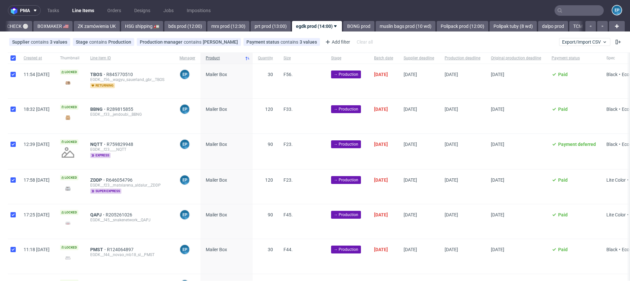
checkbox input "true"
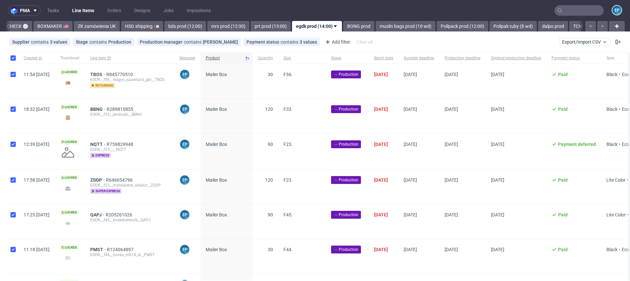
checkbox input "true"
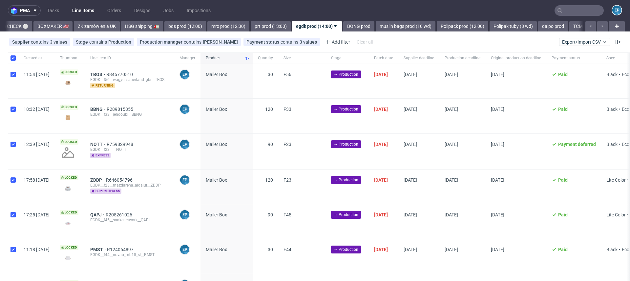
checkbox input "true"
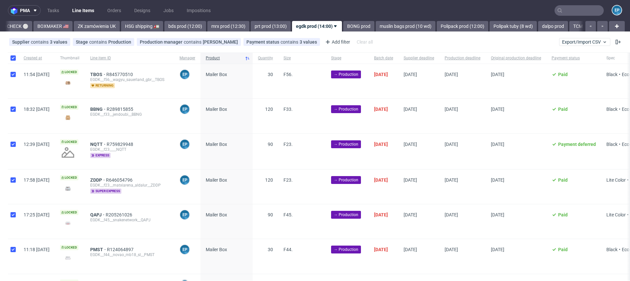
checkbox input "true"
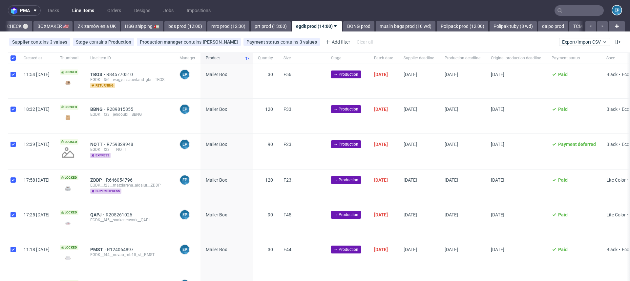
checkbox input "true"
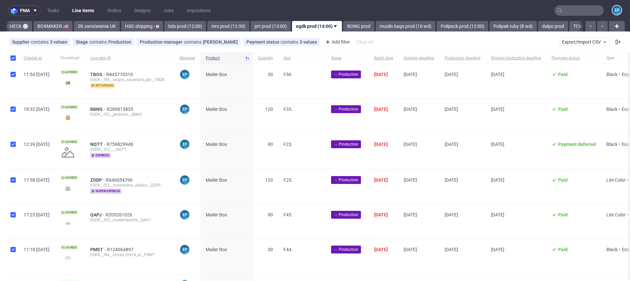
checkbox input "true"
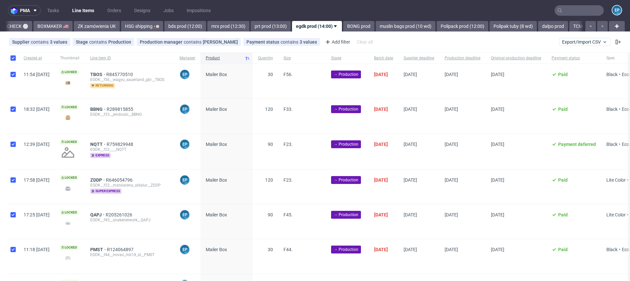
checkbox input "true"
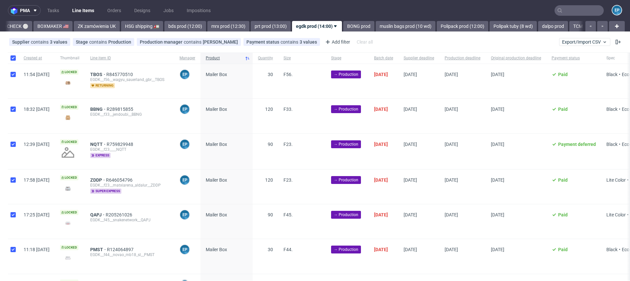
checkbox input "true"
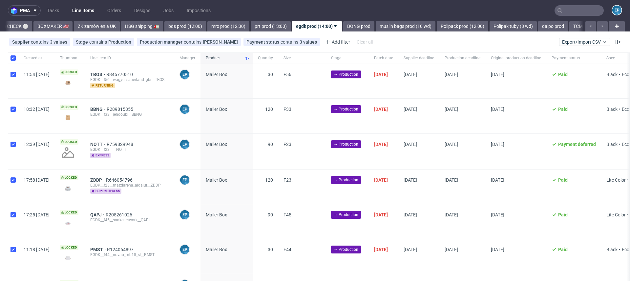
checkbox input "true"
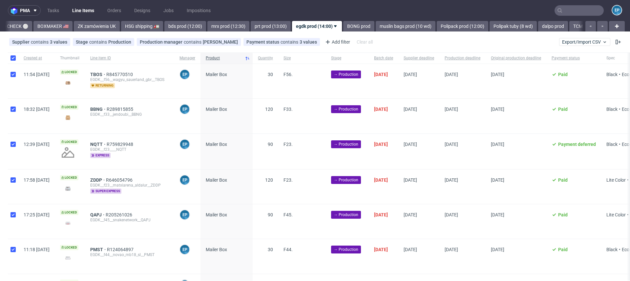
checkbox input "true"
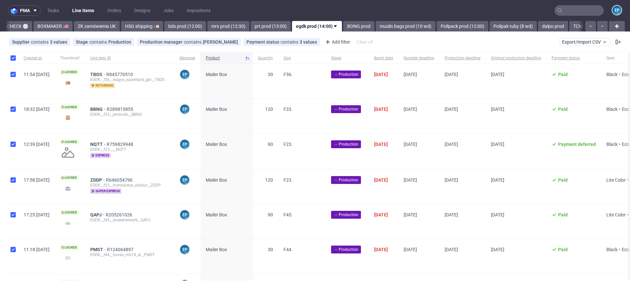
checkbox input "true"
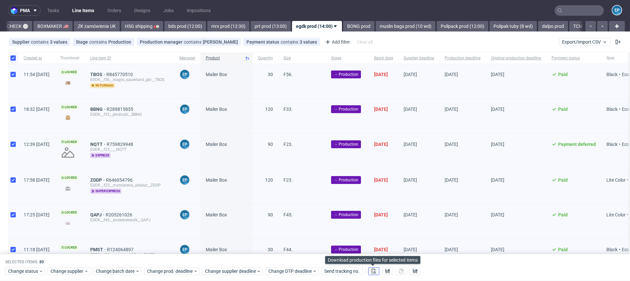
click at [375, 272] on icon at bounding box center [373, 271] width 5 height 5
click at [385, 272] on icon at bounding box center [387, 271] width 5 height 5
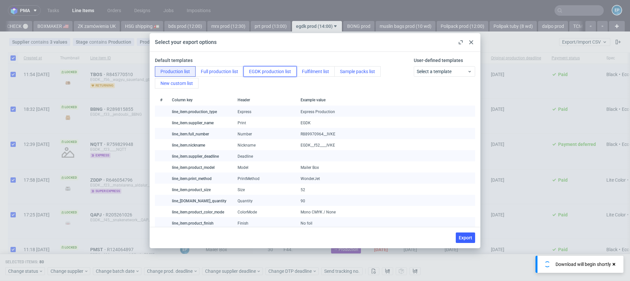
click at [266, 69] on button "EGDK production list" at bounding box center [270, 71] width 53 height 11
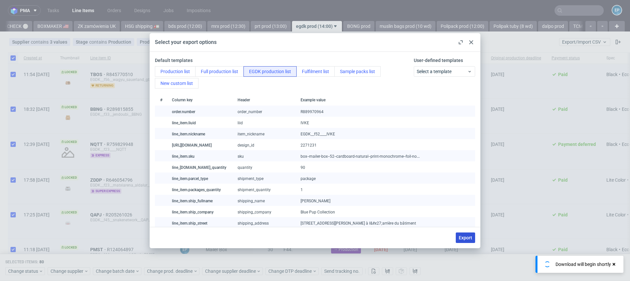
click at [465, 237] on span "Export" at bounding box center [465, 238] width 13 height 5
checkbox input "false"
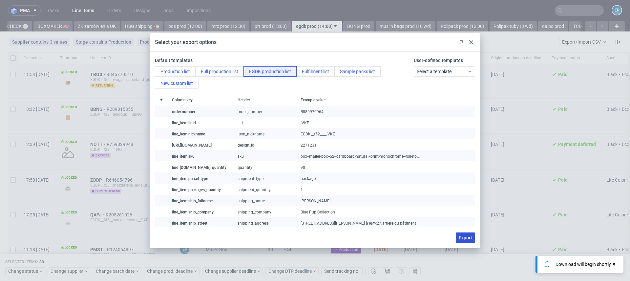
checkbox input "false"
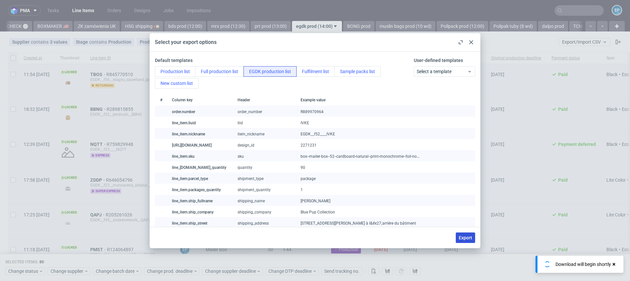
checkbox input "false"
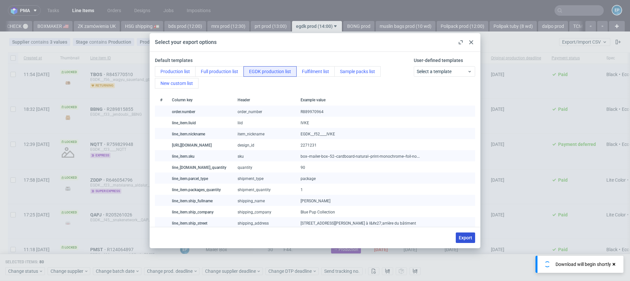
checkbox input "false"
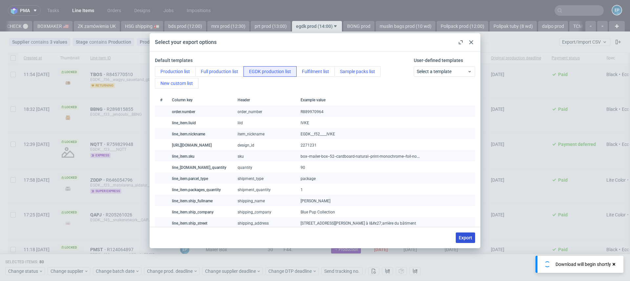
checkbox input "false"
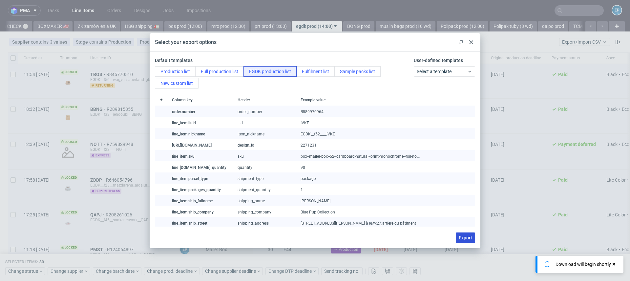
checkbox input "false"
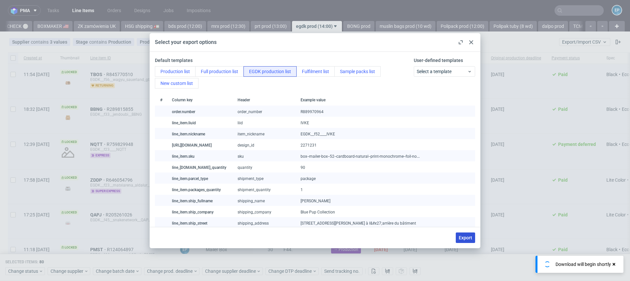
checkbox input "false"
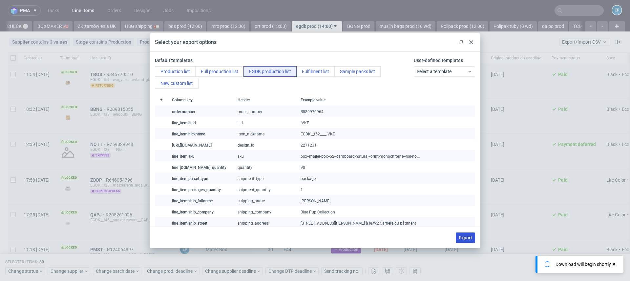
checkbox input "false"
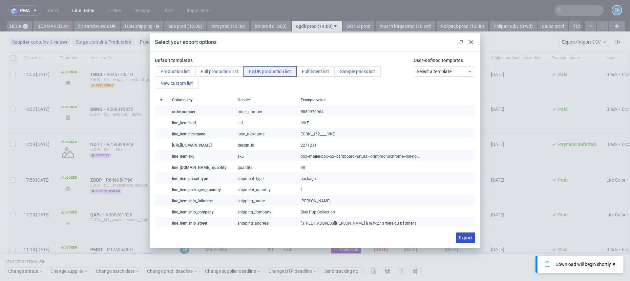
checkbox input "false"
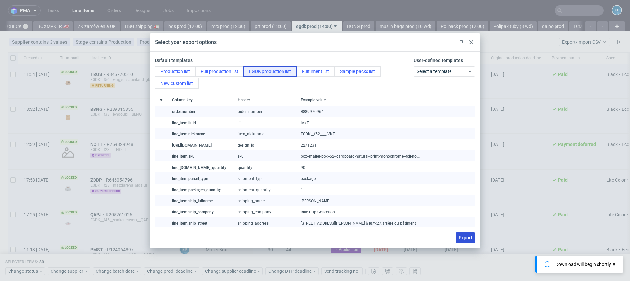
checkbox input "false"
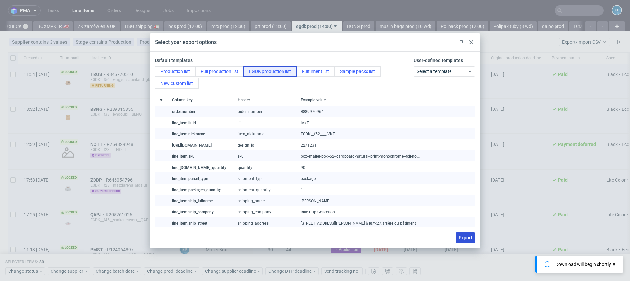
checkbox input "false"
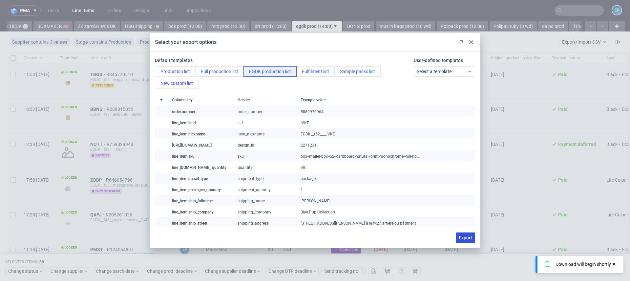
checkbox input "false"
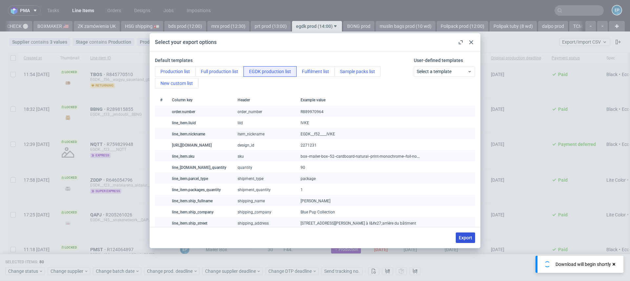
checkbox input "false"
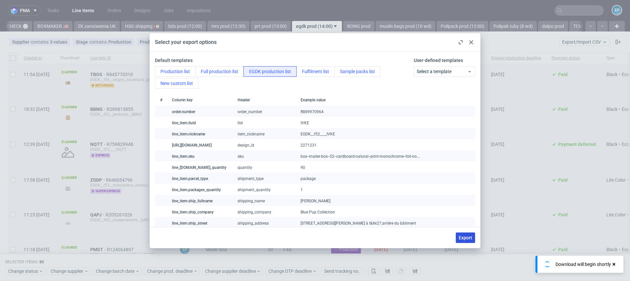
checkbox input "false"
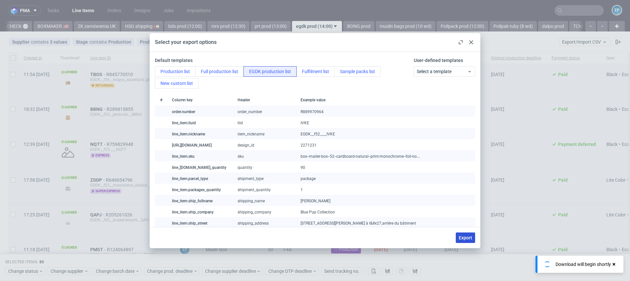
checkbox input "false"
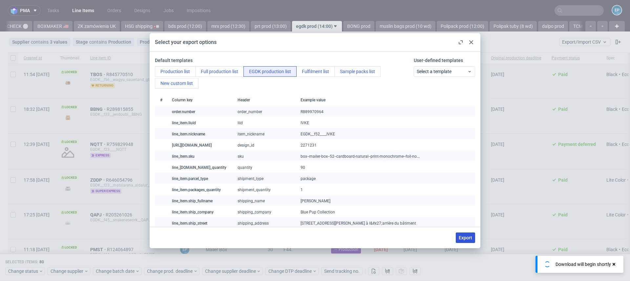
checkbox input "false"
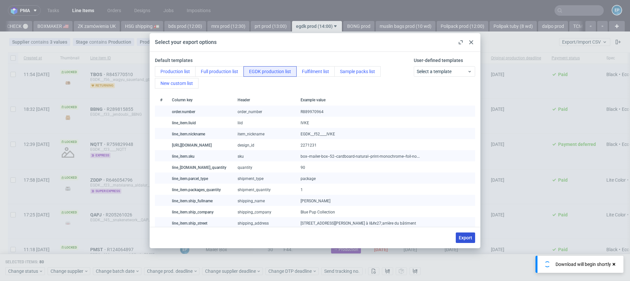
checkbox input "false"
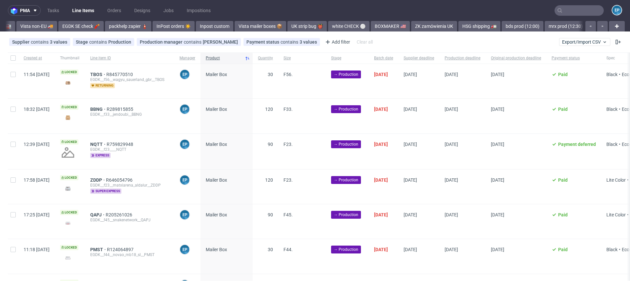
scroll to position [0, 621]
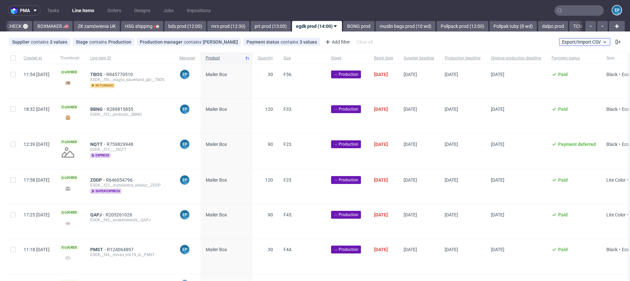
click at [580, 44] on span "Export/Import CSV" at bounding box center [584, 41] width 45 height 5
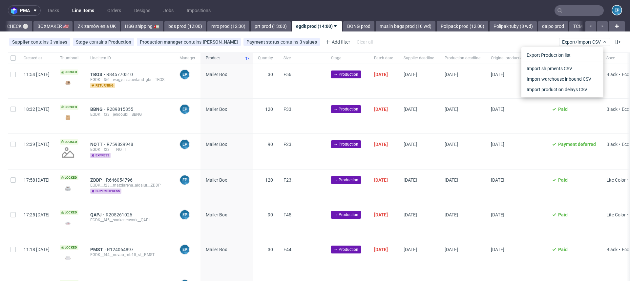
click at [571, 62] on div "Import shipments CSV" at bounding box center [563, 68] width 82 height 12
click at [572, 64] on link "Import shipments CSV" at bounding box center [562, 68] width 77 height 11
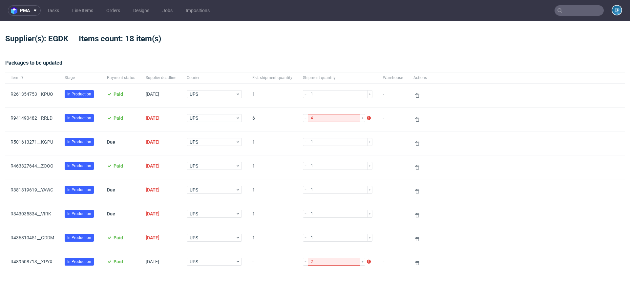
scroll to position [376, 0]
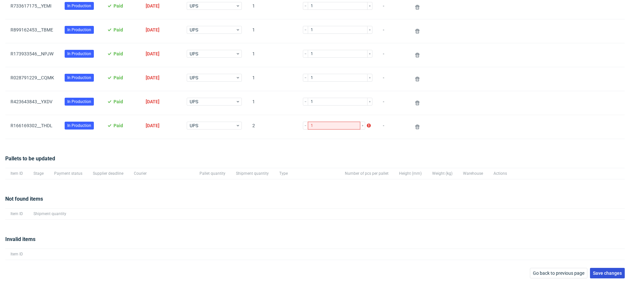
click at [597, 268] on button "Save changes" at bounding box center [607, 273] width 35 height 11
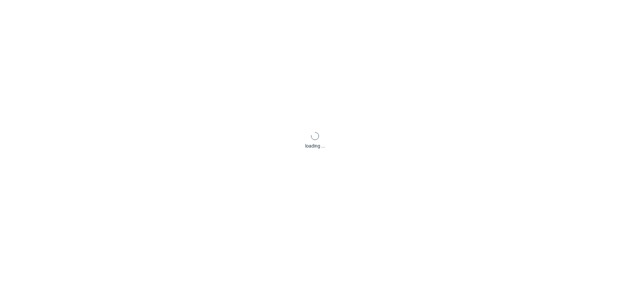
scroll to position [32, 0]
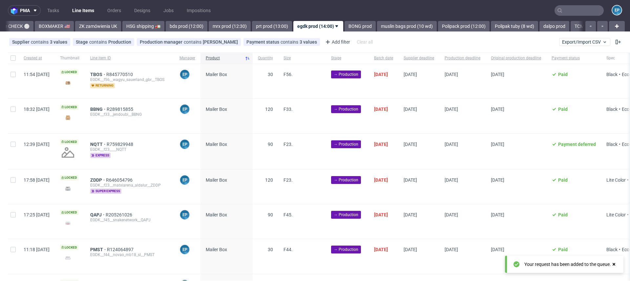
scroll to position [0, 621]
click at [593, 17] on nav "pma Tasks Line Items Orders Designs Jobs Impositions EP" at bounding box center [315, 10] width 630 height 21
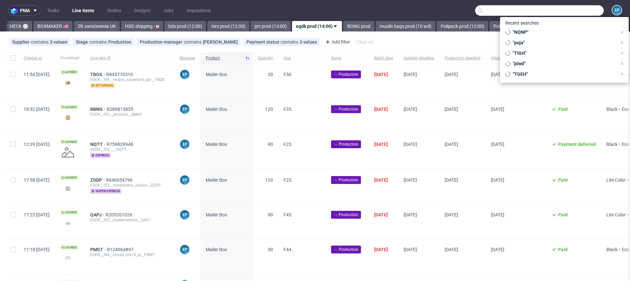
click at [585, 14] on input "text" at bounding box center [539, 10] width 129 height 11
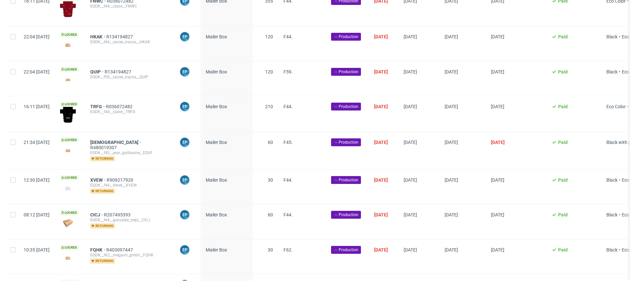
scroll to position [0, 0]
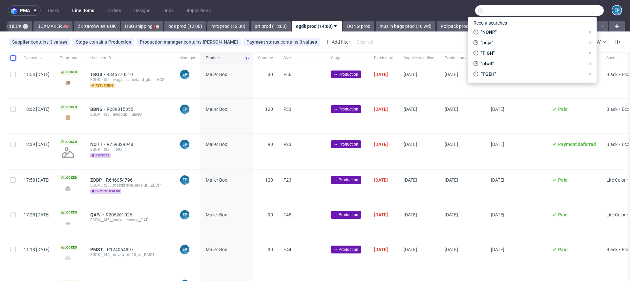
click at [13, 59] on input "checkbox" at bounding box center [13, 57] width 5 height 5
checkbox input "true"
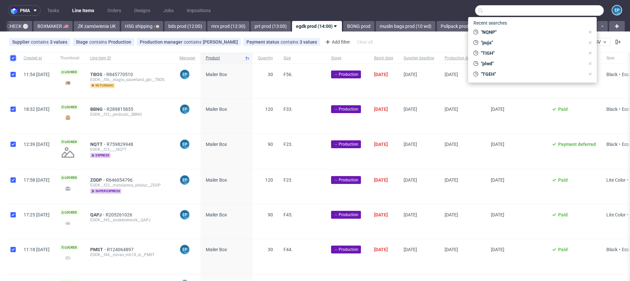
checkbox input "true"
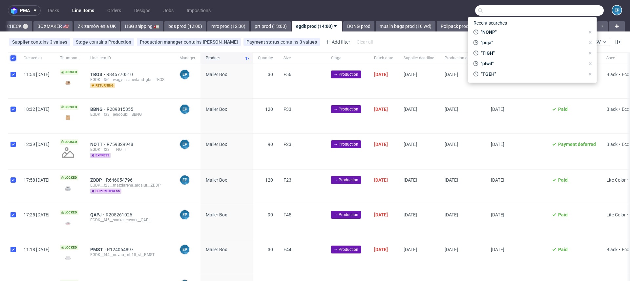
checkbox input "true"
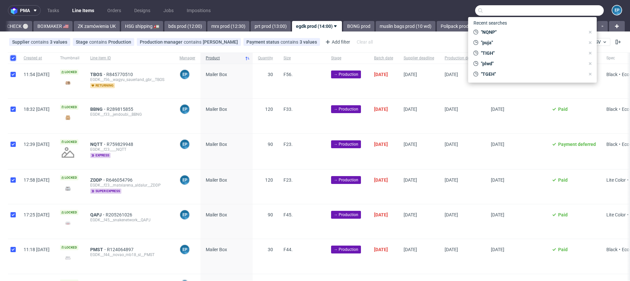
checkbox input "true"
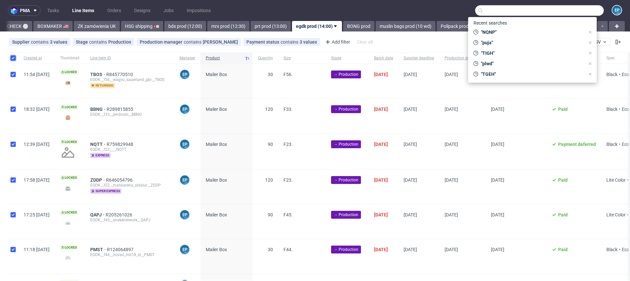
checkbox input "true"
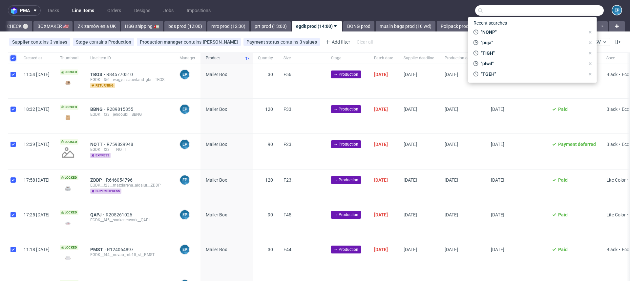
checkbox input "true"
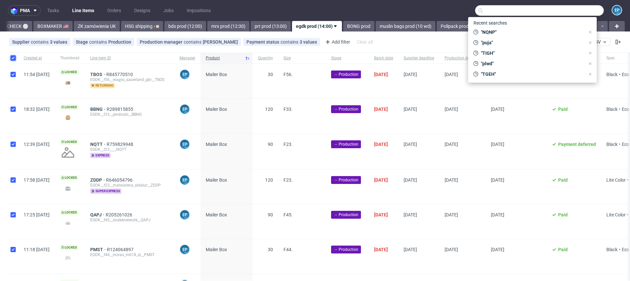
checkbox input "true"
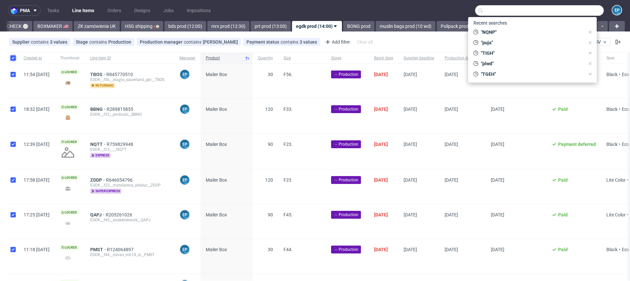
checkbox input "true"
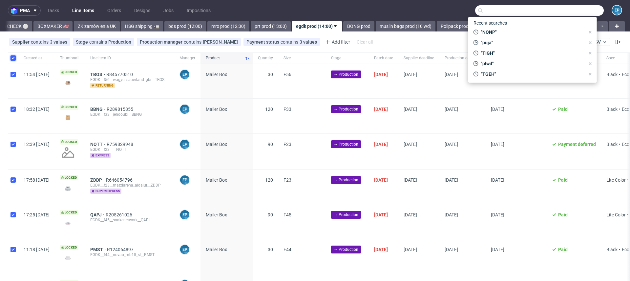
checkbox input "true"
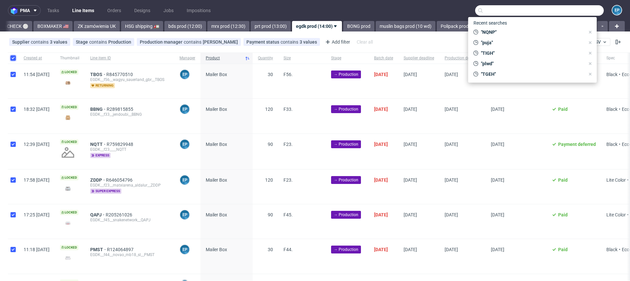
checkbox input "true"
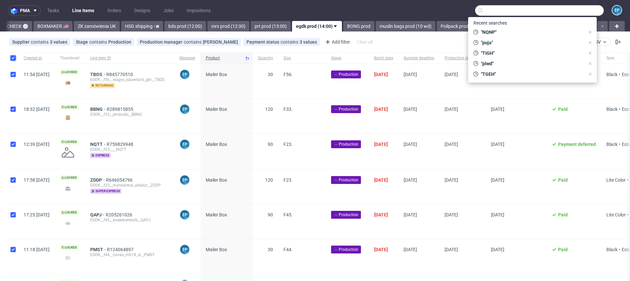
checkbox input "true"
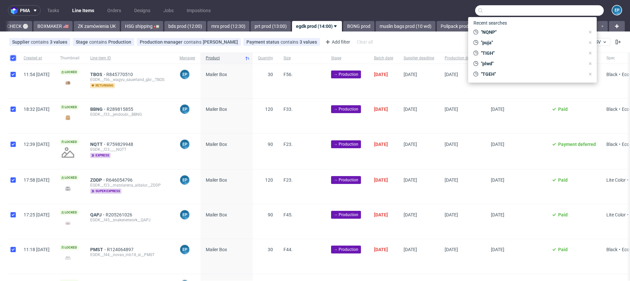
checkbox input "true"
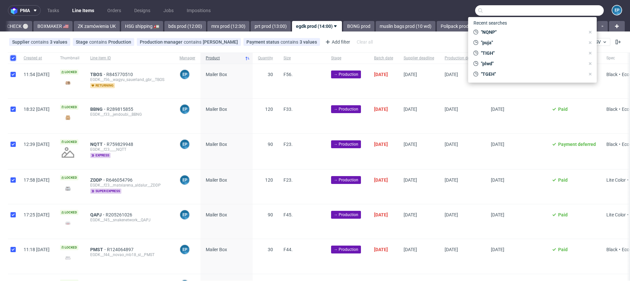
checkbox input "true"
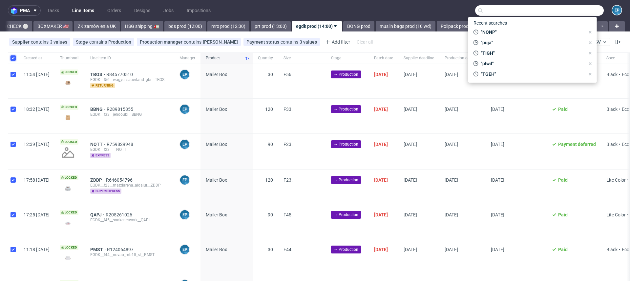
checkbox input "true"
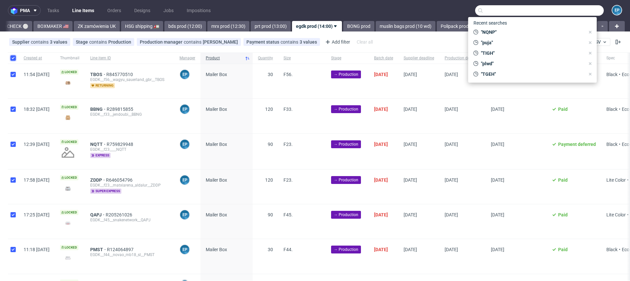
checkbox input "true"
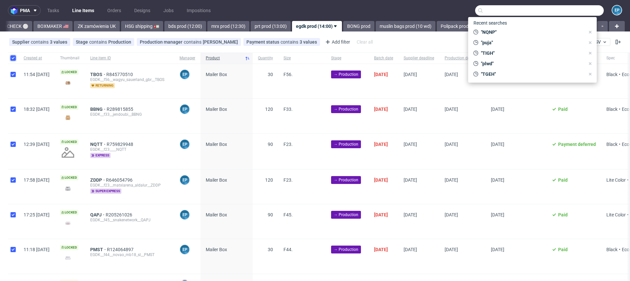
checkbox input "true"
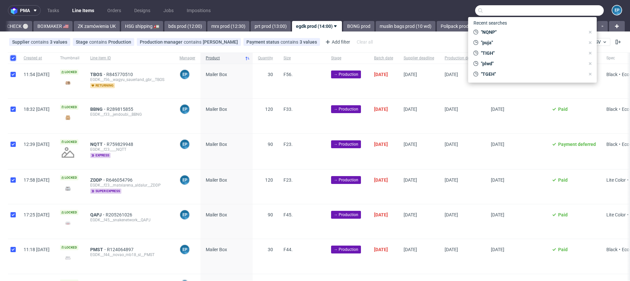
checkbox input "true"
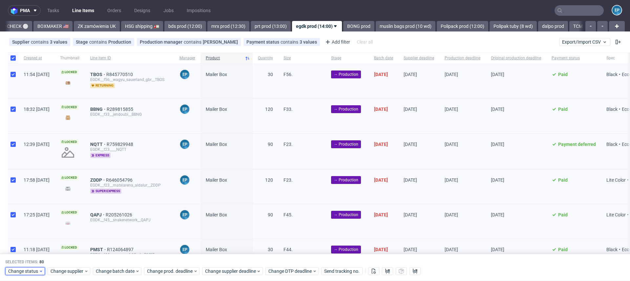
click at [29, 269] on span "Change status" at bounding box center [23, 271] width 31 height 7
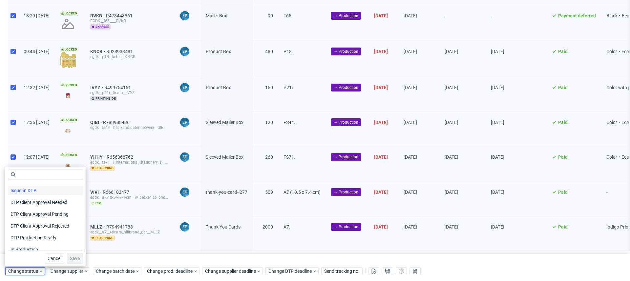
scroll to position [34, 0]
click at [41, 245] on div "In Production" at bounding box center [45, 248] width 75 height 9
click at [70, 257] on span "Save" at bounding box center [75, 258] width 10 height 5
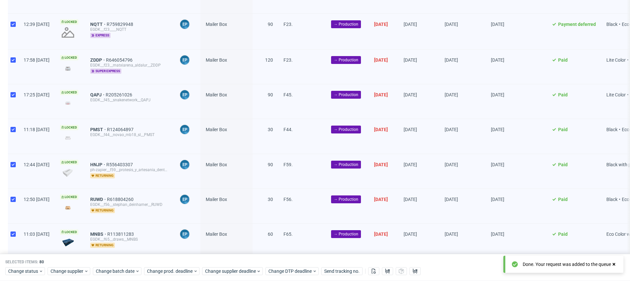
scroll to position [0, 0]
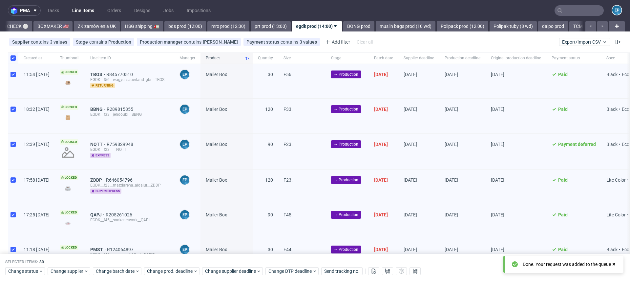
click at [335, 20] on nav "pma Tasks Line Items Orders Designs Jobs Impositions EP" at bounding box center [315, 10] width 630 height 21
click at [343, 27] on link "BONG prod" at bounding box center [358, 26] width 31 height 11
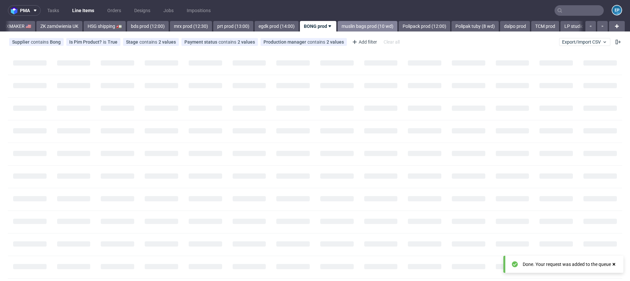
scroll to position [0, 659]
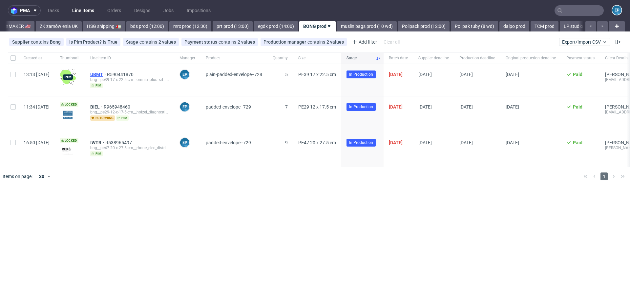
click at [107, 73] on span "UBMT" at bounding box center [98, 74] width 17 height 5
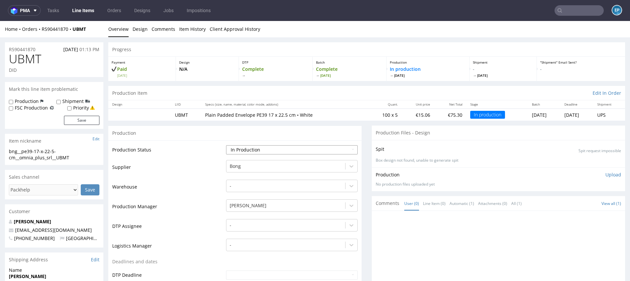
click at [289, 149] on select "Waiting for Artwork Waiting for Diecut Waiting for Mockup Waiting for DTP Waiti…" at bounding box center [292, 149] width 132 height 9
select select "production_complete"
click at [226, 145] on select "Waiting for Artwork Waiting for Diecut Waiting for Mockup Waiting for DTP Waiti…" at bounding box center [292, 149] width 132 height 9
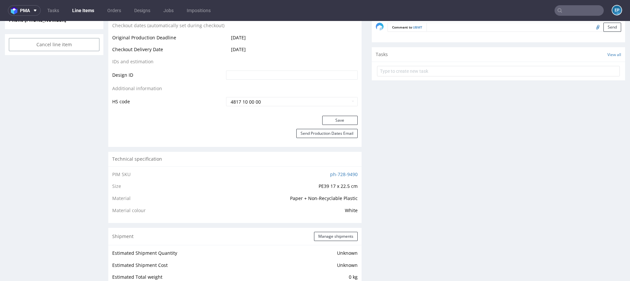
scroll to position [288, 0]
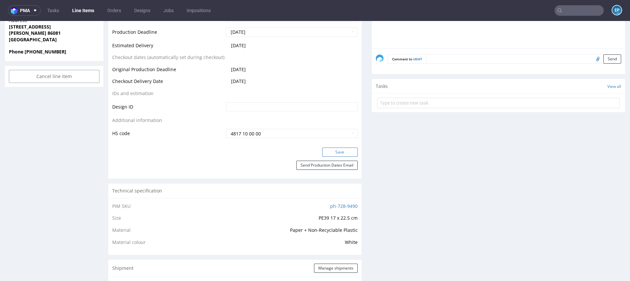
click at [327, 152] on button "Save" at bounding box center [339, 152] width 35 height 9
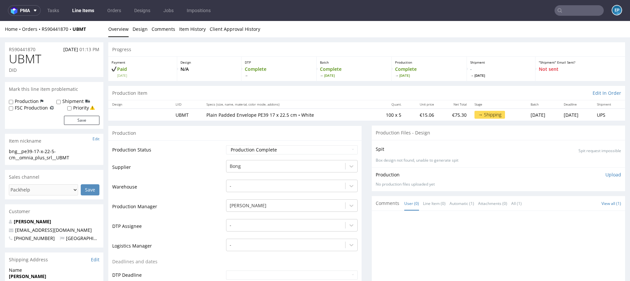
click at [89, 10] on link "Line Items" at bounding box center [83, 10] width 30 height 11
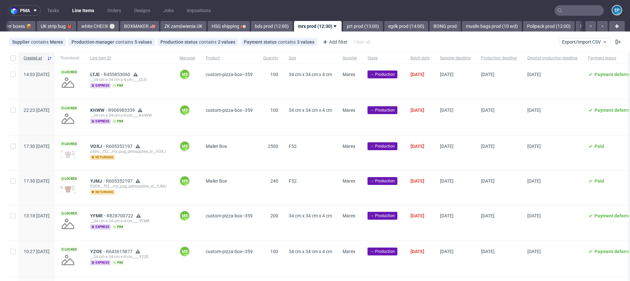
scroll to position [0, 535]
click at [384, 28] on link "egdk prod (14:00)" at bounding box center [405, 26] width 44 height 11
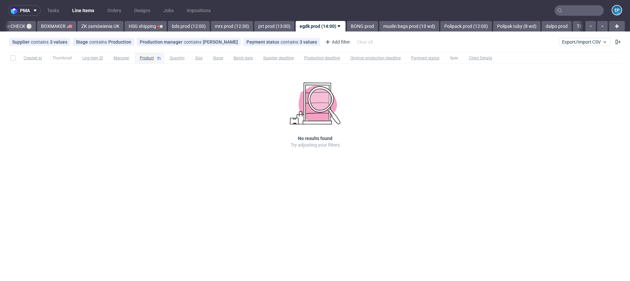
click at [384, 28] on link "muslin bags prod (10 wd)" at bounding box center [409, 26] width 60 height 11
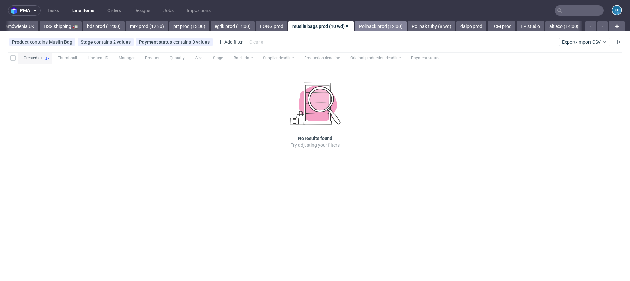
click at [355, 29] on link "Polipack prod (12:00)" at bounding box center [381, 26] width 52 height 11
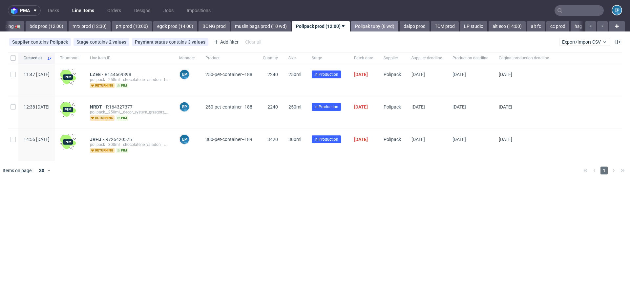
click at [351, 29] on link "Polipak tuby (8 wd)" at bounding box center [374, 26] width 47 height 11
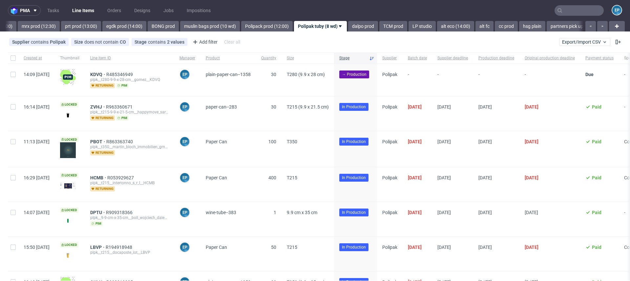
scroll to position [0, 814]
click at [106, 106] on span "ZVHJ" at bounding box center [98, 106] width 16 height 5
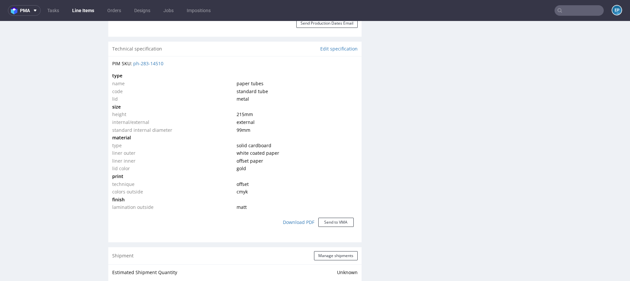
scroll to position [465, 0]
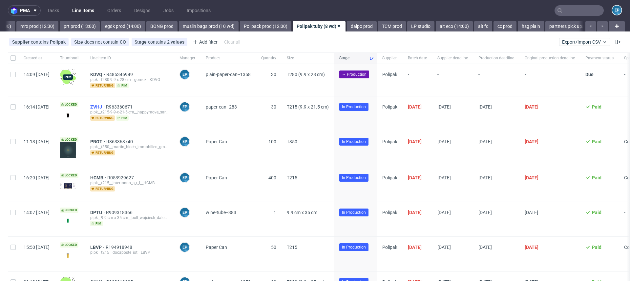
scroll to position [0, 814]
click at [113, 138] on div "PBOT R863363740 plpk__t350__martin_bloch_immobilien_gmbh__PBOT returning" at bounding box center [129, 148] width 89 height 35
click at [106, 140] on span "PBOT" at bounding box center [98, 141] width 16 height 5
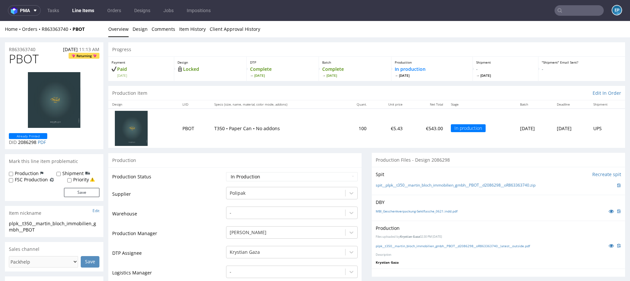
click at [77, 2] on nav "pma Tasks Line Items Orders Designs Jobs Impositions EP" at bounding box center [315, 10] width 630 height 21
click at [77, 10] on link "Line Items" at bounding box center [83, 10] width 30 height 11
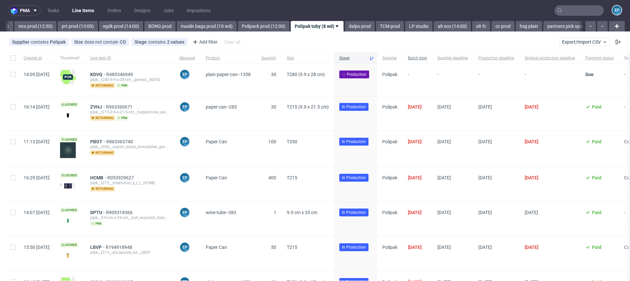
click at [432, 54] on div "Batch date" at bounding box center [418, 58] width 30 height 11
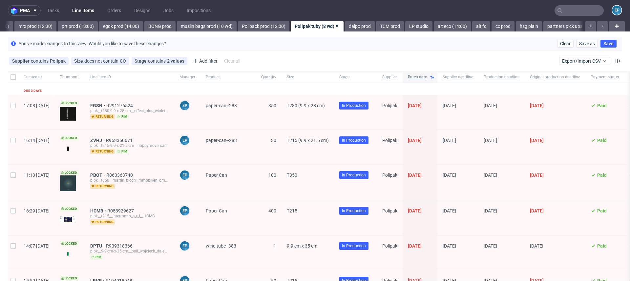
click at [427, 75] on span "Batch date" at bounding box center [417, 78] width 19 height 6
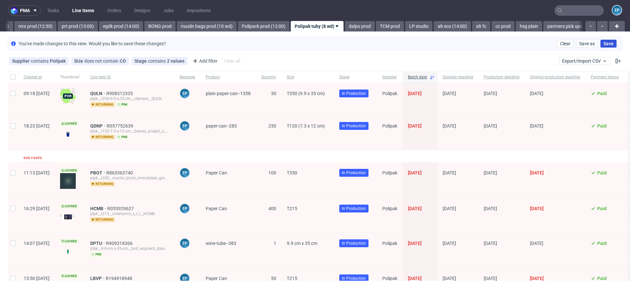
click at [604, 43] on span "Save" at bounding box center [609, 43] width 10 height 5
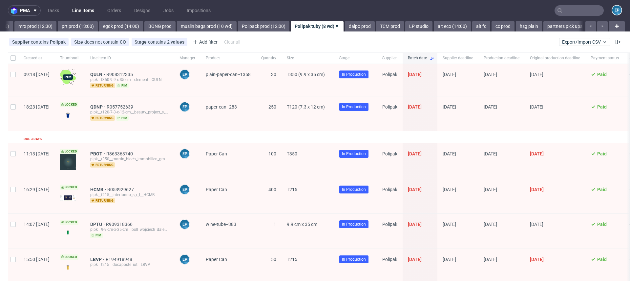
click at [109, 105] on div "QDNP R057752639 plpk__t120-7-3-x-12-cm__beauty_project_s_r_o__QDNP returning pim" at bounding box center [129, 113] width 89 height 34
click at [107, 105] on span "QDNP" at bounding box center [98, 106] width 16 height 5
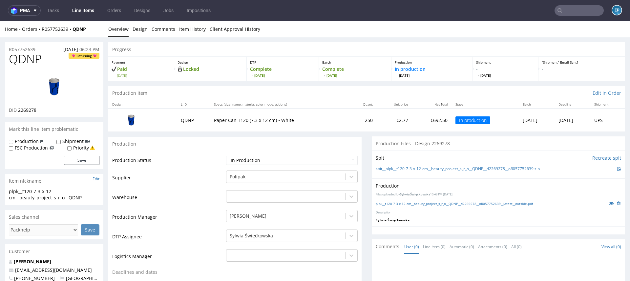
click at [80, 13] on link "Line Items" at bounding box center [83, 10] width 30 height 11
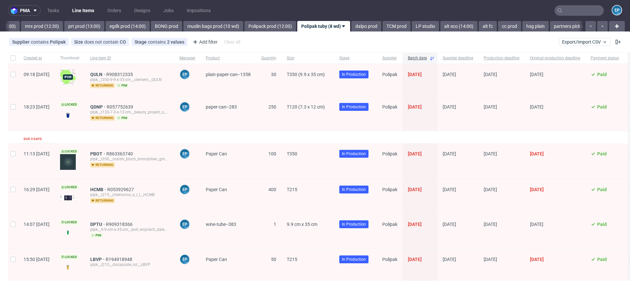
scroll to position [0, 814]
click at [405, 26] on link "LP studio" at bounding box center [418, 26] width 27 height 11
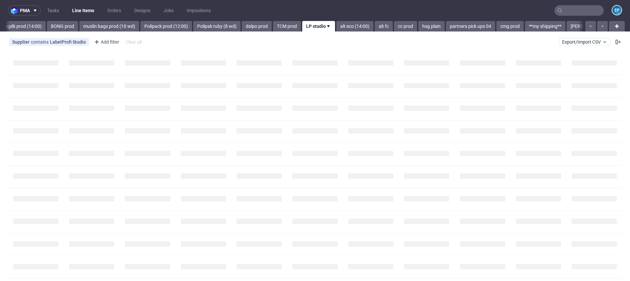
scroll to position [0, 912]
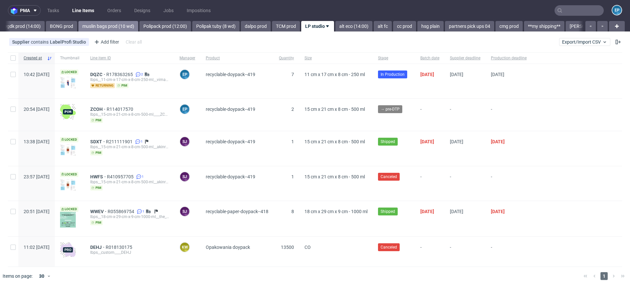
click at [78, 29] on link "muslin bags prod (10 wd)" at bounding box center [108, 26] width 60 height 11
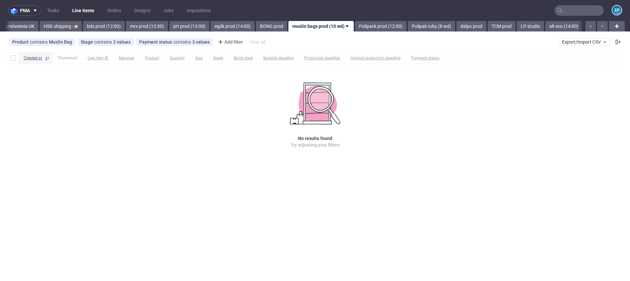
click at [83, 29] on link "bds prod (12:00)" at bounding box center [104, 26] width 42 height 11
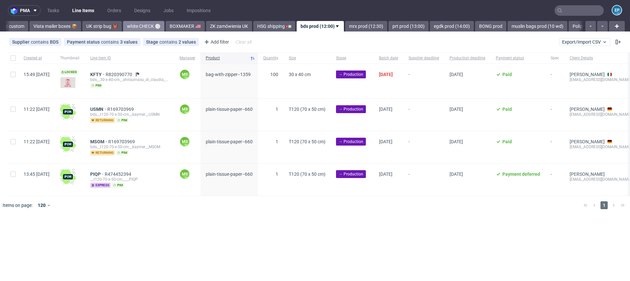
click at [123, 26] on link "white CHECK ⚪️" at bounding box center [143, 26] width 41 height 11
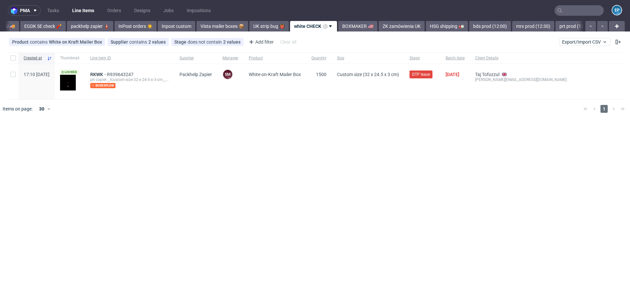
scroll to position [0, 316]
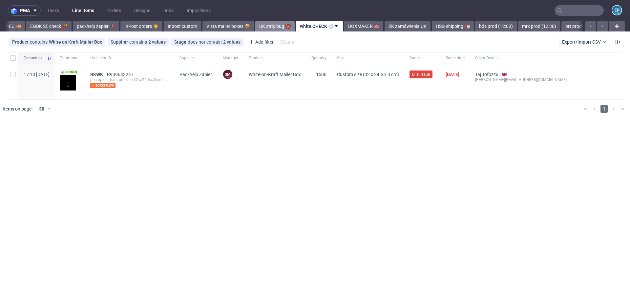
click at [255, 28] on link "UK strip bug 👹" at bounding box center [274, 26] width 39 height 11
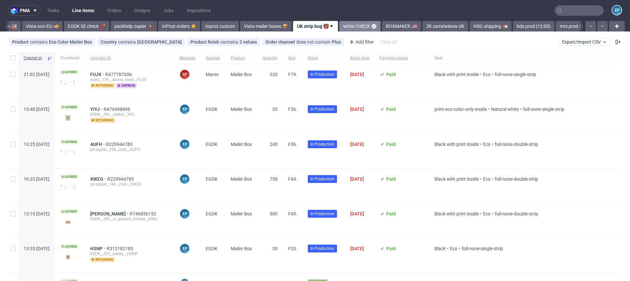
click at [339, 27] on link "white CHECK ⚪️" at bounding box center [359, 26] width 41 height 11
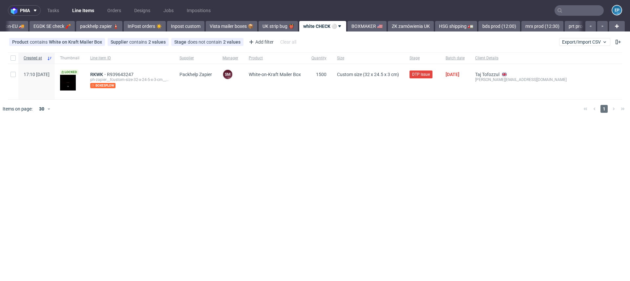
scroll to position [0, 316]
click at [165, 28] on link "Inpost custom" at bounding box center [182, 26] width 37 height 11
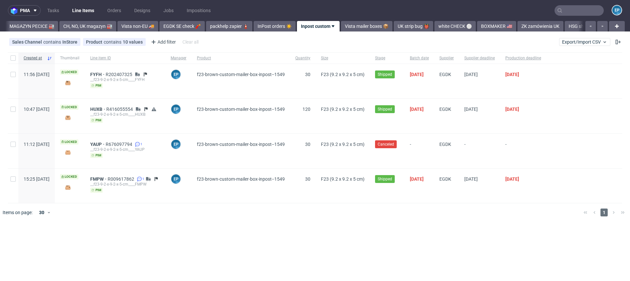
scroll to position [0, 182]
click at [165, 28] on link "EGDK SE check 🧨" at bounding box center [182, 26] width 45 height 11
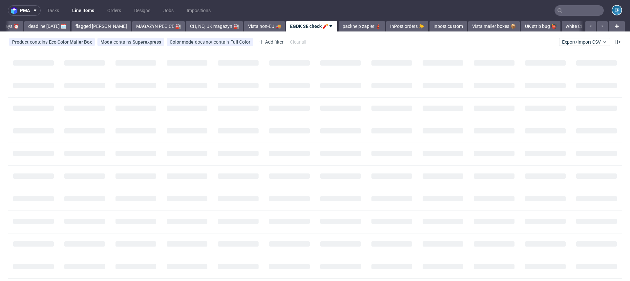
scroll to position [0, 53]
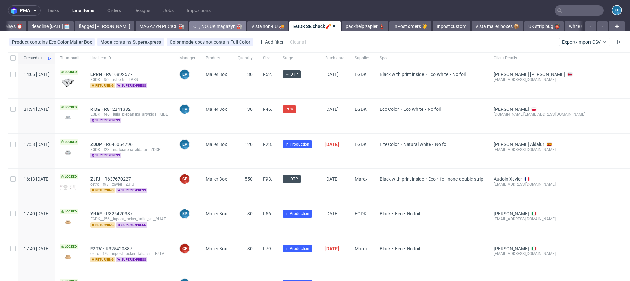
click at [189, 28] on link "CH, NO, UK magazyn 🏭" at bounding box center [217, 26] width 57 height 11
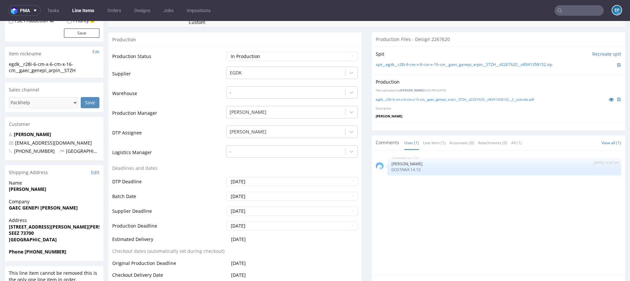
scroll to position [188, 0]
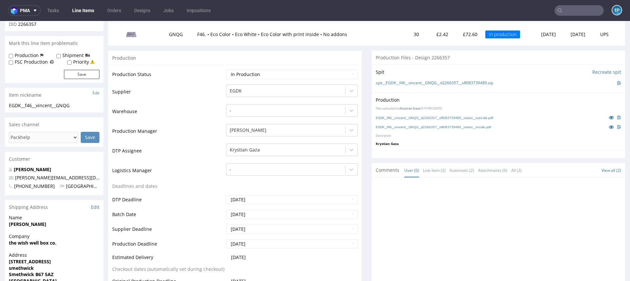
scroll to position [87, 0]
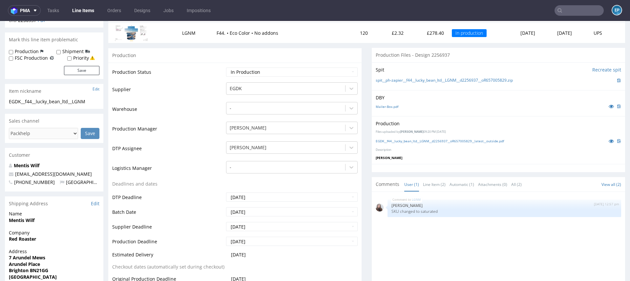
scroll to position [91, 0]
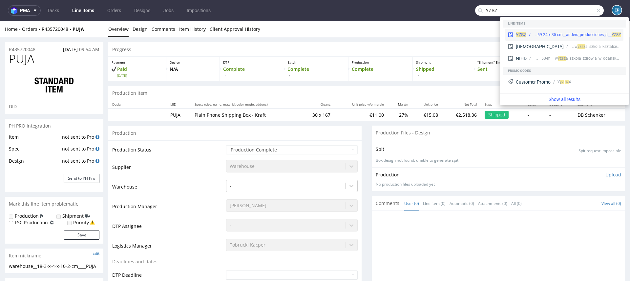
type input "YZSZ"
click at [531, 32] on div "bng__pe59-24-x-35-cm__anders_producciones_sl__ YZSZ" at bounding box center [573, 35] width 95 height 6
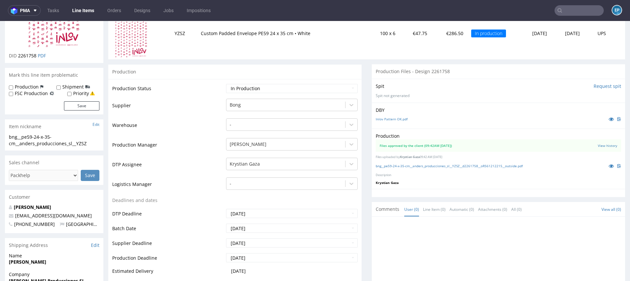
scroll to position [33, 0]
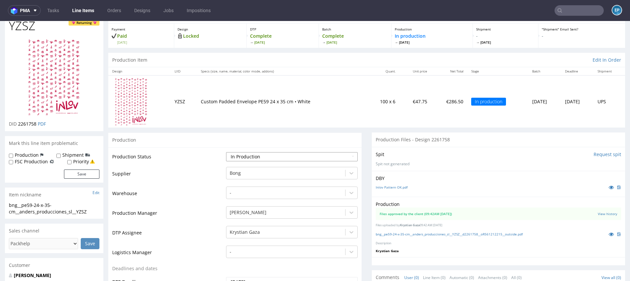
click at [249, 154] on select "Waiting for Artwork Waiting for Diecut Waiting for Mockup Waiting for DTP Waiti…" at bounding box center [292, 156] width 132 height 9
select select "production_complete"
click at [226, 152] on select "Waiting for Artwork Waiting for Diecut Waiting for Mockup Waiting for DTP Waiti…" at bounding box center [292, 156] width 132 height 9
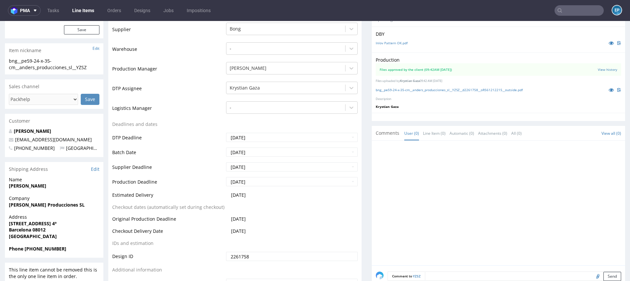
scroll to position [213, 0]
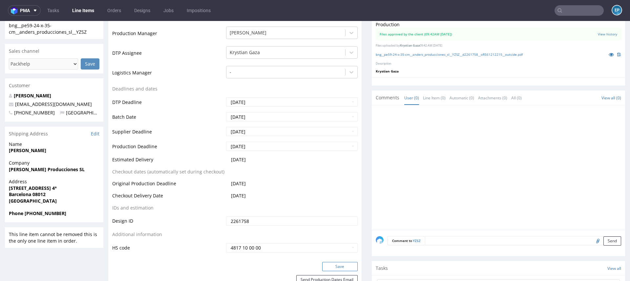
click at [330, 267] on button "Save" at bounding box center [339, 266] width 35 height 9
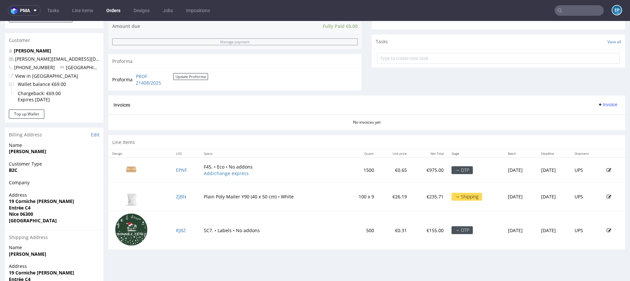
scroll to position [262, 0]
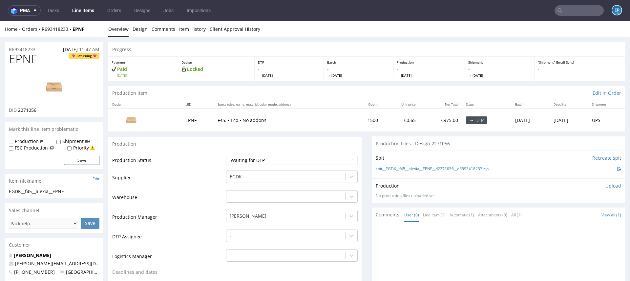
scroll to position [2, 0]
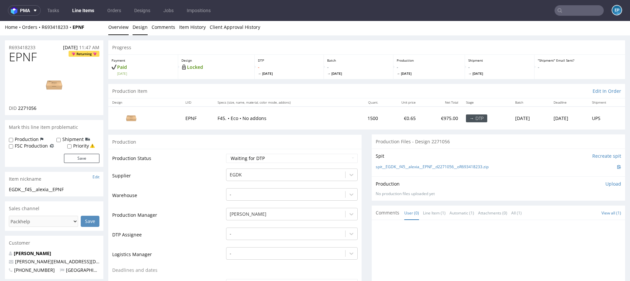
click at [139, 29] on link "Design" at bounding box center [140, 27] width 15 height 16
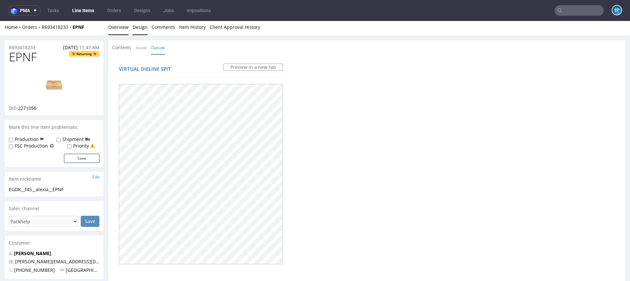
click at [121, 27] on link "Overview" at bounding box center [118, 27] width 20 height 16
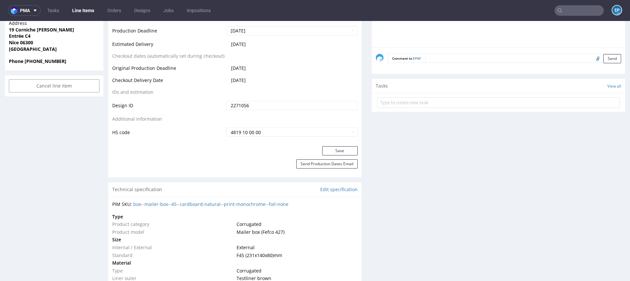
scroll to position [0, 0]
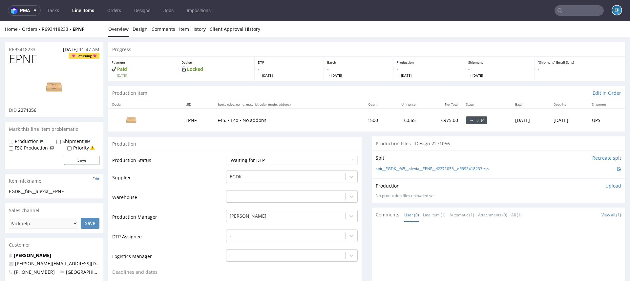
click at [20, 143] on label "Production" at bounding box center [27, 141] width 24 height 7
click at [13, 143] on input "Production" at bounding box center [11, 141] width 4 height 5
checkbox input "true"
click at [78, 163] on button "Save" at bounding box center [81, 160] width 35 height 9
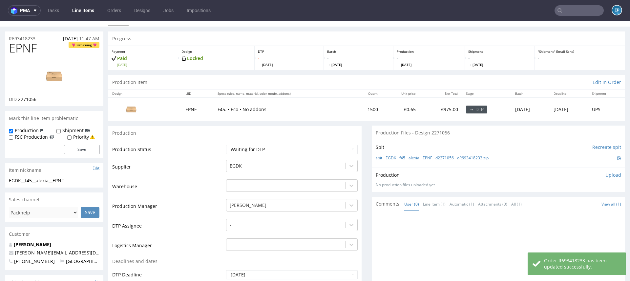
scroll to position [118, 0]
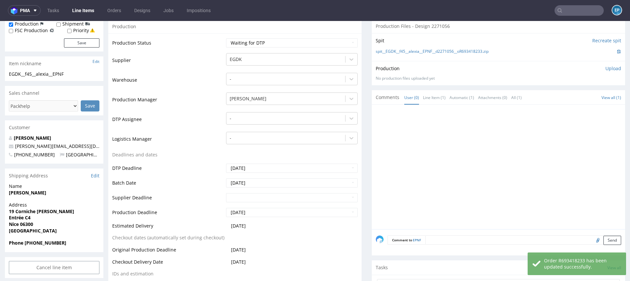
click at [452, 236] on textarea at bounding box center [523, 240] width 196 height 9
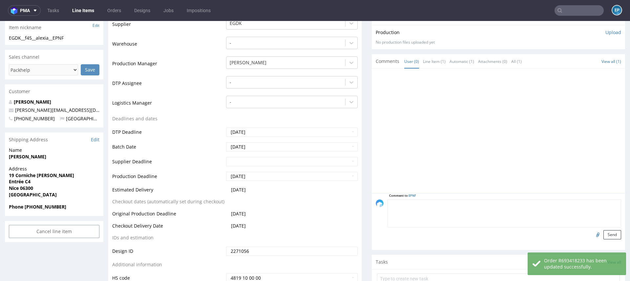
scroll to position [155, 0]
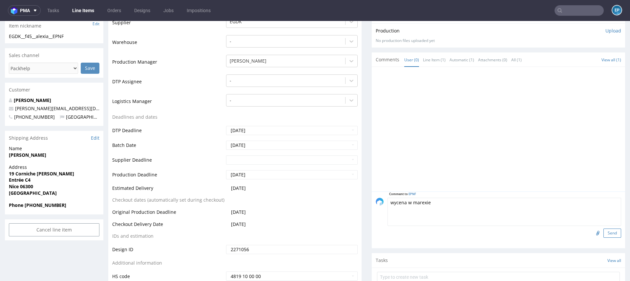
type textarea "wycena w marexie"
click at [604, 230] on button "Send" at bounding box center [613, 233] width 18 height 9
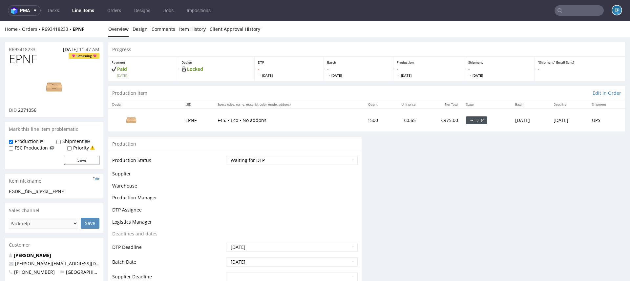
scroll to position [0, 0]
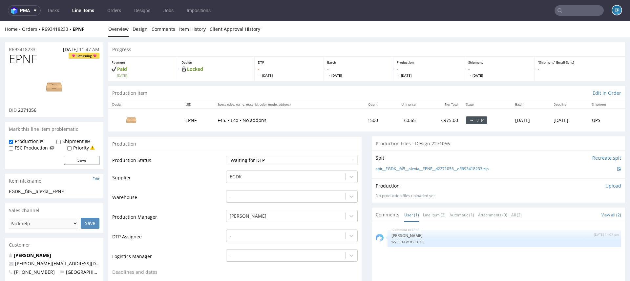
click at [577, 15] on input "text" at bounding box center [579, 10] width 49 height 11
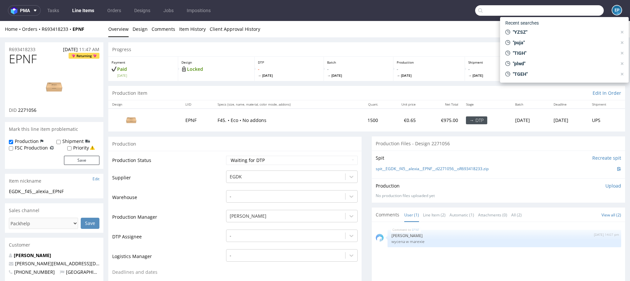
paste input "XTUN"
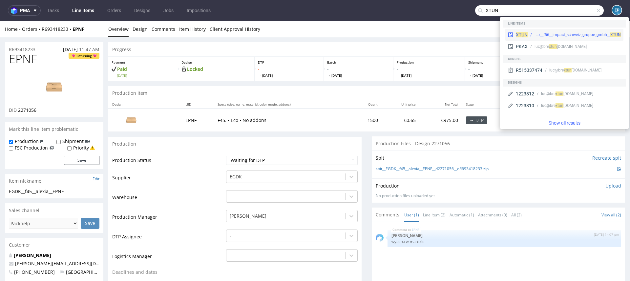
type input "XTUN"
click at [531, 34] on div "ph-zapier__f56__impact_schweiz_gruppe_gmbh__ XTUN" at bounding box center [574, 35] width 93 height 6
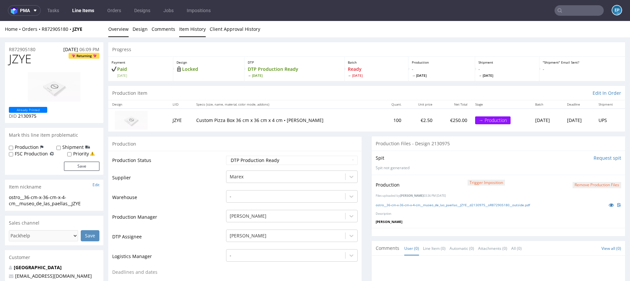
click at [187, 26] on link "Item History" at bounding box center [192, 29] width 27 height 16
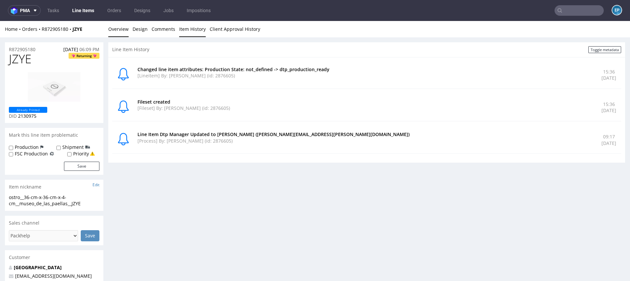
click at [118, 29] on link "Overview" at bounding box center [118, 29] width 20 height 16
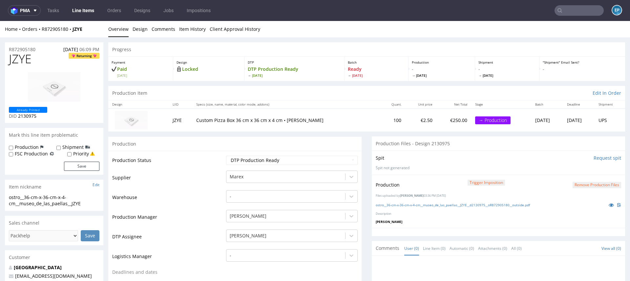
scroll to position [1, 0]
click at [86, 7] on link "Line Items" at bounding box center [83, 10] width 30 height 11
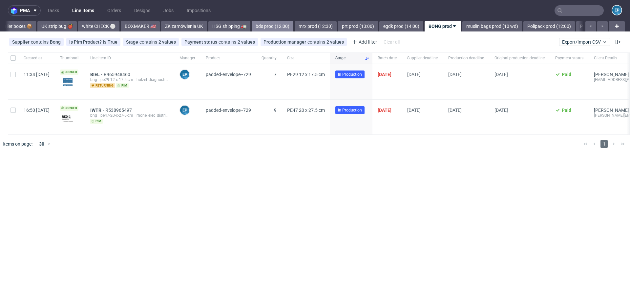
click at [219, 28] on div "Vista Print All delays ⏰ deadline [DATE] 🗓️ flagged Ewa 🚩 MAGAZYN PECICE 🏭 CH, …" at bounding box center [294, 26] width 578 height 11
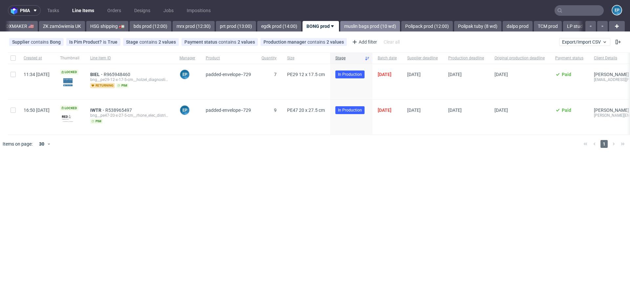
click at [340, 28] on link "muslin bags prod (10 wd)" at bounding box center [370, 26] width 60 height 11
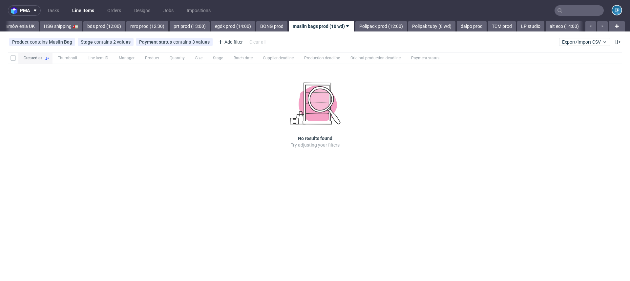
scroll to position [0, 702]
click at [126, 26] on link "mrx prod (12:30)" at bounding box center [147, 26] width 42 height 11
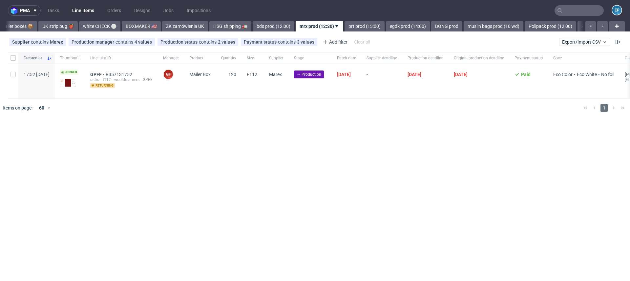
scroll to position [0, 532]
click at [125, 43] on div "Production manager contains 4 values" at bounding box center [112, 41] width 80 height 5
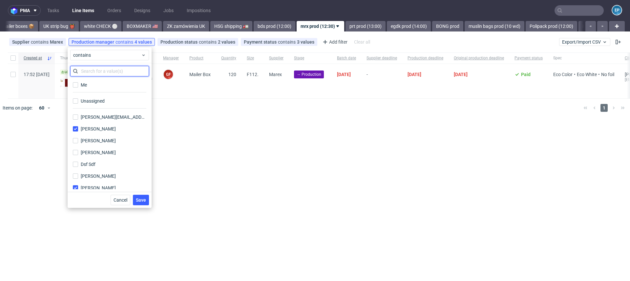
click at [109, 73] on input "text" at bounding box center [109, 71] width 79 height 11
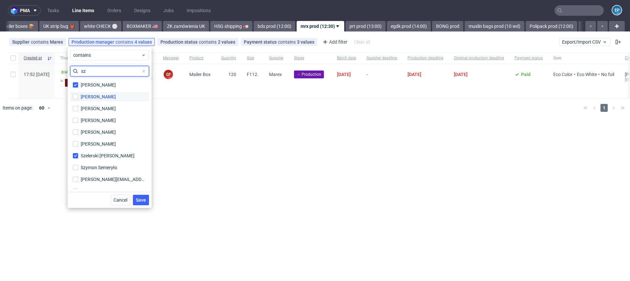
type input "sz"
click at [102, 100] on div "[PERSON_NAME]" at bounding box center [98, 97] width 35 height 7
click at [78, 99] on input "[PERSON_NAME]" at bounding box center [75, 96] width 5 height 5
checkbox input "true"
click at [139, 199] on span "Save" at bounding box center [141, 200] width 10 height 5
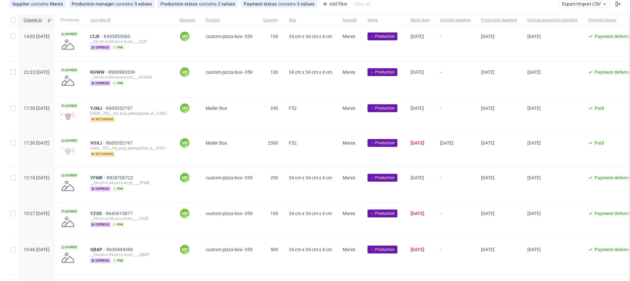
scroll to position [0, 0]
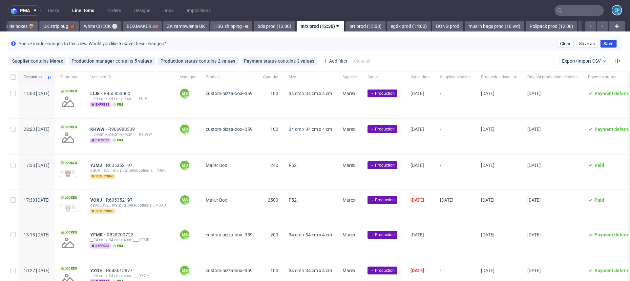
click at [604, 43] on span "Save" at bounding box center [609, 43] width 10 height 5
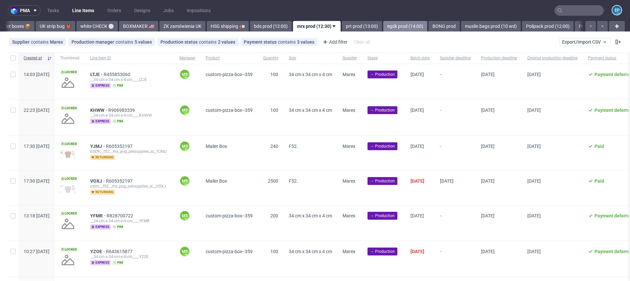
click at [383, 24] on link "egdk prod (14:00)" at bounding box center [405, 26] width 44 height 11
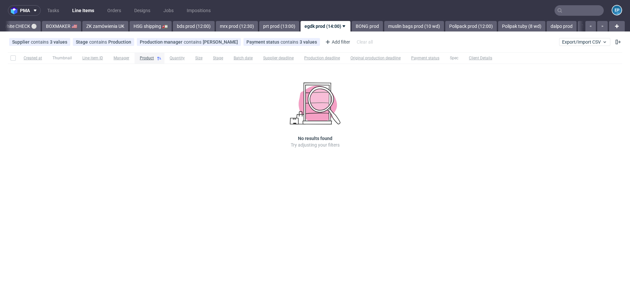
scroll to position [0, 617]
click at [170, 24] on link "bds prod (12:00)" at bounding box center [189, 26] width 42 height 11
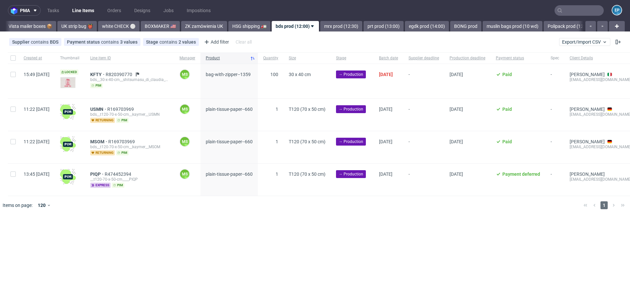
scroll to position [0, 489]
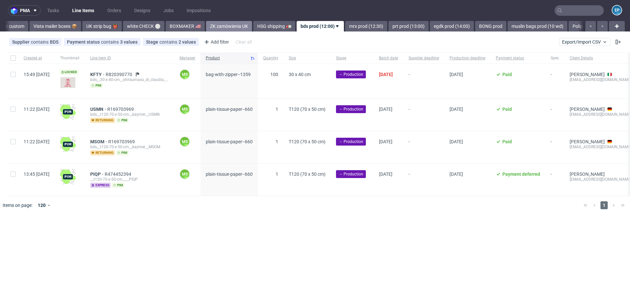
click at [206, 27] on link "ZK zamówienia UK" at bounding box center [229, 26] width 46 height 11
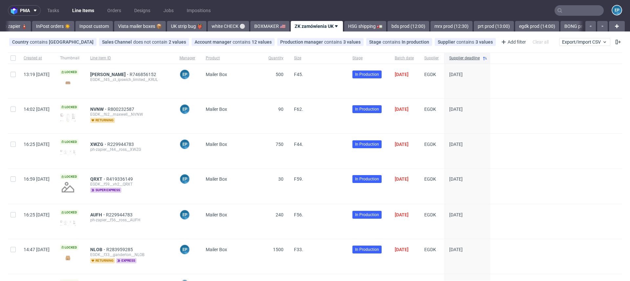
scroll to position [0, 404]
click at [208, 29] on link "white CHECK ⚪️" at bounding box center [228, 26] width 41 height 11
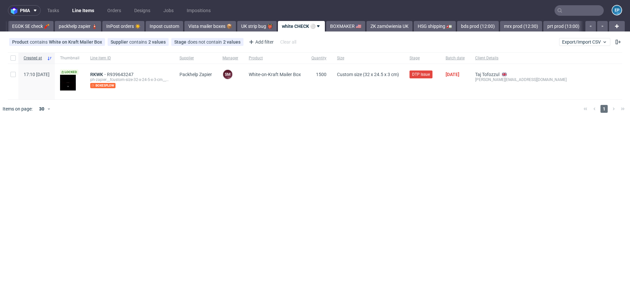
scroll to position [0, 316]
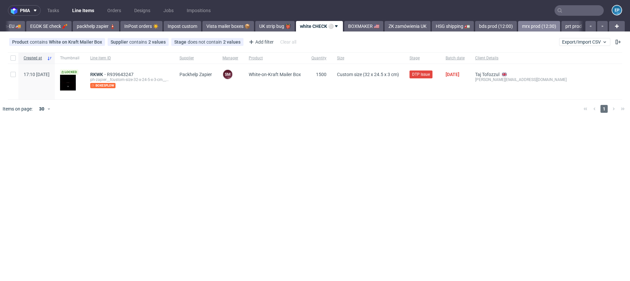
click at [518, 29] on link "mrx prod (12:30)" at bounding box center [539, 26] width 42 height 11
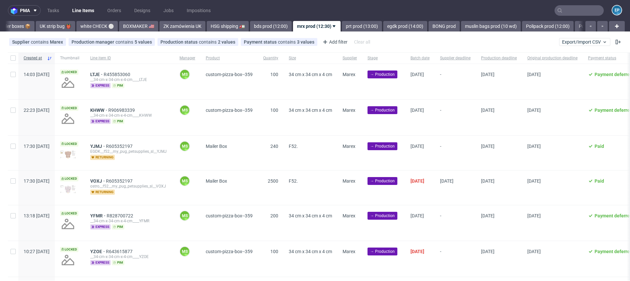
click at [10, 56] on div at bounding box center [13, 58] width 11 height 11
checkbox input "true"
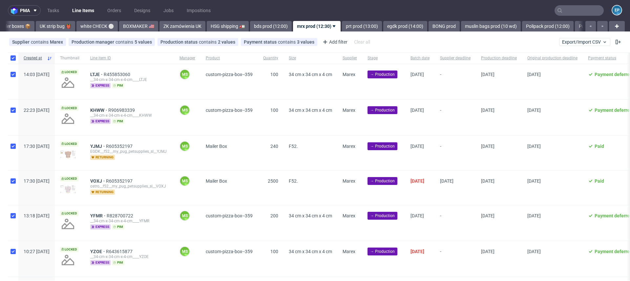
checkbox input "true"
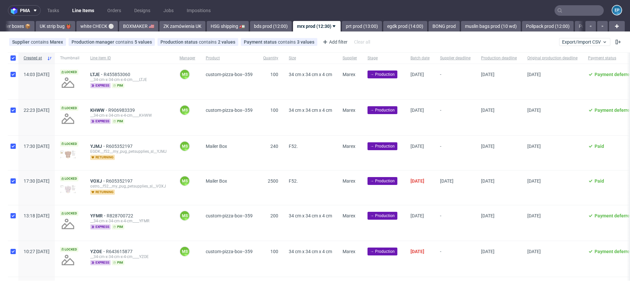
checkbox input "true"
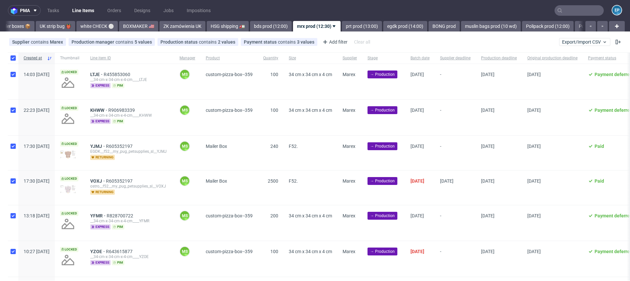
checkbox input "true"
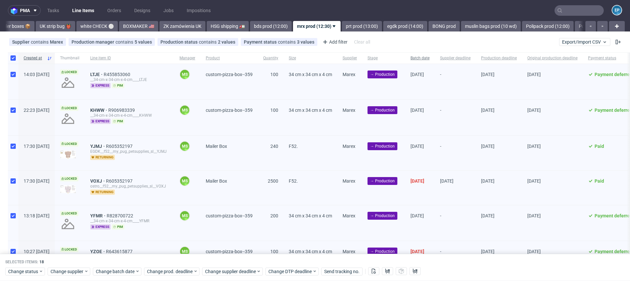
click at [430, 60] on span "Batch date" at bounding box center [420, 58] width 19 height 6
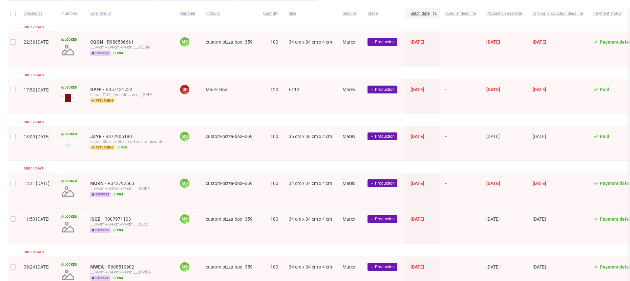
scroll to position [66, 0]
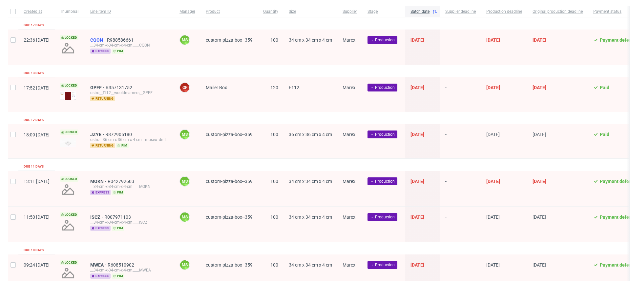
click at [107, 39] on span "CQON" at bounding box center [98, 39] width 17 height 5
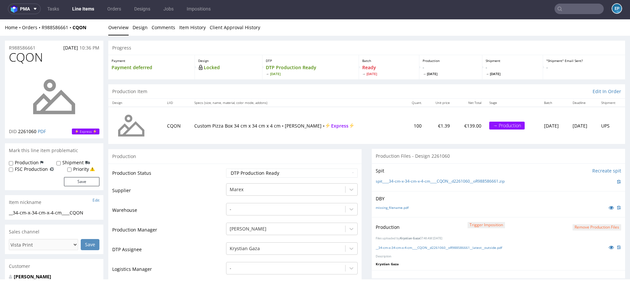
click at [67, 168] on div "Production Shipment FSC Production Priority" at bounding box center [54, 166] width 91 height 13
click at [73, 172] on form "Production Shipment FSC Production Priority Save" at bounding box center [54, 173] width 91 height 27
click at [71, 171] on div "Priority" at bounding box center [81, 169] width 28 height 7
click at [69, 169] on input "Priority" at bounding box center [69, 169] width 4 height 5
checkbox input "true"
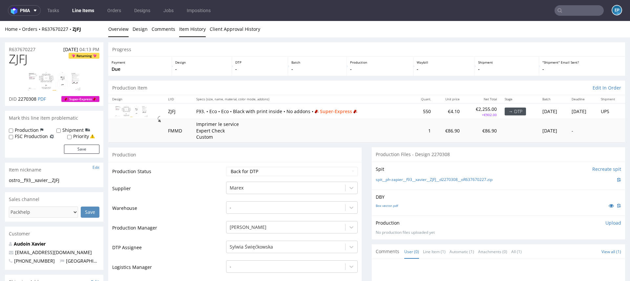
click at [185, 29] on link "Item History" at bounding box center [192, 29] width 27 height 16
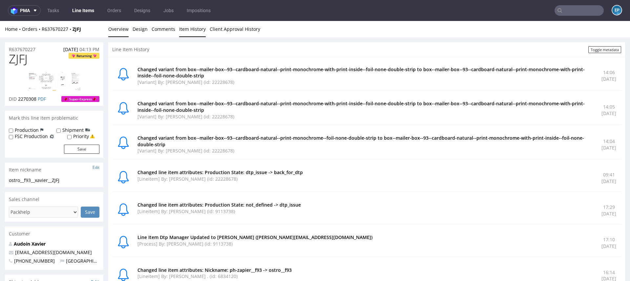
click at [113, 32] on link "Overview" at bounding box center [118, 29] width 20 height 16
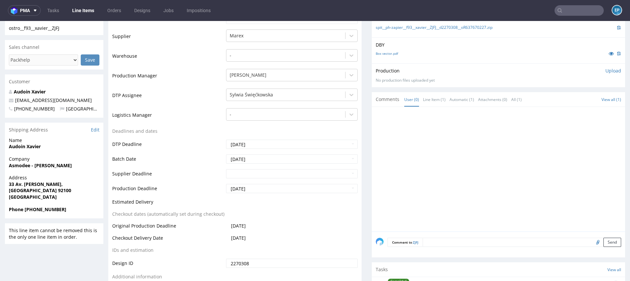
scroll to position [332, 0]
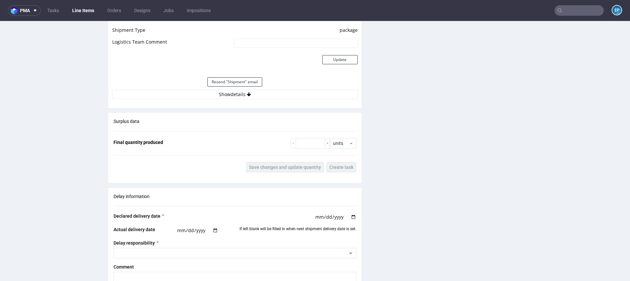
scroll to position [802, 0]
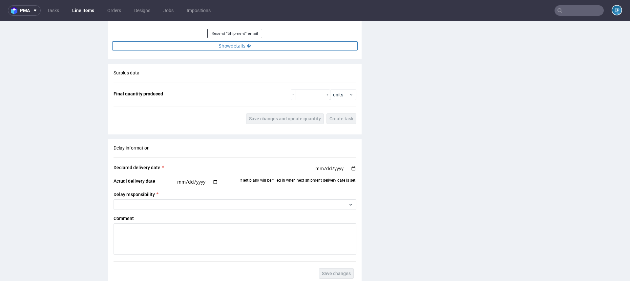
click at [204, 45] on button "Show details" at bounding box center [235, 45] width 246 height 9
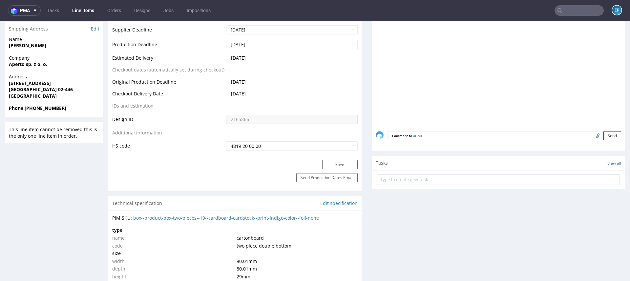
scroll to position [274, 0]
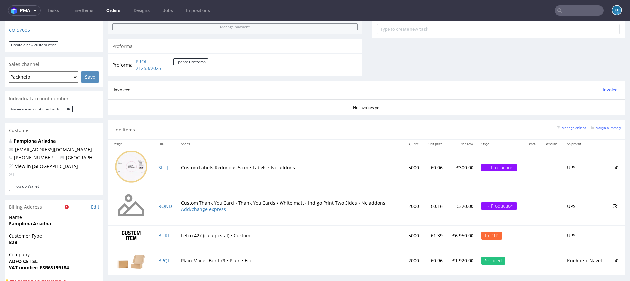
scroll to position [256, 0]
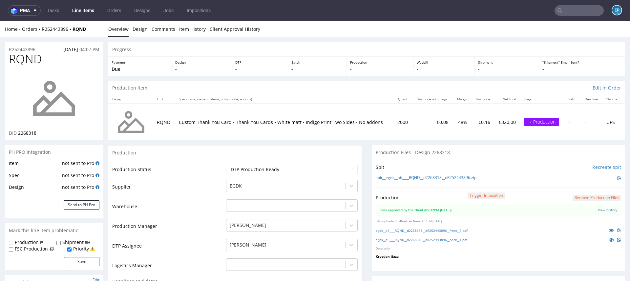
click at [30, 45] on div "R252443896 [DATE] 04:07 PM" at bounding box center [54, 47] width 98 height 11
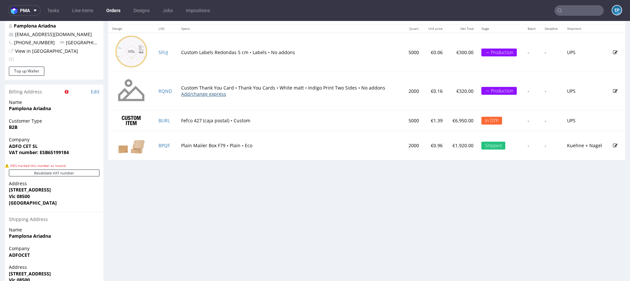
scroll to position [372, 0]
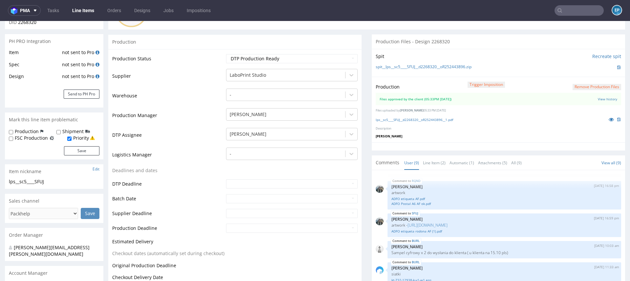
scroll to position [132, 0]
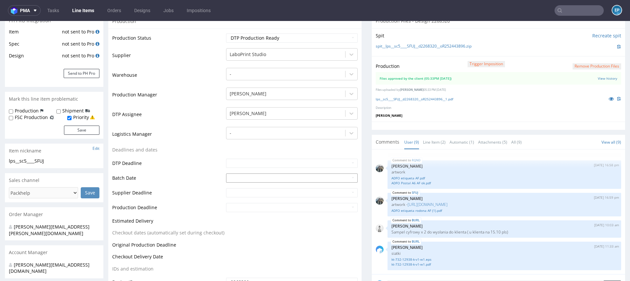
click at [238, 175] on input "text" at bounding box center [292, 178] width 132 height 9
click at [242, 131] on td "6" at bounding box center [240, 129] width 10 height 10
type input "[DATE]"
click at [243, 190] on input "text" at bounding box center [292, 192] width 132 height 9
click at [242, 149] on td "13" at bounding box center [240, 153] width 10 height 10
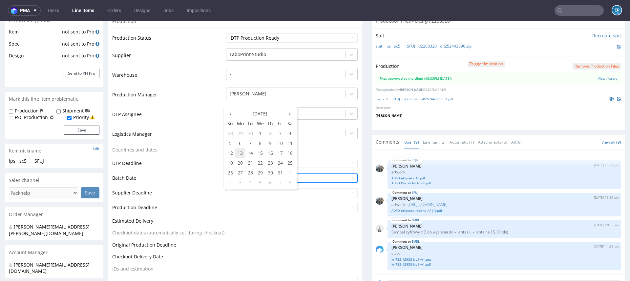
type input "2025-10-13"
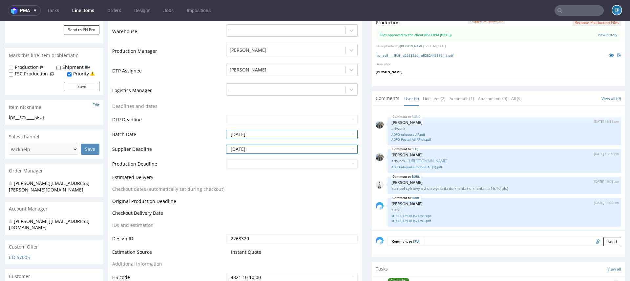
scroll to position [184, 0]
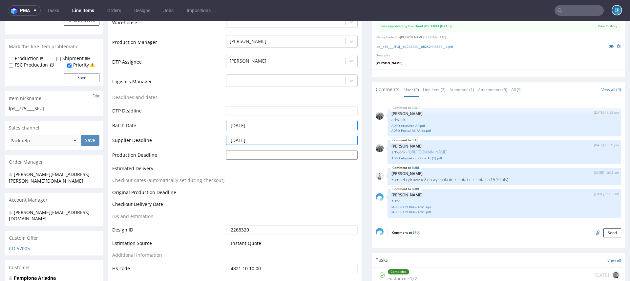
click at [239, 153] on input "text" at bounding box center [292, 155] width 132 height 9
click at [239, 117] on td "13" at bounding box center [240, 116] width 10 height 10
type input "2025-10-13"
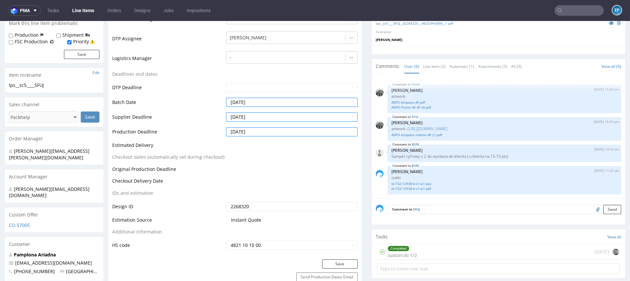
scroll to position [247, 0]
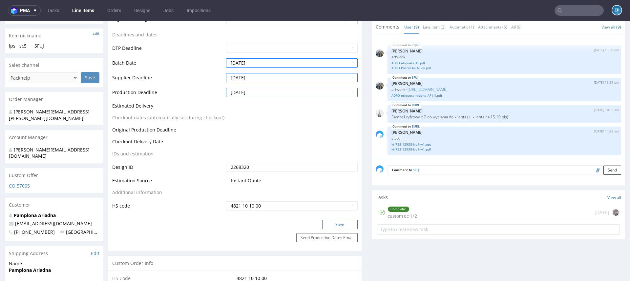
click at [336, 225] on button "Save" at bounding box center [339, 224] width 35 height 9
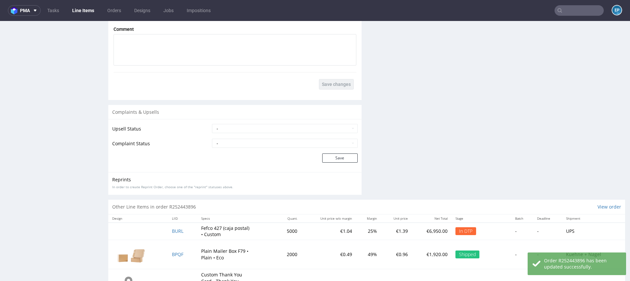
scroll to position [1125, 0]
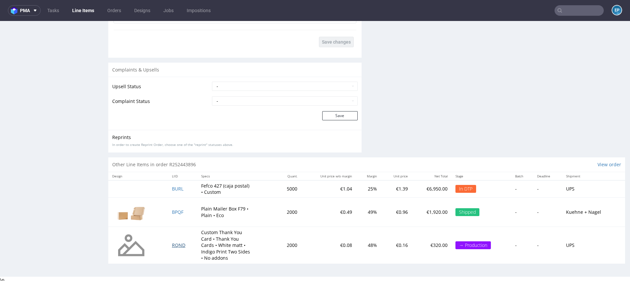
click at [179, 243] on span "RQND" at bounding box center [178, 245] width 13 height 6
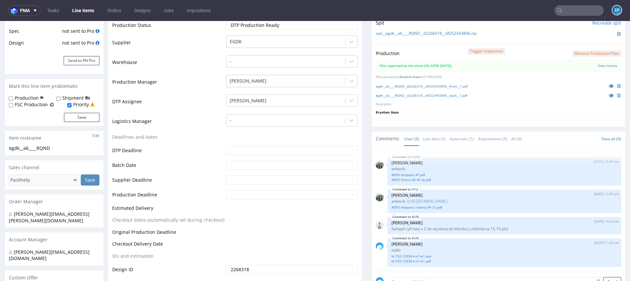
scroll to position [150, 0]
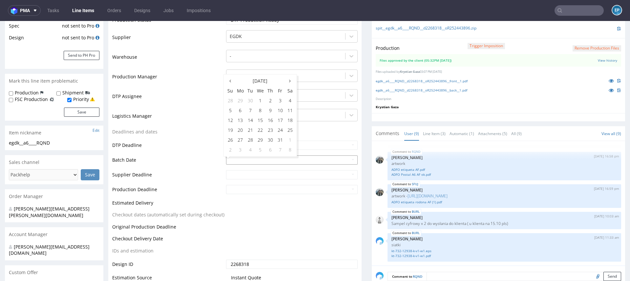
click at [243, 160] on input "text" at bounding box center [292, 160] width 132 height 9
click at [240, 114] on td "6" at bounding box center [240, 111] width 10 height 10
type input "[DATE]"
click at [250, 173] on input "text" at bounding box center [292, 174] width 132 height 9
click at [242, 135] on td "13" at bounding box center [240, 135] width 10 height 10
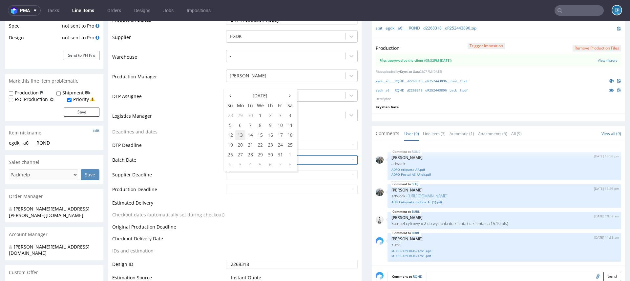
type input "2025-10-13"
click at [246, 189] on input "text" at bounding box center [292, 189] width 132 height 9
click at [240, 150] on td "13" at bounding box center [240, 150] width 10 height 10
type input "2025-10-13"
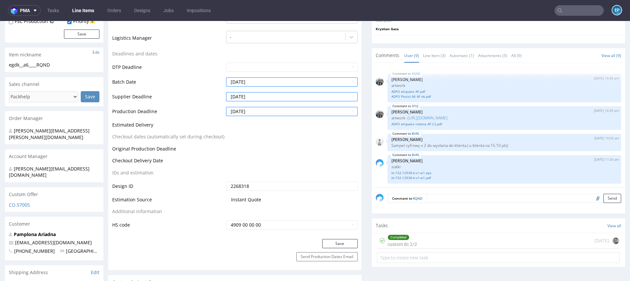
scroll to position [265, 0]
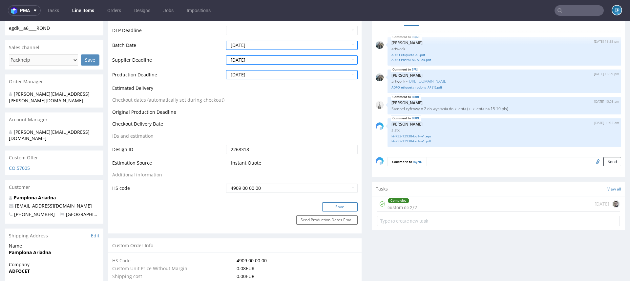
click at [330, 204] on button "Save" at bounding box center [339, 207] width 35 height 9
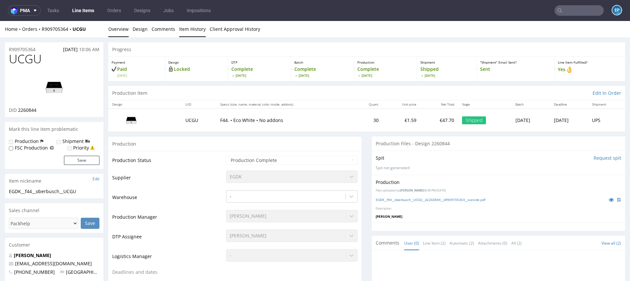
click at [185, 31] on link "Item History" at bounding box center [192, 29] width 27 height 16
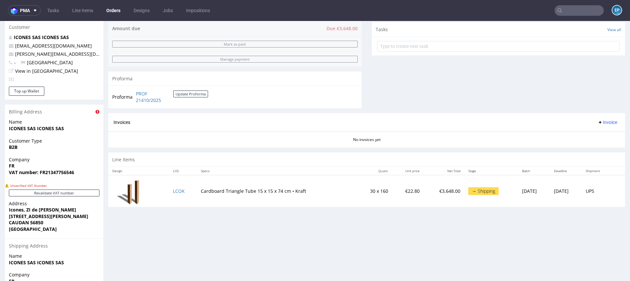
scroll to position [296, 0]
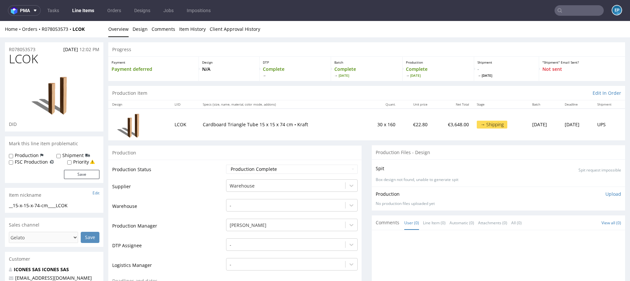
click at [20, 154] on label "Production" at bounding box center [27, 155] width 24 height 7
click at [13, 154] on input "Production" at bounding box center [11, 156] width 4 height 5
checkbox input "true"
click at [82, 178] on button "Save" at bounding box center [81, 174] width 35 height 9
click at [77, 12] on link "Line Items" at bounding box center [83, 10] width 30 height 11
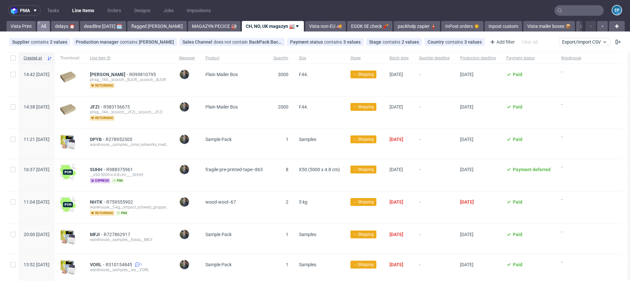
click at [48, 26] on link "All" at bounding box center [43, 26] width 13 height 11
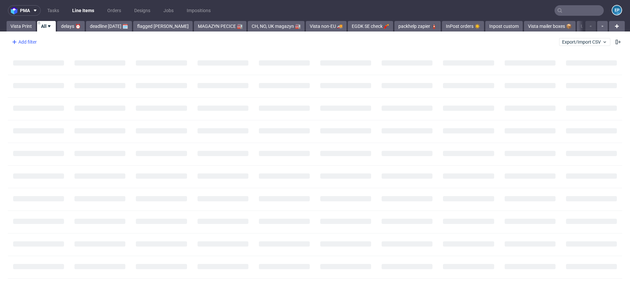
click at [28, 42] on div "Add filter" at bounding box center [23, 42] width 29 height 11
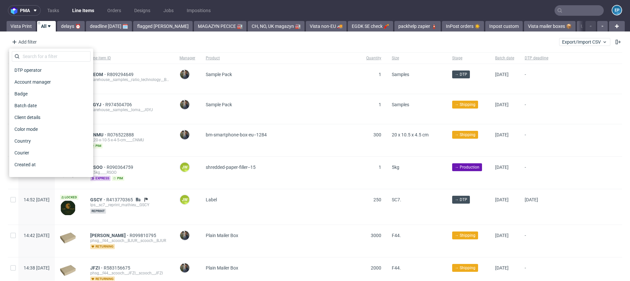
click at [38, 51] on div "DTP operator Account manager Badge Batch date Client details Color mode Country…" at bounding box center [51, 113] width 84 height 129
click at [38, 52] on input "text" at bounding box center [51, 56] width 79 height 11
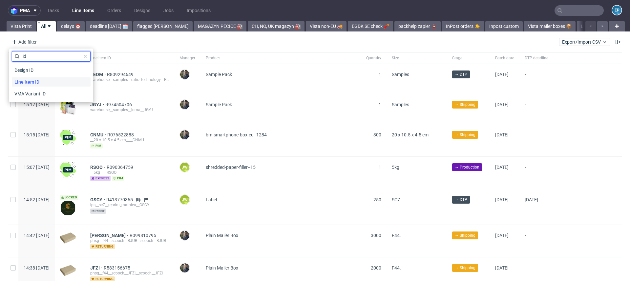
type input "id"
click at [20, 79] on span "Line item ID" at bounding box center [27, 81] width 30 height 9
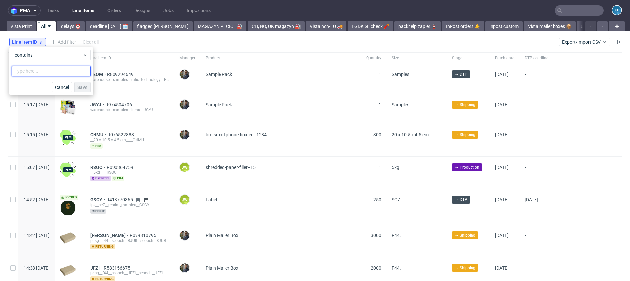
click at [37, 70] on input "text" at bounding box center [51, 71] width 79 height 11
type input "LCOK"
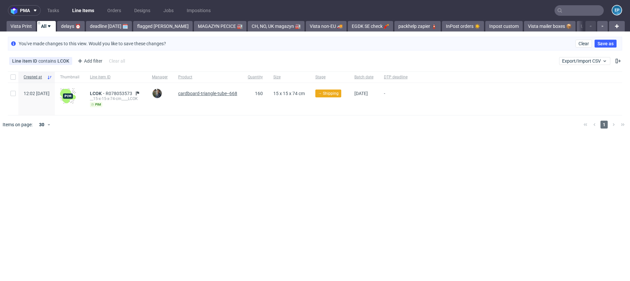
click at [221, 91] on span "cardboard-triangle-tube--668" at bounding box center [207, 93] width 59 height 5
click at [66, 59] on icon at bounding box center [66, 60] width 5 height 5
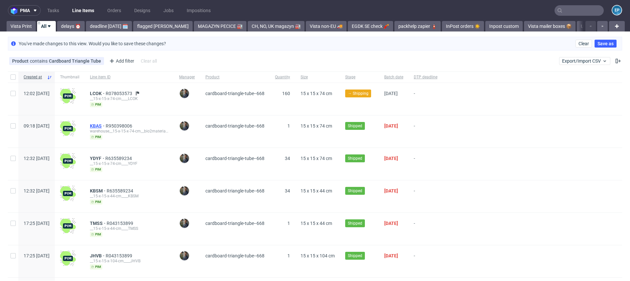
click at [106, 125] on span "KBAS" at bounding box center [98, 125] width 16 height 5
click at [570, 12] on input "text" at bounding box center [579, 10] width 49 height 11
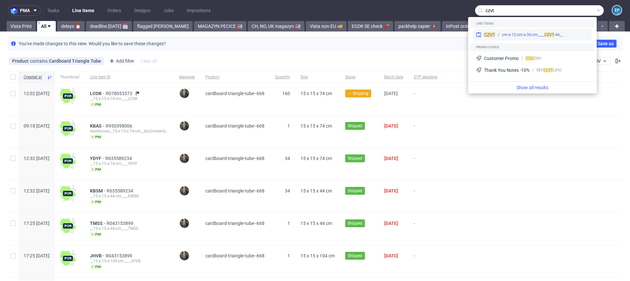
type input "czvt"
click at [512, 32] on div "__46-cm-x-12-cm-x-36-cm____ CZVT" at bounding box center [532, 35] width 61 height 6
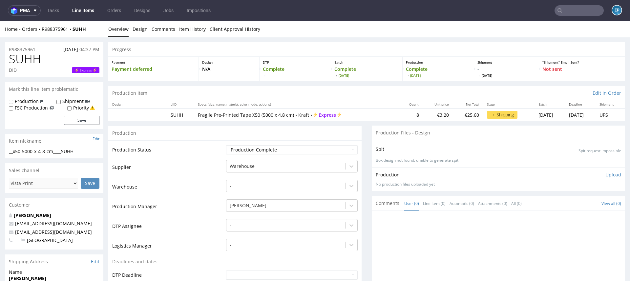
click at [77, 11] on link "Line Items" at bounding box center [83, 10] width 30 height 11
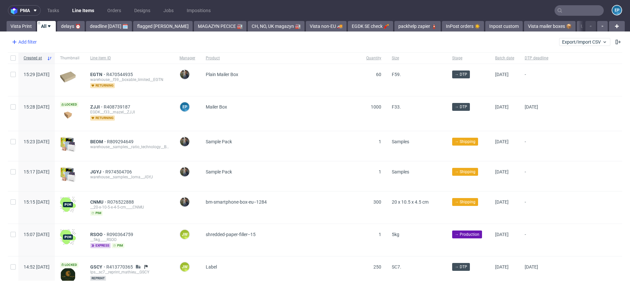
click at [34, 39] on div "Add filter" at bounding box center [23, 42] width 29 height 11
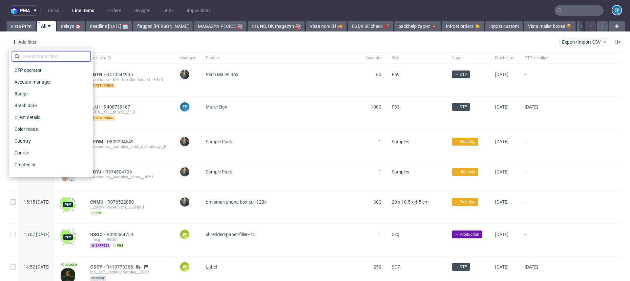
click at [55, 54] on input "text" at bounding box center [51, 56] width 79 height 11
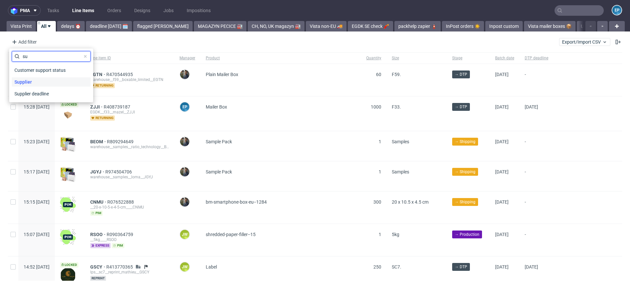
type input "su"
click at [40, 81] on div "Supplier" at bounding box center [51, 81] width 79 height 9
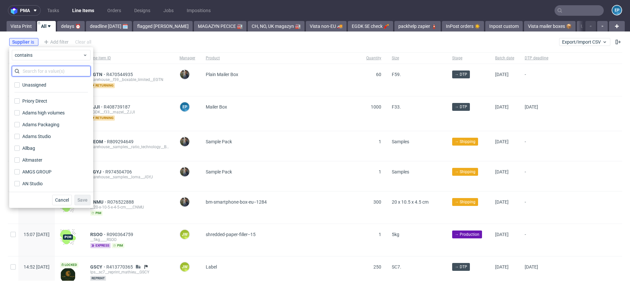
click at [36, 70] on input "text" at bounding box center [51, 71] width 79 height 11
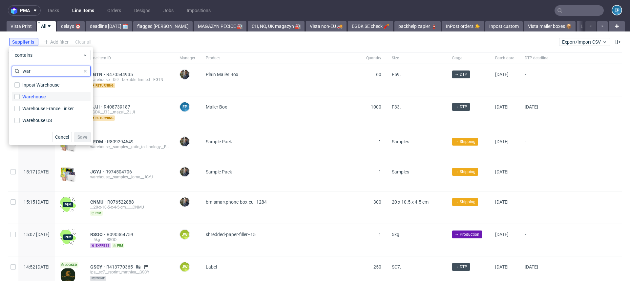
type input "war"
click at [35, 96] on div "Warehouse" at bounding box center [34, 97] width 24 height 7
click at [20, 96] on input "Warehouse" at bounding box center [16, 96] width 5 height 5
checkbox input "true"
click at [82, 135] on span "Save" at bounding box center [82, 137] width 10 height 5
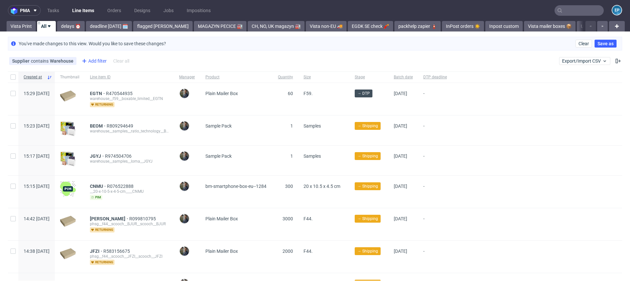
click at [92, 61] on div "Add filter" at bounding box center [93, 61] width 29 height 11
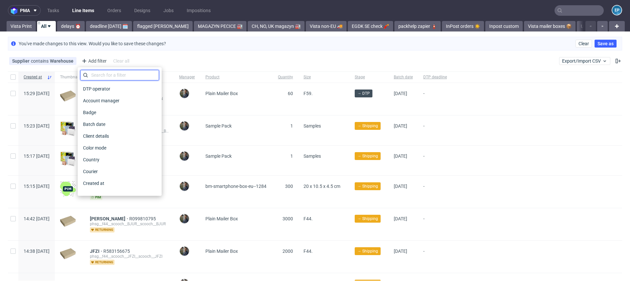
click at [98, 72] on input "text" at bounding box center [119, 75] width 79 height 11
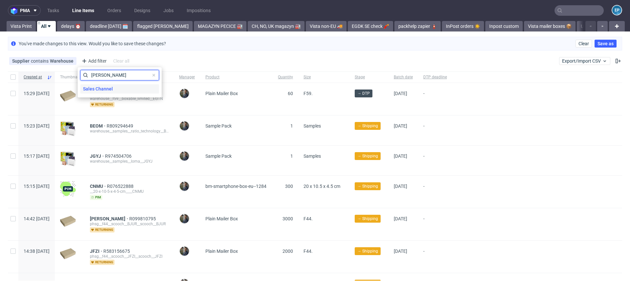
type input "sal"
click at [100, 85] on span "Sales Channel" at bounding box center [97, 88] width 35 height 9
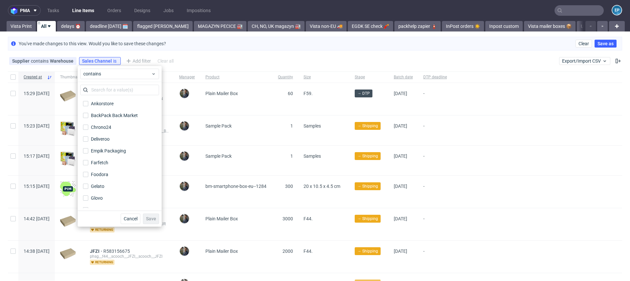
click at [99, 83] on div "Ankorstore BackPack Back Market Chrono24 Deliveroo Empik Packaging Farfetch Foo…" at bounding box center [120, 146] width 84 height 129
click at [100, 87] on input "text" at bounding box center [119, 90] width 79 height 11
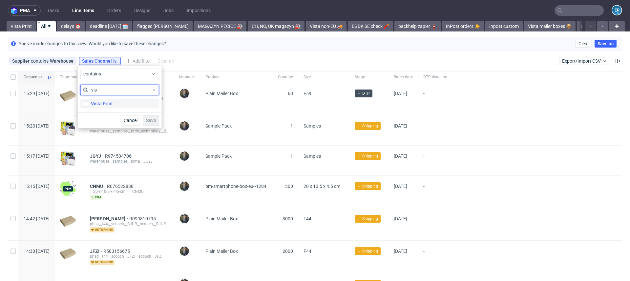
type input "vis"
click at [103, 101] on div "Vista Print" at bounding box center [102, 103] width 22 height 7
click at [88, 101] on input "Vista Print" at bounding box center [85, 103] width 5 height 5
checkbox input "true"
click at [152, 121] on span "Save" at bounding box center [151, 120] width 10 height 5
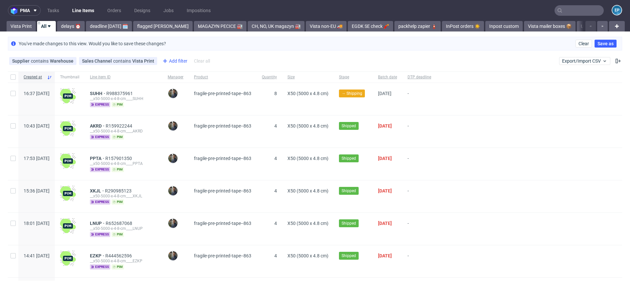
click at [176, 59] on div "Add filter" at bounding box center [174, 61] width 29 height 11
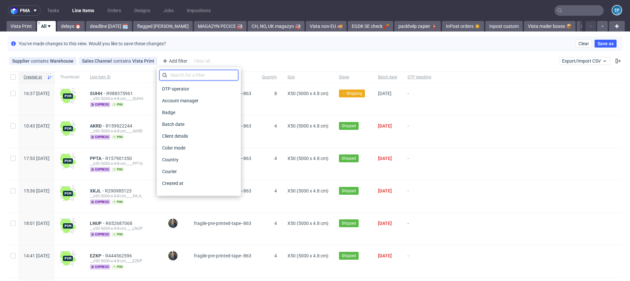
click at [185, 74] on input "text" at bounding box center [199, 75] width 79 height 11
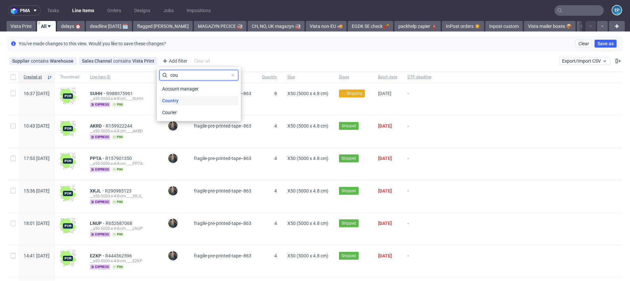
type input "cou"
click at [184, 97] on div "Country" at bounding box center [199, 100] width 79 height 9
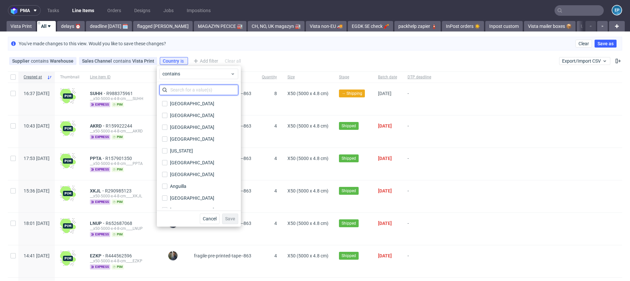
click at [181, 90] on input "text" at bounding box center [199, 90] width 79 height 11
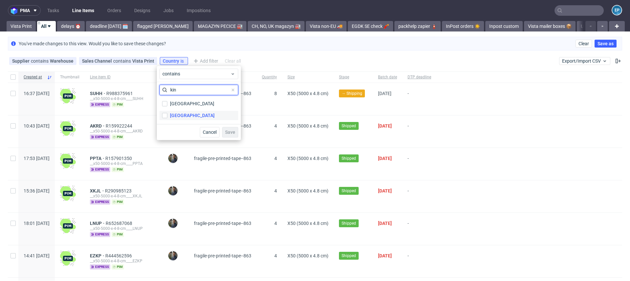
type input "kin"
click at [187, 116] on div "United Kingdom" at bounding box center [192, 115] width 45 height 7
click at [167, 116] on input "United Kingdom" at bounding box center [164, 115] width 5 height 5
checkbox input "true"
click at [232, 129] on button "Save" at bounding box center [230, 132] width 16 height 11
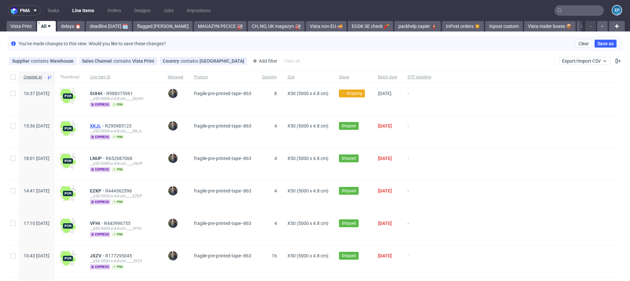
click at [105, 126] on span "XKJL" at bounding box center [97, 125] width 15 height 5
click at [615, 60] on button at bounding box center [618, 61] width 8 height 8
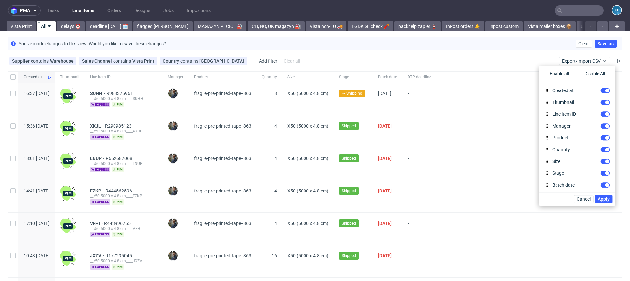
click at [474, 78] on div at bounding box center [530, 77] width 186 height 11
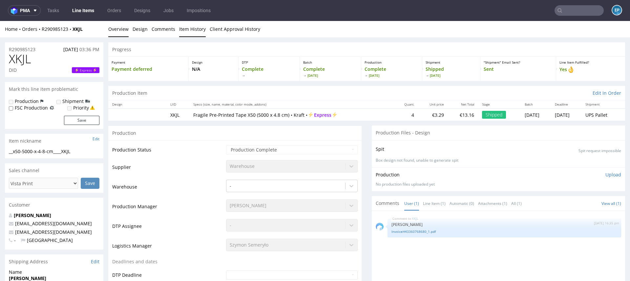
click at [193, 29] on link "Item History" at bounding box center [192, 29] width 27 height 16
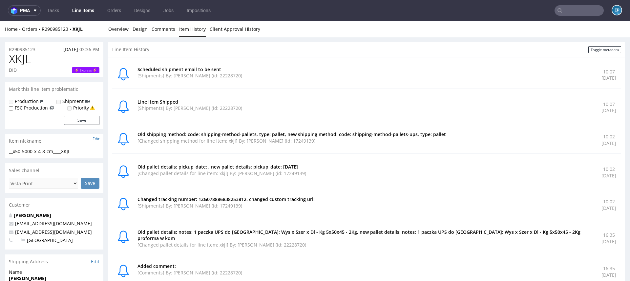
click at [229, 199] on p "Changed tracking number: 1ZG078886838253812, changed custom tracking url:" at bounding box center [366, 199] width 456 height 7
copy p "1ZG078886838253812"
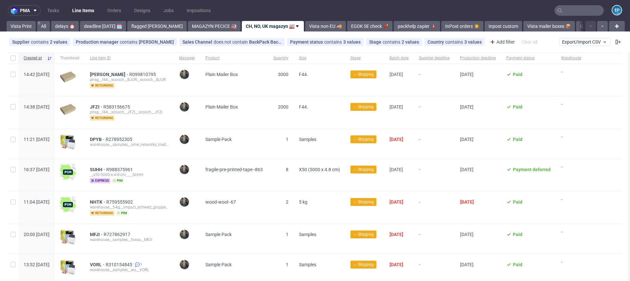
click at [306, 33] on div "pma Tasks Line Items Orders Designs Jobs Impositions EP Vista Print All delays …" at bounding box center [315, 140] width 630 height 281
click at [305, 26] on link "Vista non-EU 🚚" at bounding box center [325, 26] width 41 height 11
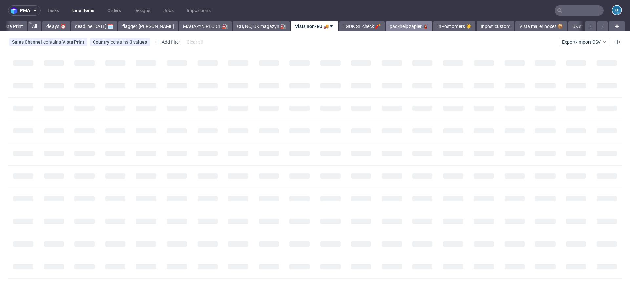
click at [405, 26] on link "packhelp zapier 🧯" at bounding box center [409, 26] width 46 height 11
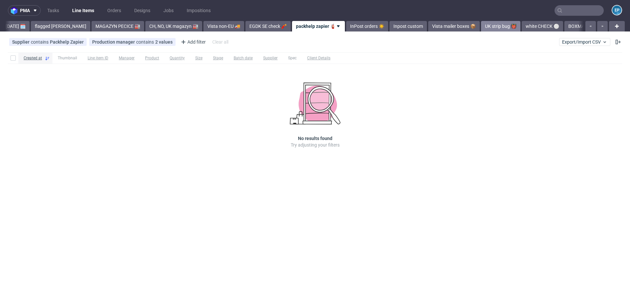
click at [489, 28] on link "UK strip bug 👹" at bounding box center [500, 26] width 39 height 11
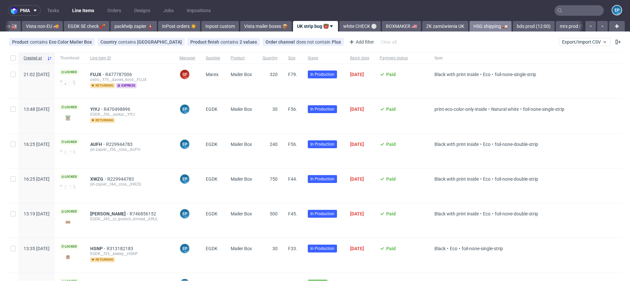
click at [471, 29] on link "HSG shipping 🚛" at bounding box center [491, 26] width 42 height 11
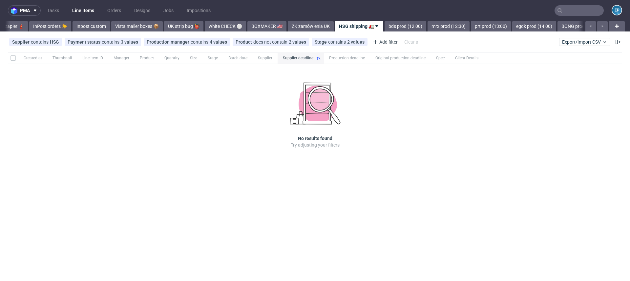
scroll to position [0, 446]
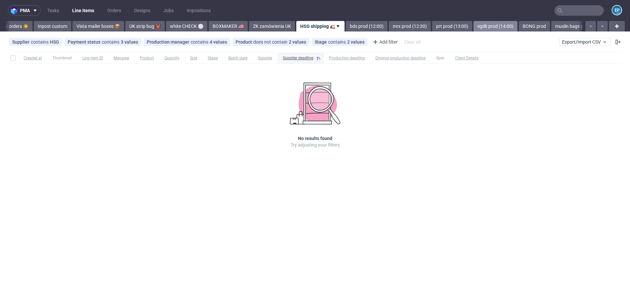
click at [474, 26] on link "egdk prod (14:00)" at bounding box center [496, 26] width 44 height 11
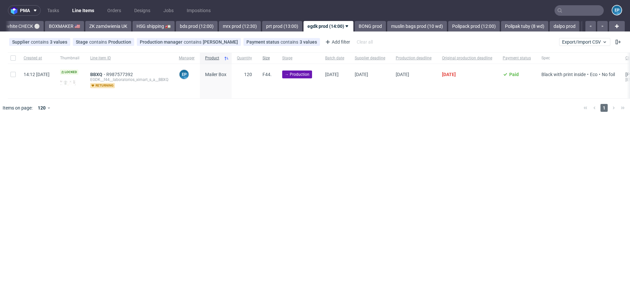
scroll to position [0, 617]
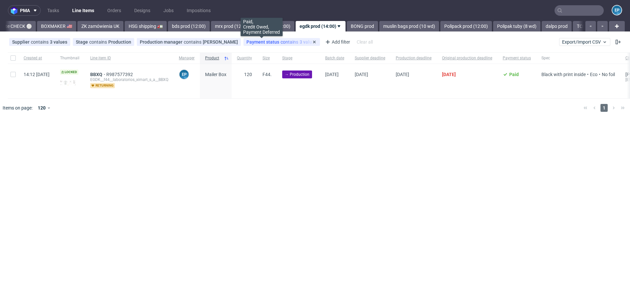
click at [247, 41] on span "Payment status" at bounding box center [264, 41] width 34 height 5
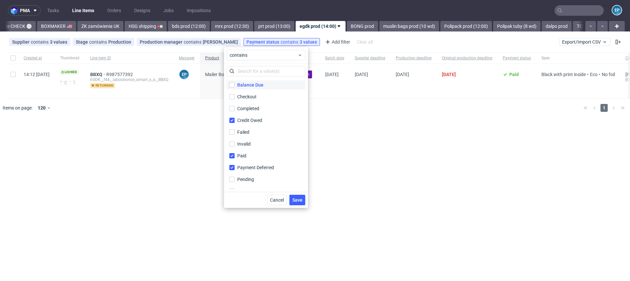
click at [244, 85] on div "Balance Due" at bounding box center [250, 85] width 26 height 7
click at [235, 85] on input "Balance Due" at bounding box center [231, 84] width 5 height 5
checkbox input "true"
click at [302, 200] on span "Save" at bounding box center [297, 200] width 10 height 5
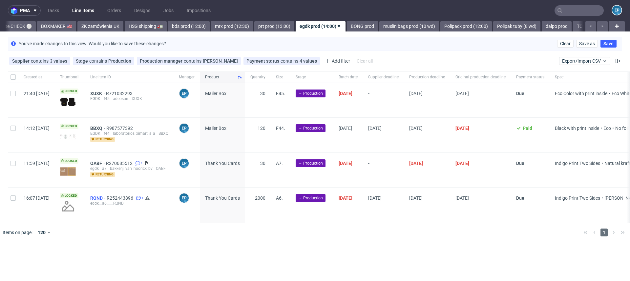
click at [107, 196] on span "RQND" at bounding box center [98, 198] width 16 height 5
click at [10, 197] on div at bounding box center [13, 205] width 11 height 35
checkbox input "true"
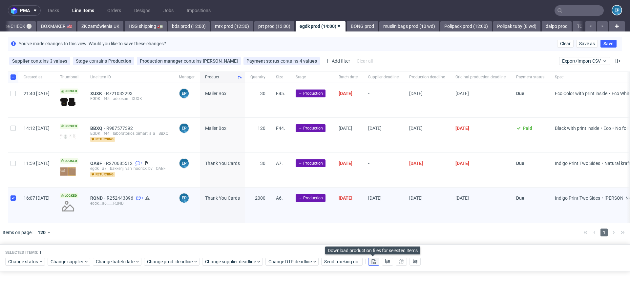
click at [375, 263] on icon at bounding box center [373, 261] width 5 height 5
click at [390, 262] on button at bounding box center [387, 262] width 11 height 8
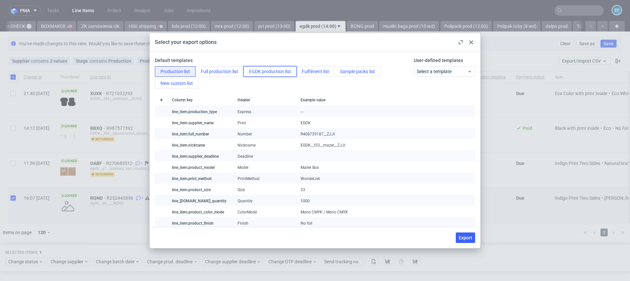
click at [268, 70] on button "EGDK production list" at bounding box center [270, 71] width 53 height 11
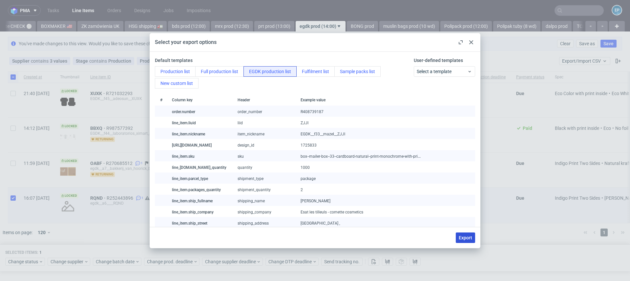
click at [473, 240] on button "Export" at bounding box center [465, 238] width 19 height 11
checkbox input "false"
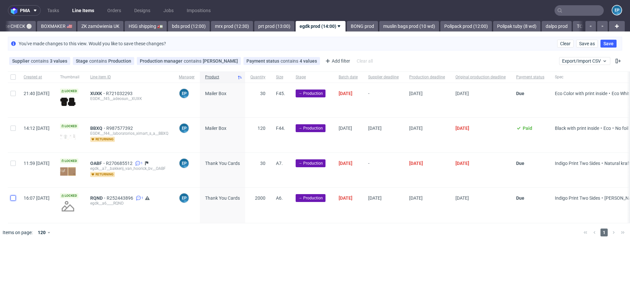
click at [12, 197] on input "checkbox" at bounding box center [13, 198] width 5 height 5
checkbox input "true"
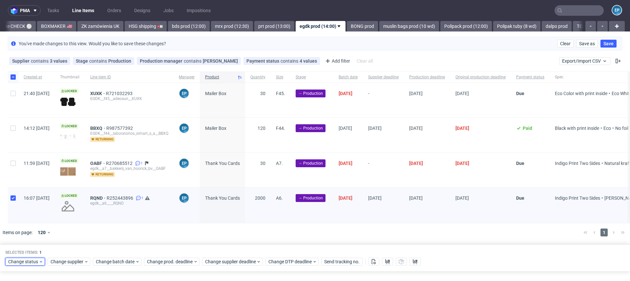
click at [29, 260] on span "Change status" at bounding box center [23, 262] width 31 height 7
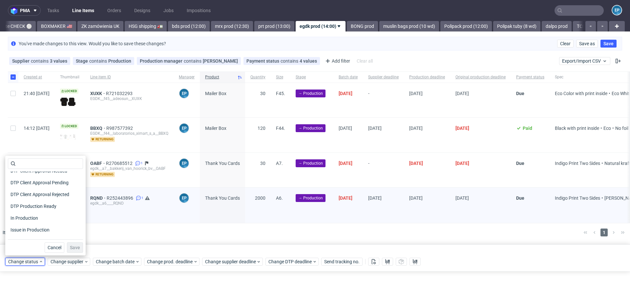
scroll to position [55, 0]
click at [29, 217] on span "In Production" at bounding box center [24, 216] width 33 height 9
click at [70, 247] on span "Save" at bounding box center [75, 248] width 10 height 5
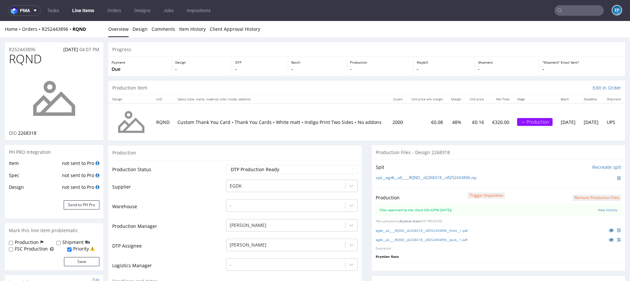
scroll to position [106, 0]
click at [560, 12] on input "text" at bounding box center [579, 10] width 49 height 11
paste input "JRHJ"
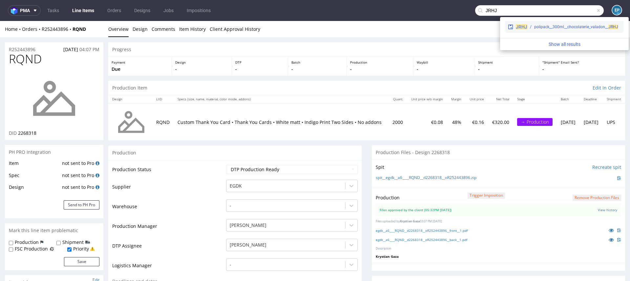
type input "JRHJ"
click at [540, 28] on div "polipack__300ml__chocolaterie_valadon__ JRHJ" at bounding box center [576, 27] width 84 height 6
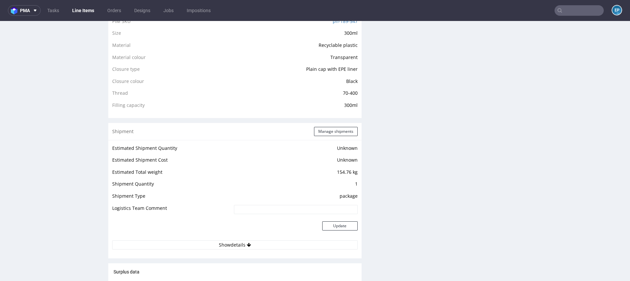
scroll to position [568, 0]
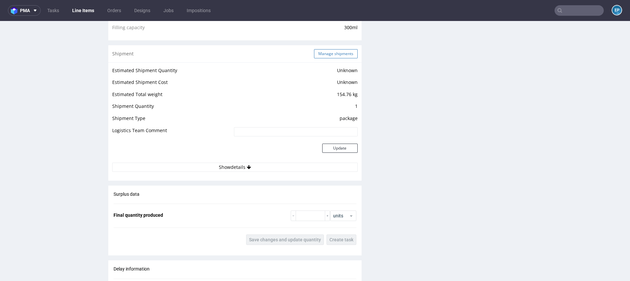
click at [324, 56] on button "Manage shipments" at bounding box center [336, 53] width 44 height 9
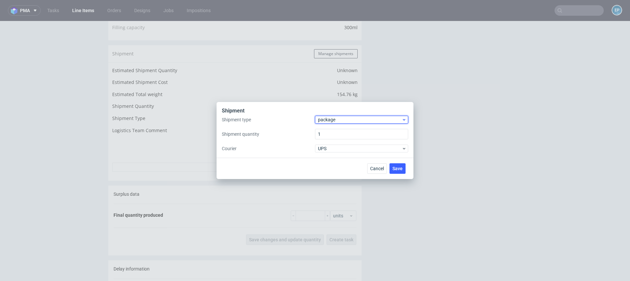
click at [333, 119] on span "package" at bounding box center [360, 120] width 84 height 7
click at [332, 132] on div "pallet" at bounding box center [362, 134] width 88 height 12
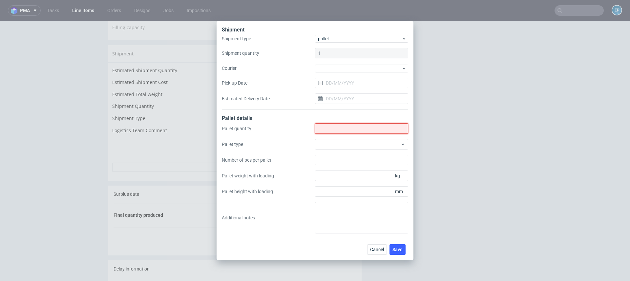
click at [332, 132] on input "Shipment type" at bounding box center [361, 128] width 93 height 11
type input "2"
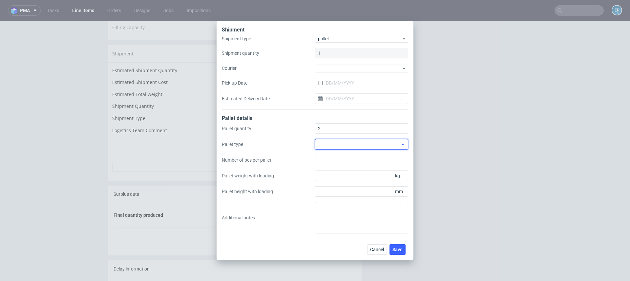
click at [328, 145] on div at bounding box center [361, 144] width 93 height 11
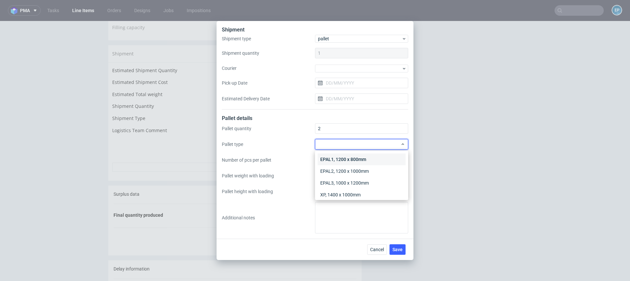
click at [328, 155] on div "EPAL1, 1200 x 800mm" at bounding box center [362, 160] width 88 height 12
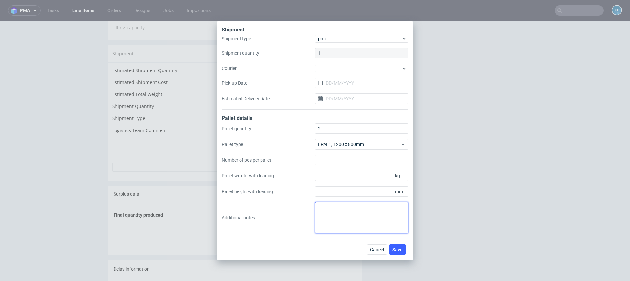
click at [332, 214] on textarea at bounding box center [361, 218] width 93 height 32
paste textarea "1 paleta : 120 x 80 x200 cm - waga 99 kg 1 półpaleta : 60 x 80 x 90 cm – waga 3…"
type textarea "1 paleta : 120 x 80 x200 cm - waga 99 kg 1 półpaleta : 60 x 80 x 90 cm – waga 3…"
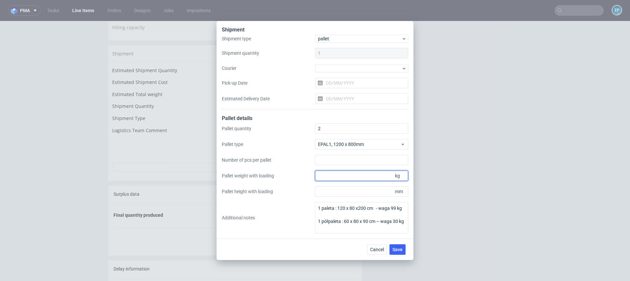
click at [347, 175] on input "Pallet weight with loading" at bounding box center [361, 176] width 93 height 11
type input "130"
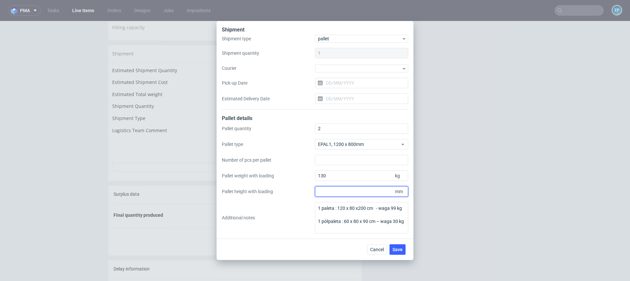
click at [349, 191] on input "Pallet height with loading" at bounding box center [361, 191] width 93 height 11
type input "2000"
click at [402, 249] on span "Save" at bounding box center [398, 249] width 10 height 5
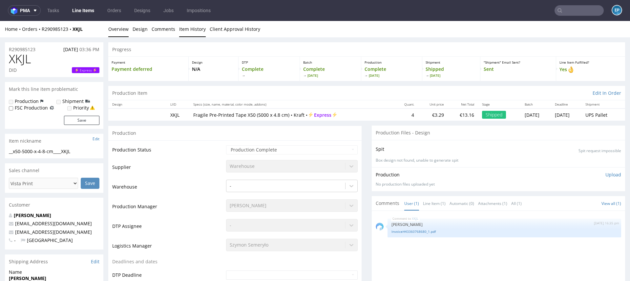
click at [190, 31] on link "Item History" at bounding box center [192, 29] width 27 height 16
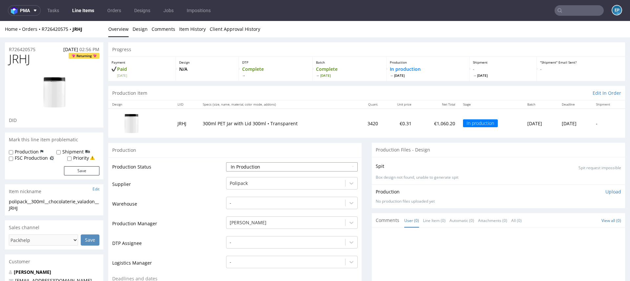
click at [263, 165] on select "Waiting for Artwork Waiting for Diecut Waiting for Mockup Waiting for DTP Waiti…" at bounding box center [292, 166] width 132 height 9
select select "production_complete"
click at [226, 162] on select "Waiting for Artwork Waiting for Diecut Waiting for Mockup Waiting for DTP Waiti…" at bounding box center [292, 166] width 132 height 9
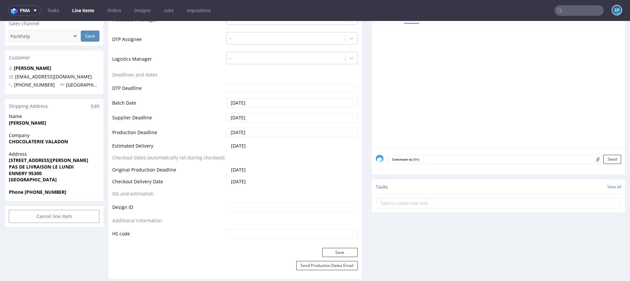
scroll to position [217, 0]
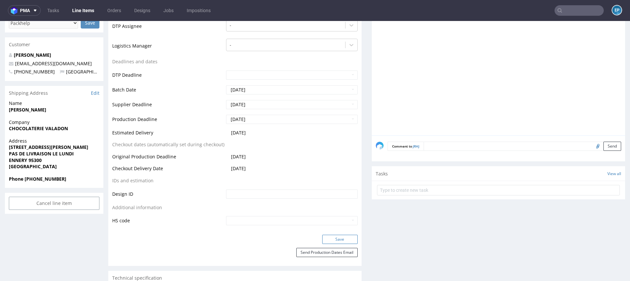
click at [325, 237] on button "Save" at bounding box center [339, 239] width 35 height 9
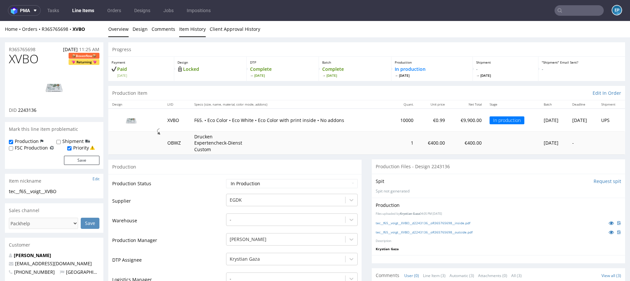
click at [188, 26] on link "Item History" at bounding box center [192, 29] width 27 height 16
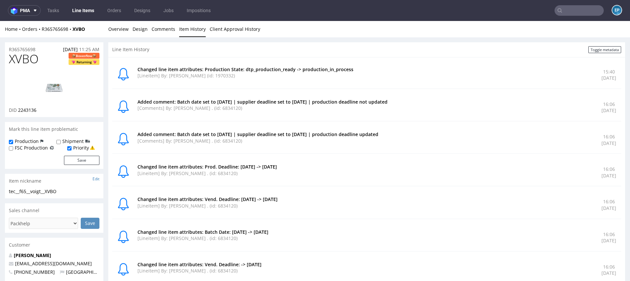
click at [105, 26] on div "Home Orders R365765698 XVBO Overview Design Comments Item History Client Approv…" at bounding box center [315, 29] width 630 height 16
click at [118, 29] on link "Overview" at bounding box center [118, 29] width 20 height 16
